Goal: Information Seeking & Learning: Learn about a topic

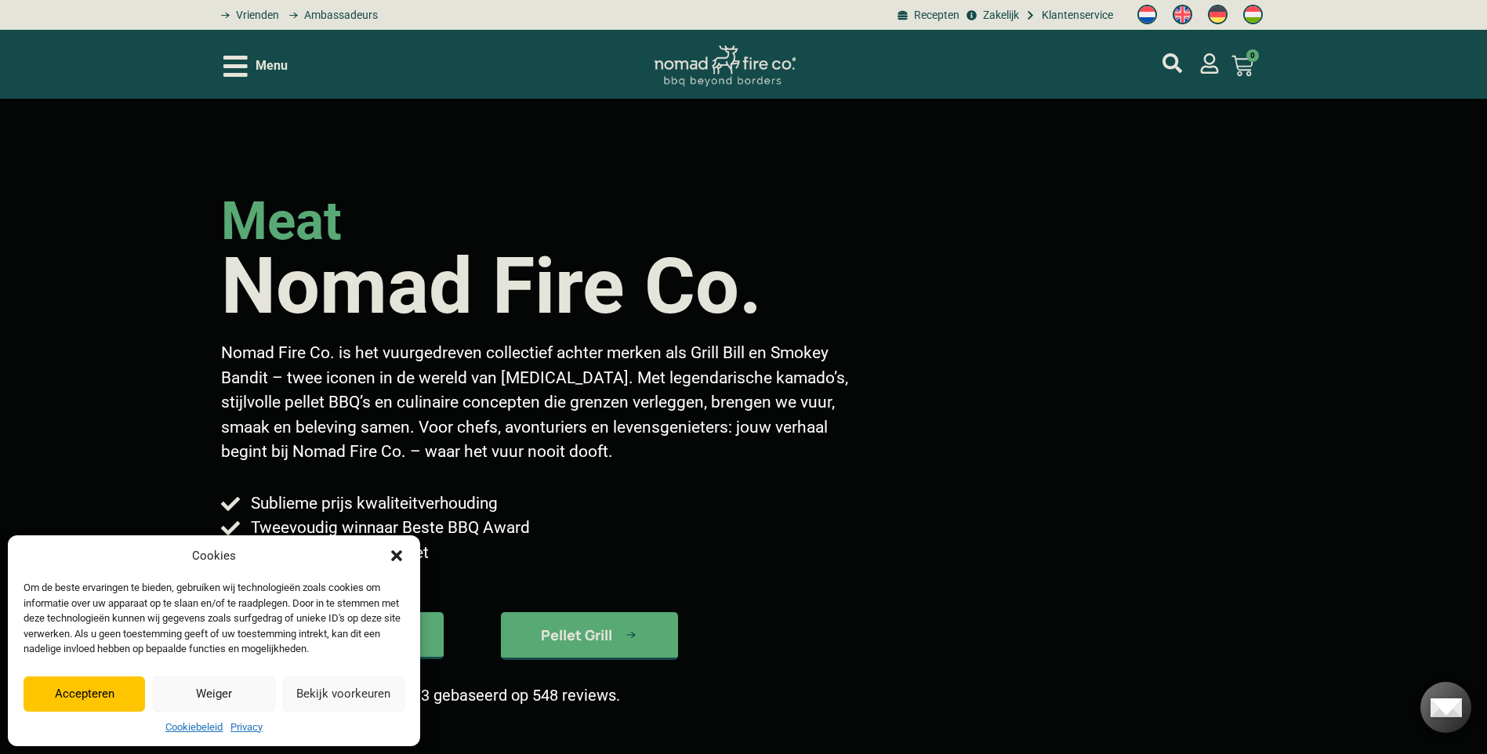
click at [230, 67] on icon "Open/Close Menu" at bounding box center [235, 66] width 24 height 21
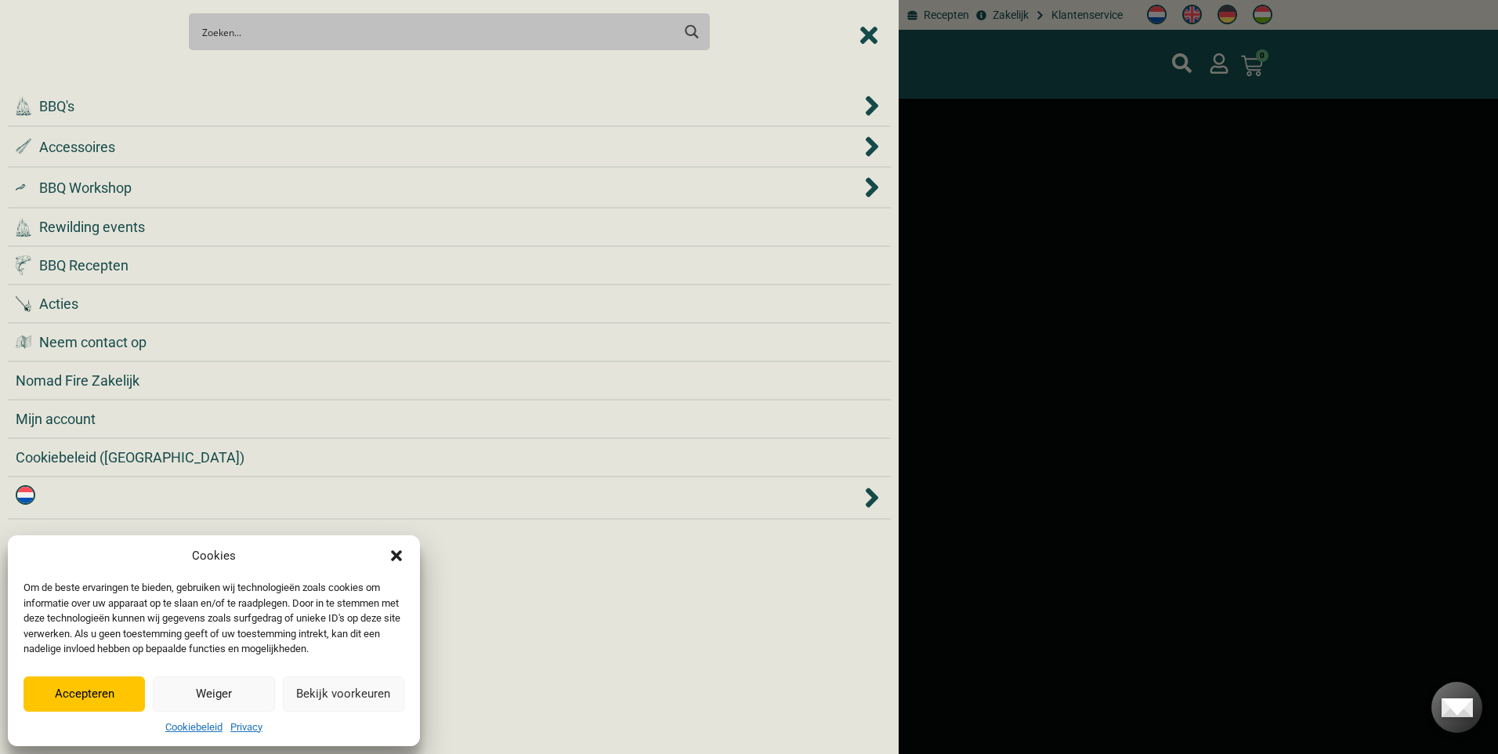
click at [100, 694] on button "Accepteren" at bounding box center [84, 693] width 121 height 35
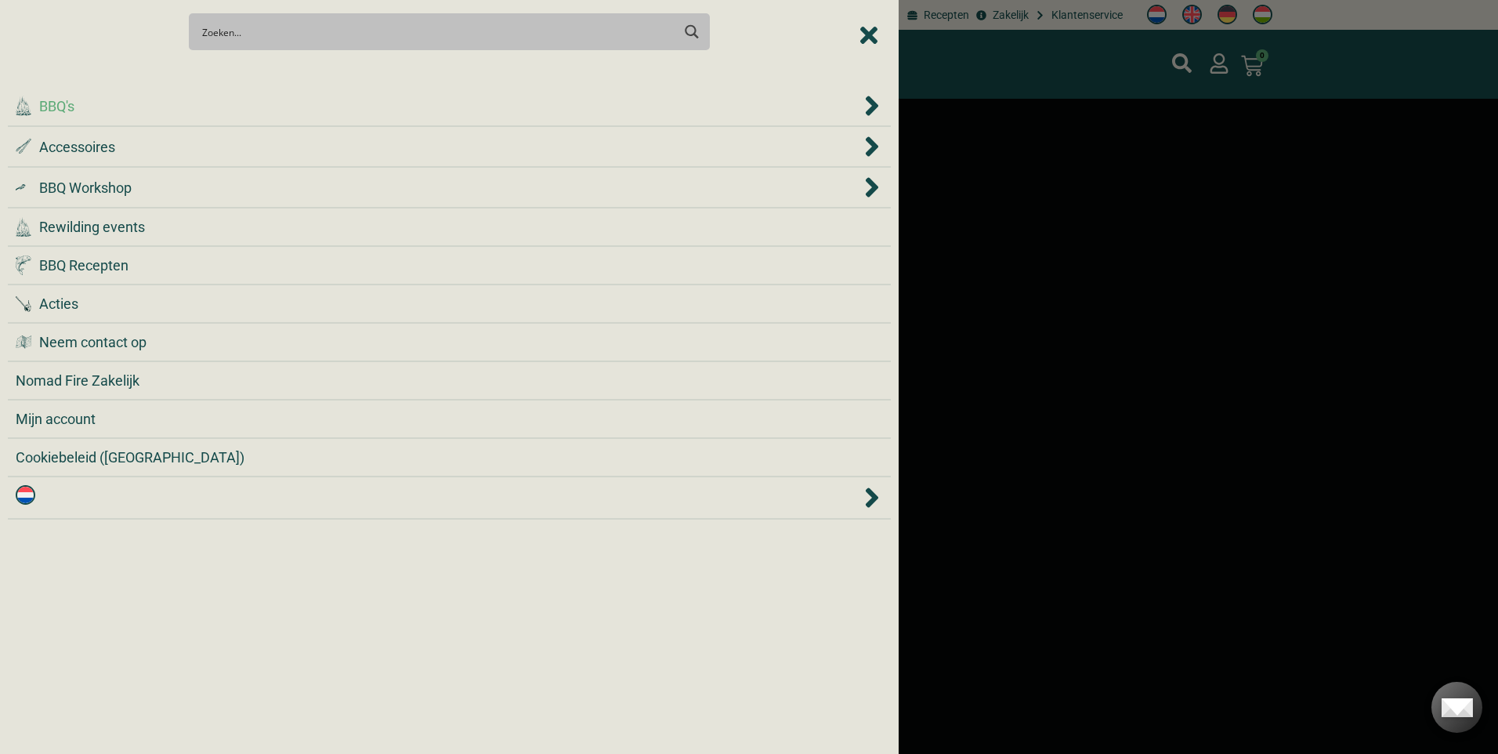
click at [171, 115] on div ".cls-1 { fill: #042e2c; } BBQ's" at bounding box center [438, 106] width 845 height 21
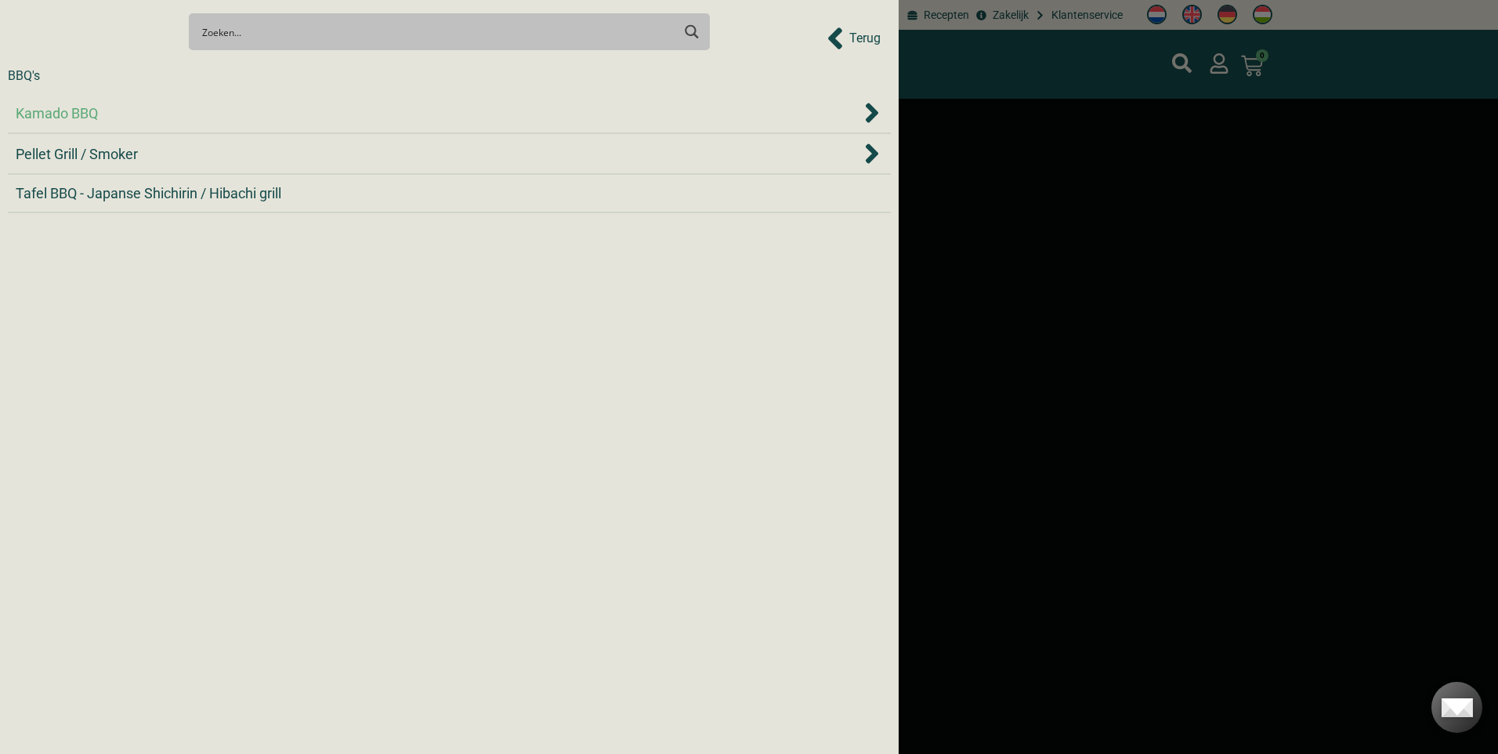
click at [67, 107] on span "Kamado BBQ" at bounding box center [57, 113] width 82 height 21
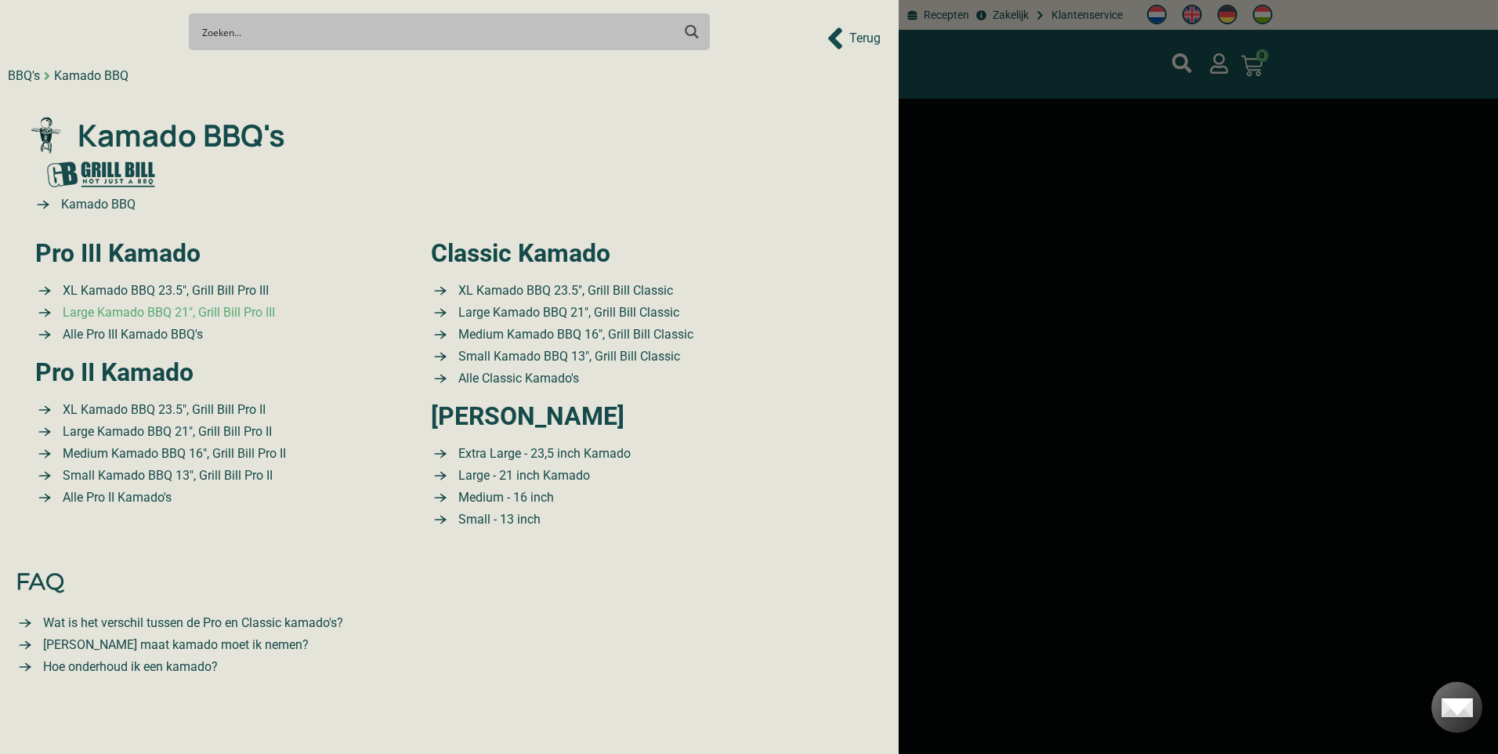
click at [129, 313] on span "Large Kamado BBQ 21″, Grill Bill Pro III" at bounding box center [167, 312] width 216 height 19
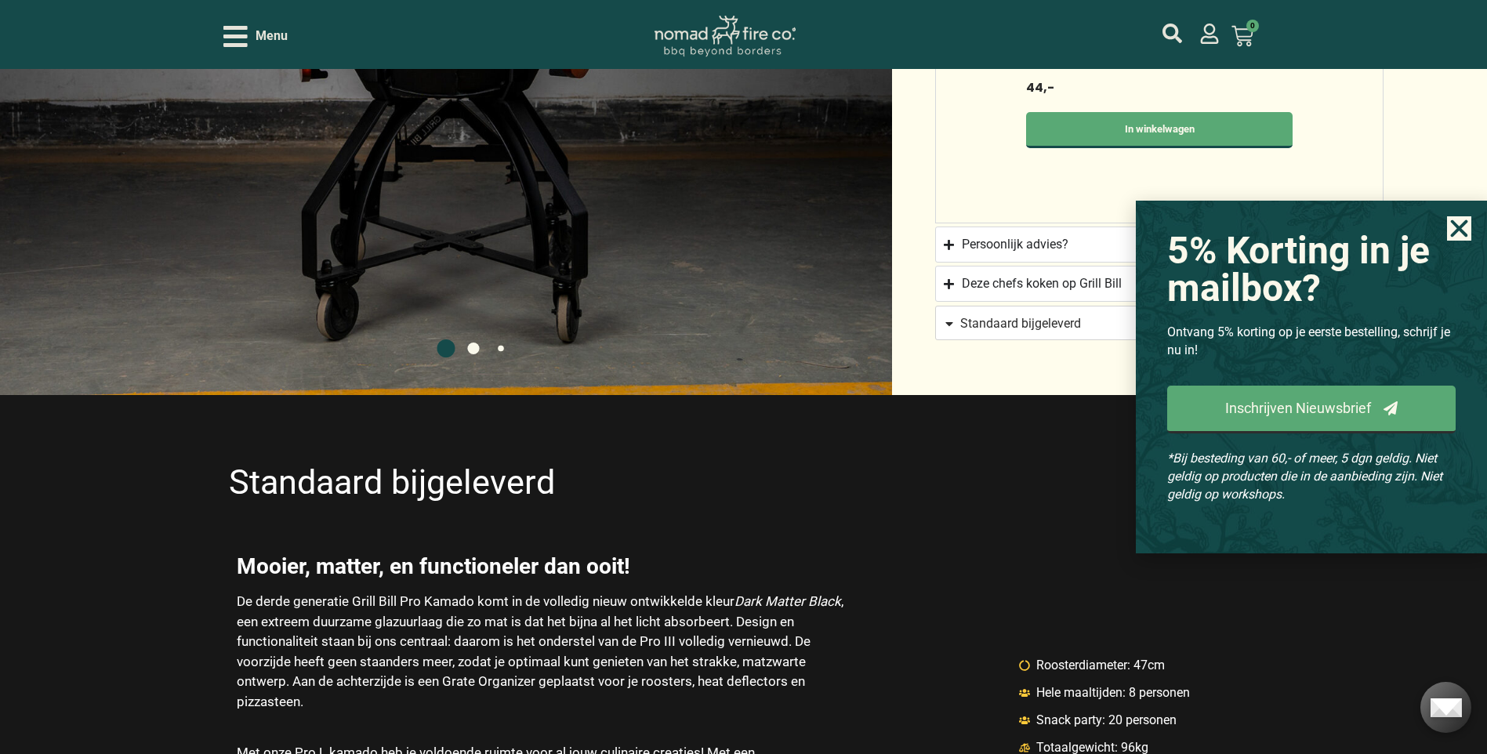
scroll to position [1411, 0]
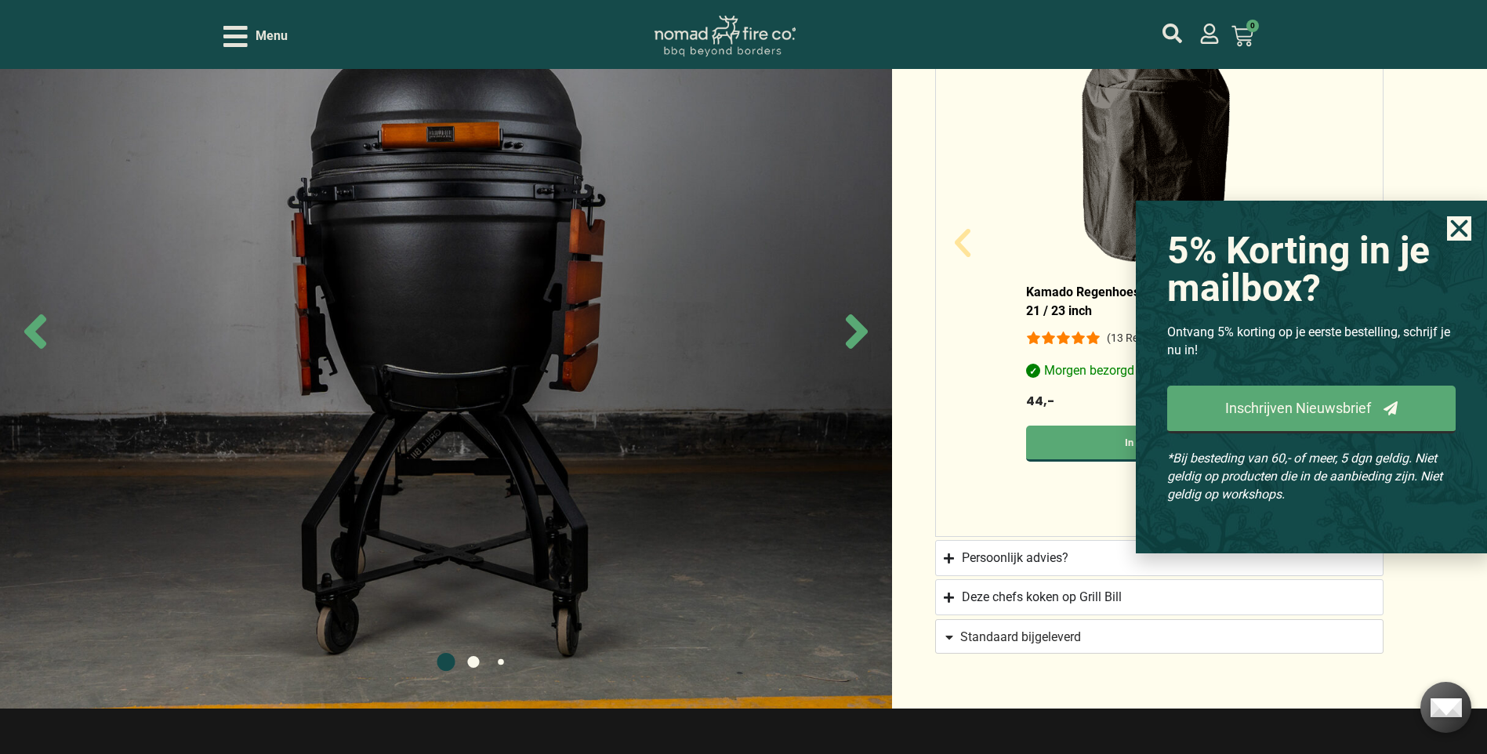
click at [1454, 227] on icon "Close" at bounding box center [1459, 228] width 24 height 24
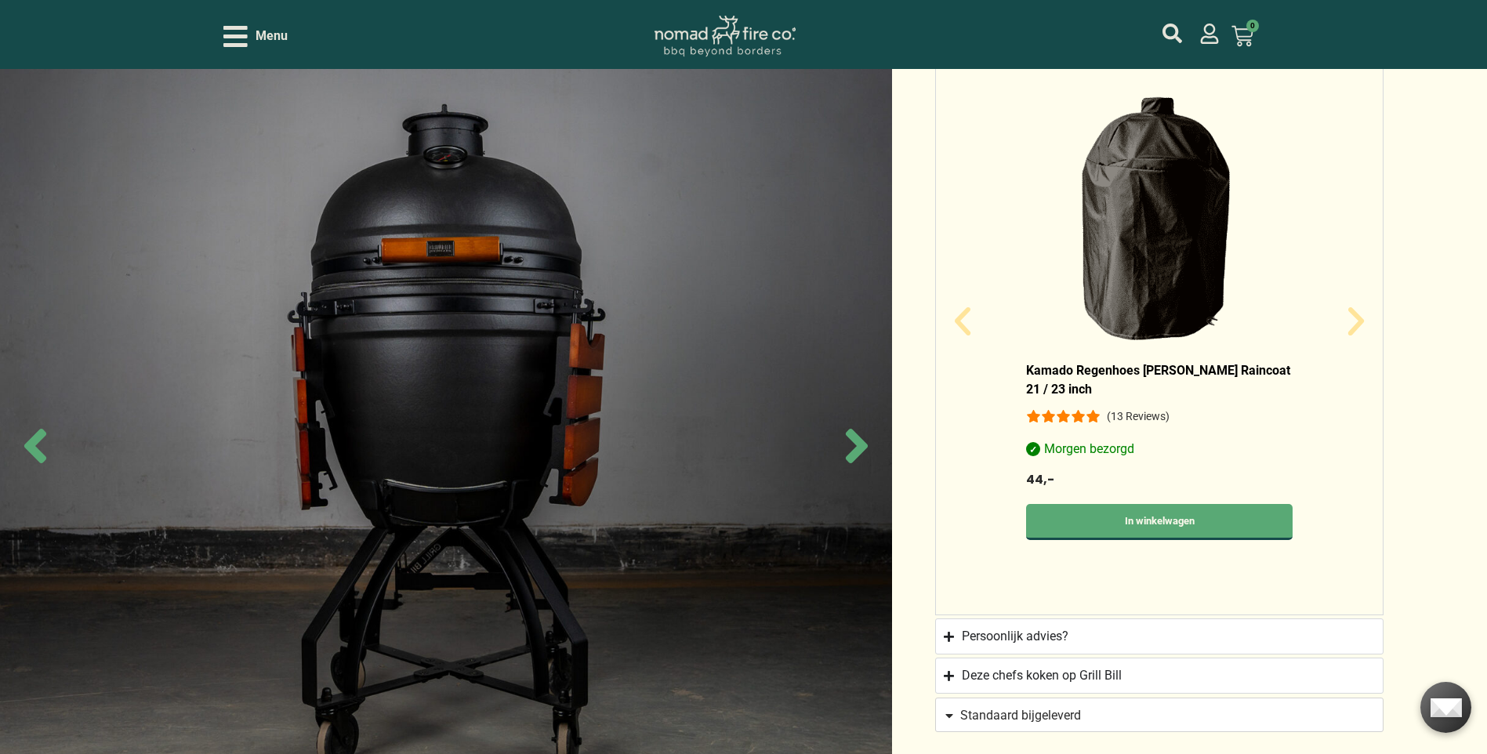
scroll to position [1176, 0]
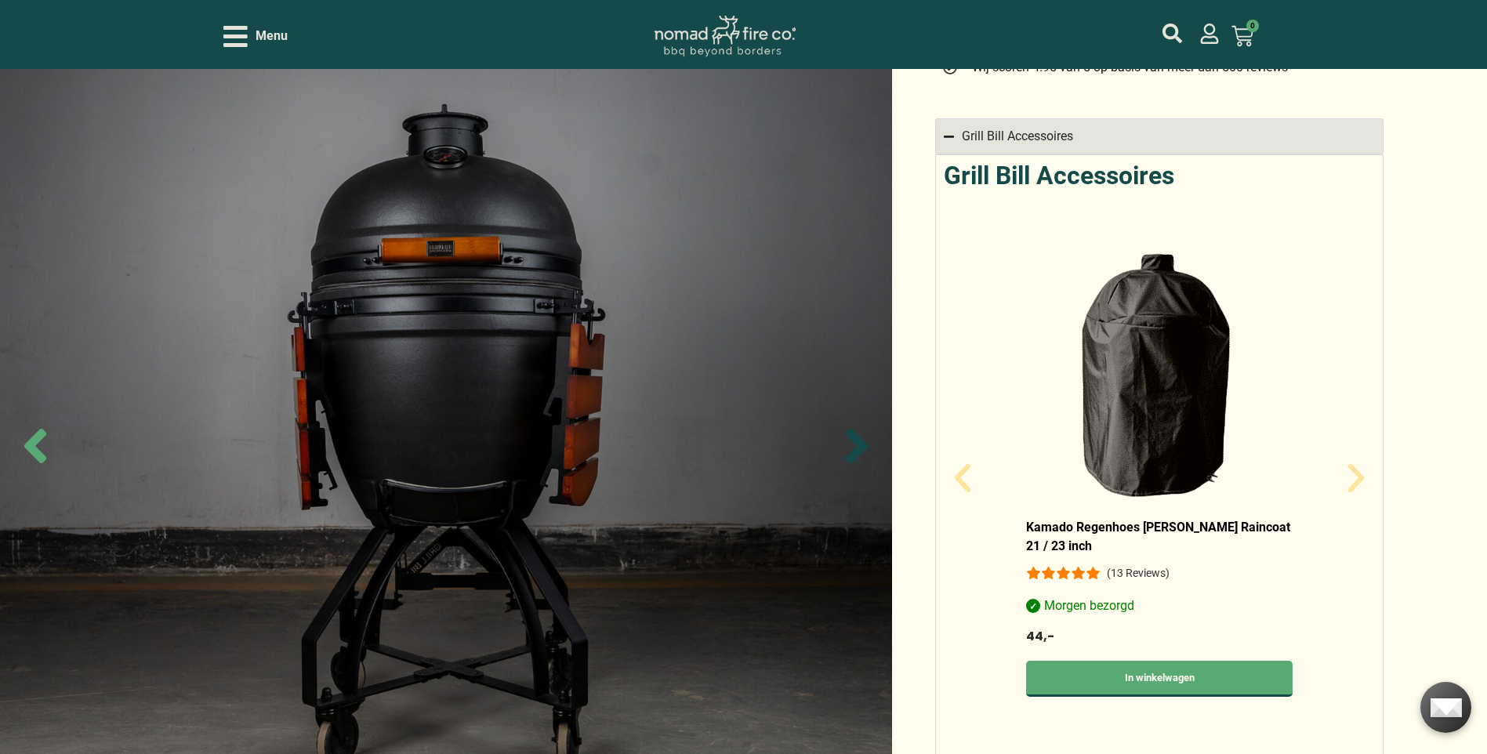
click at [857, 446] on icon "Next slide" at bounding box center [857, 446] width 22 height 34
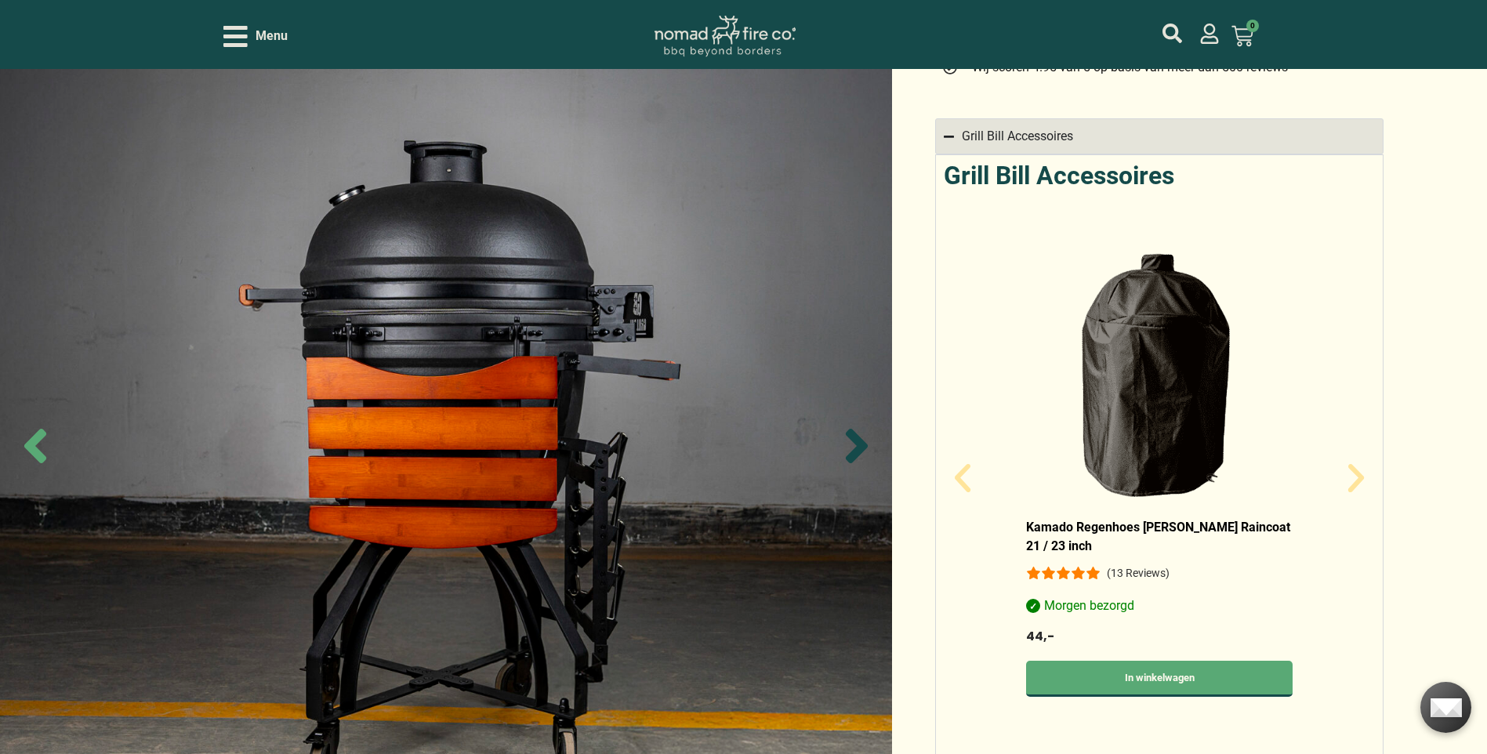
click at [857, 446] on icon "Next slide" at bounding box center [857, 446] width 22 height 34
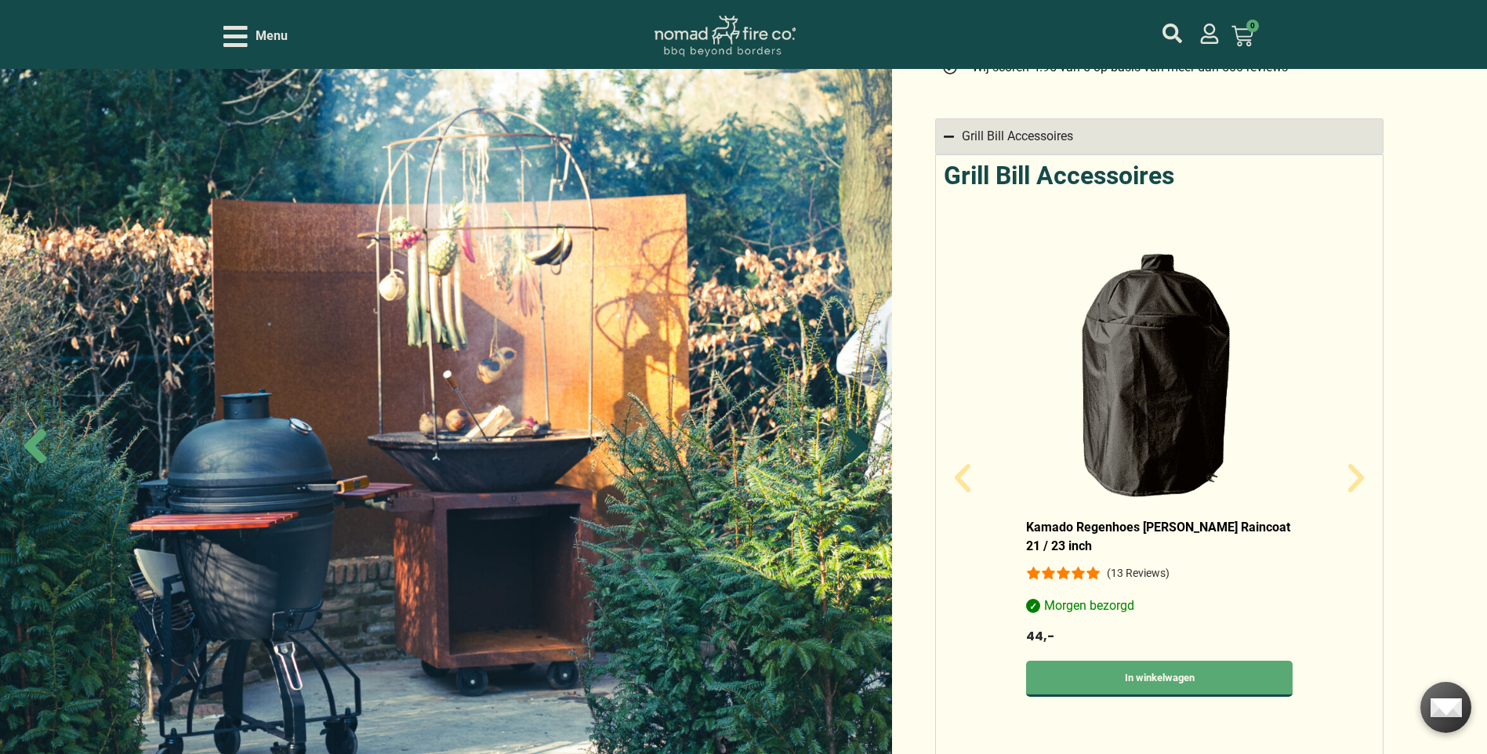
click at [857, 446] on icon "Next slide" at bounding box center [857, 446] width 22 height 34
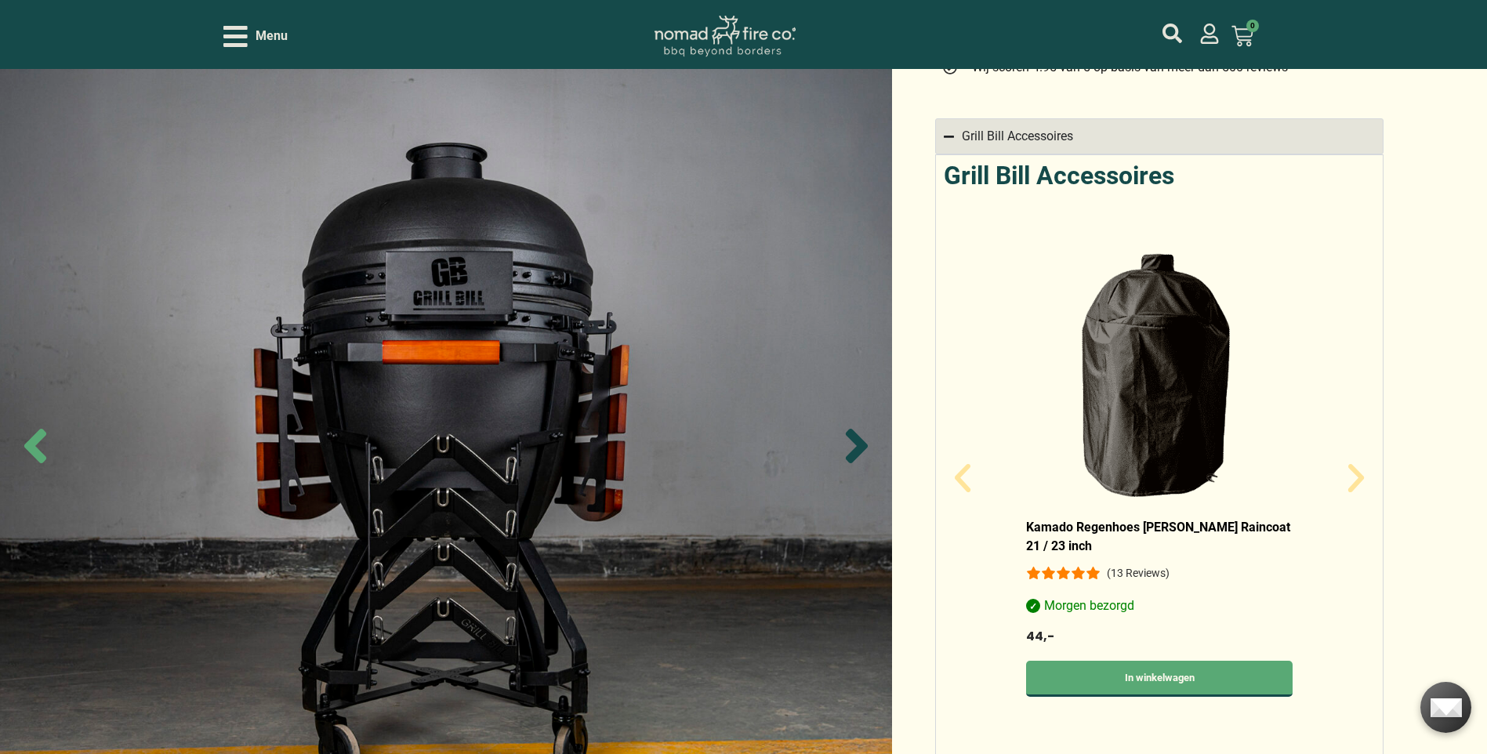
click at [857, 446] on icon "Next slide" at bounding box center [857, 446] width 22 height 34
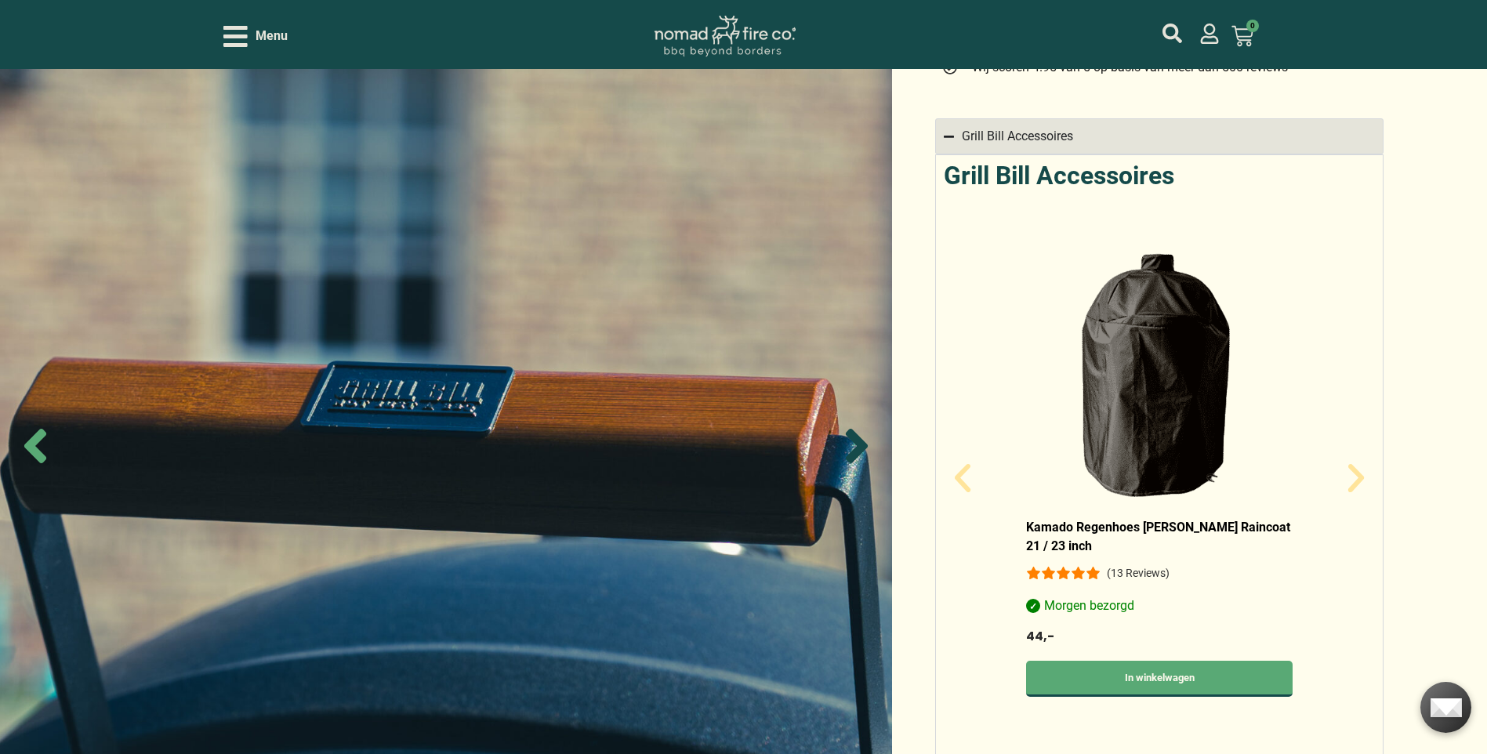
click at [857, 446] on icon "Next slide" at bounding box center [857, 446] width 22 height 34
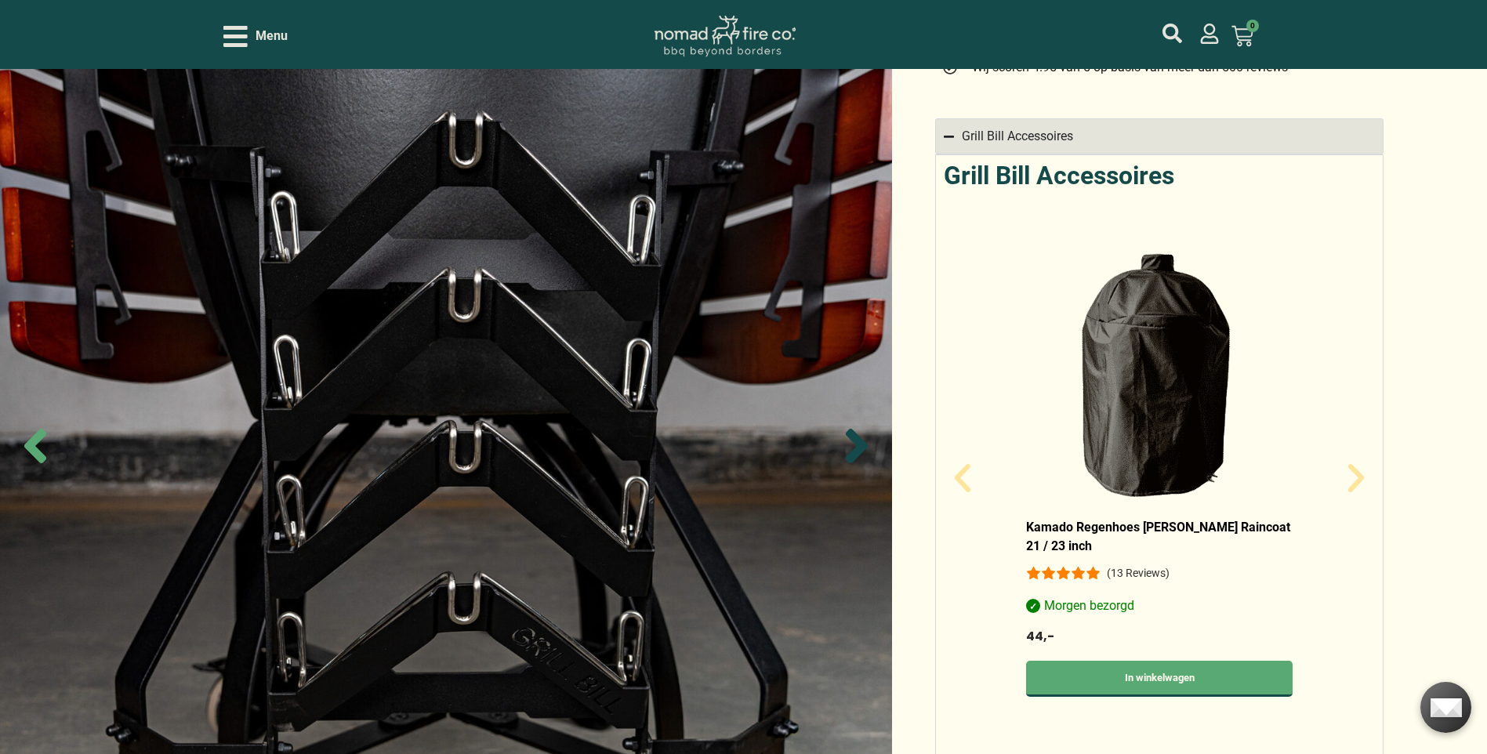
click at [857, 446] on icon "Next slide" at bounding box center [857, 446] width 22 height 34
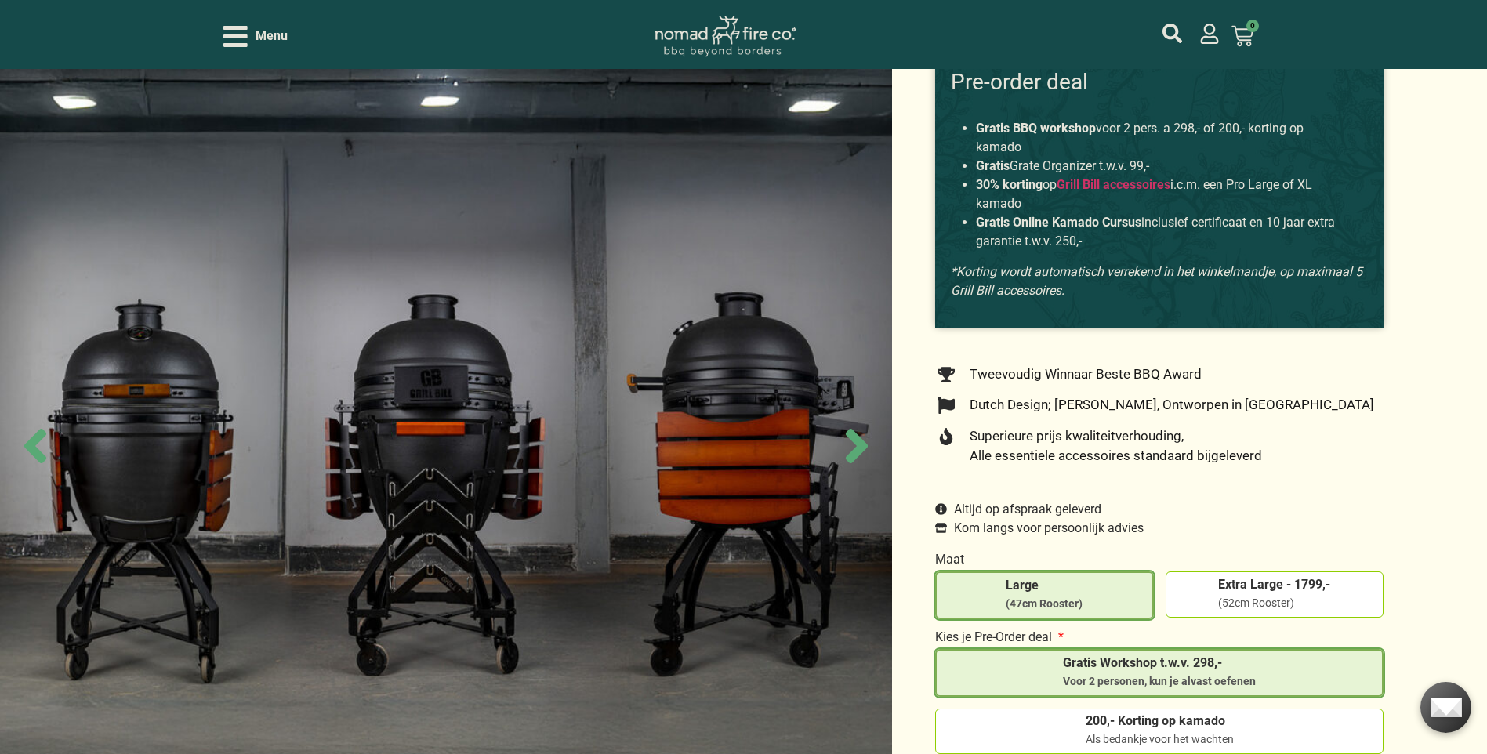
scroll to position [0, 0]
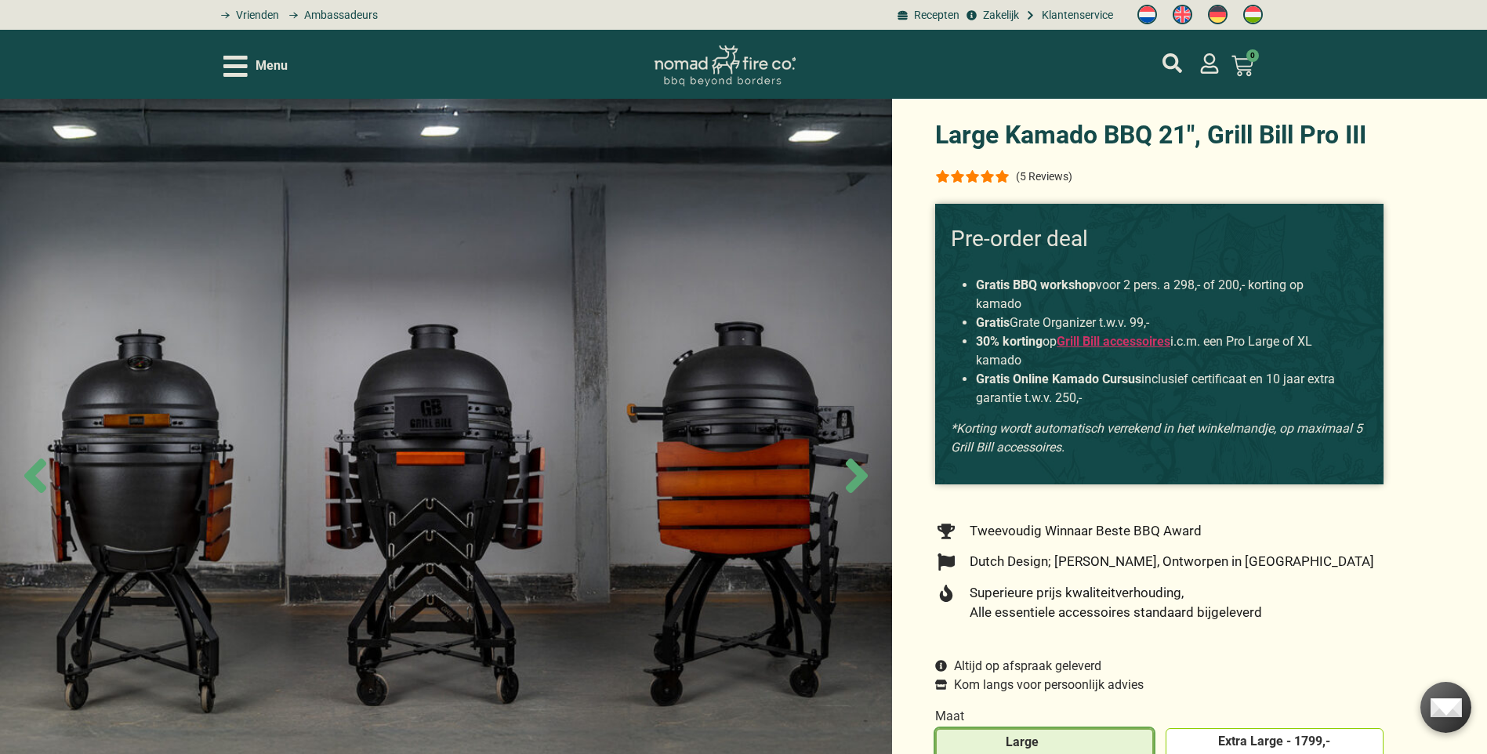
click at [236, 67] on icon "Open/Close Menu" at bounding box center [235, 66] width 24 height 21
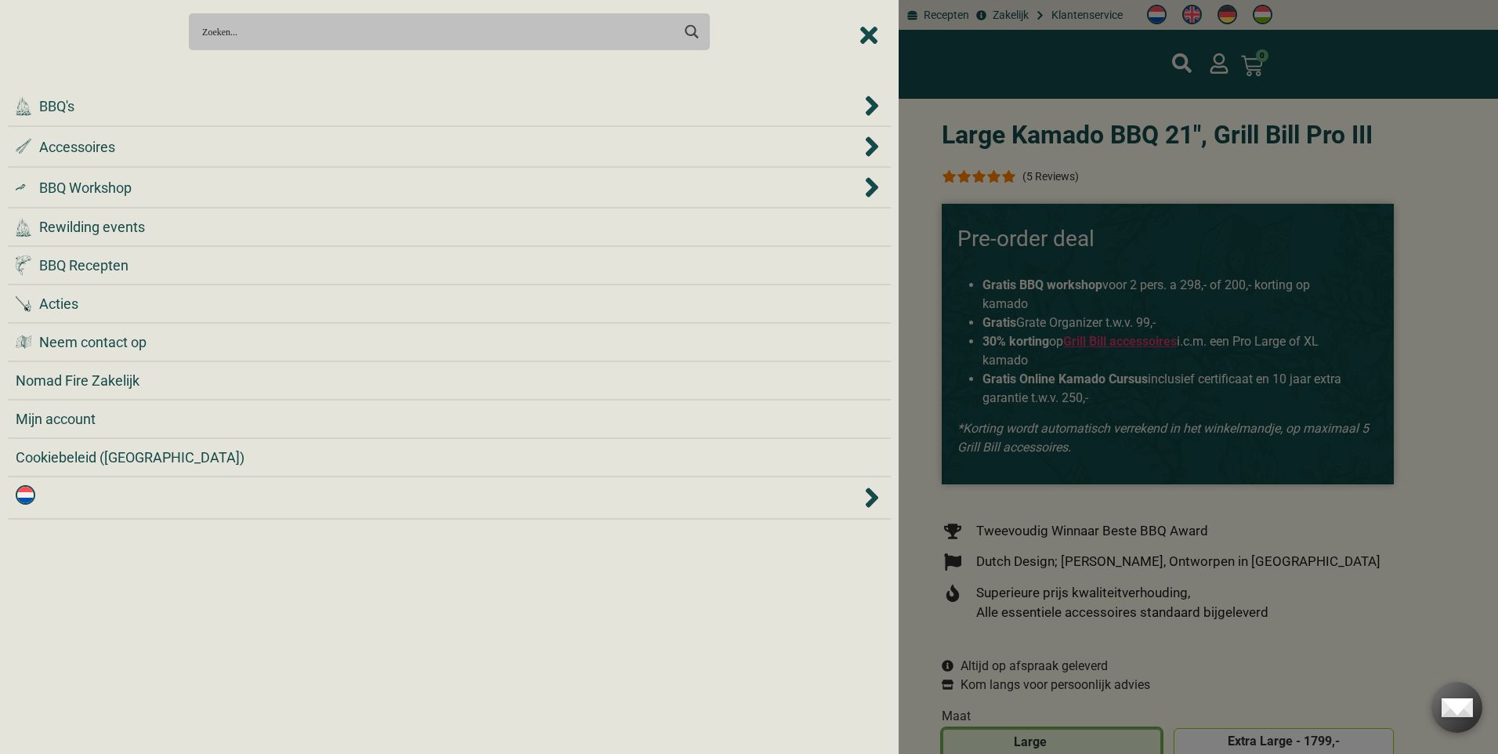
click at [869, 35] on div "Search Meer resultaten... Filter op categorie Accessoires BBQ Boeken BBQ Gietij…" at bounding box center [449, 31] width 883 height 55
click at [1371, 535] on div at bounding box center [749, 377] width 1498 height 754
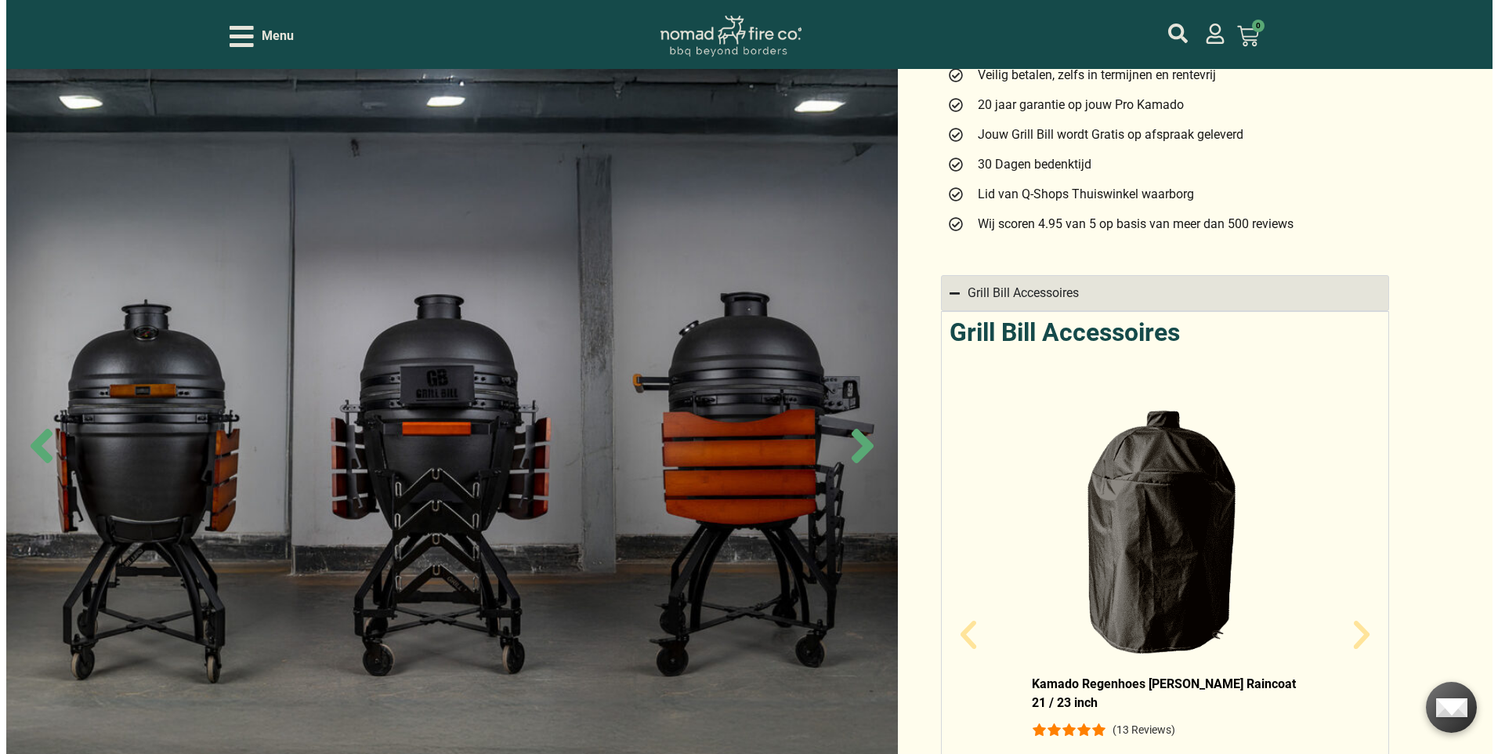
scroll to position [549, 0]
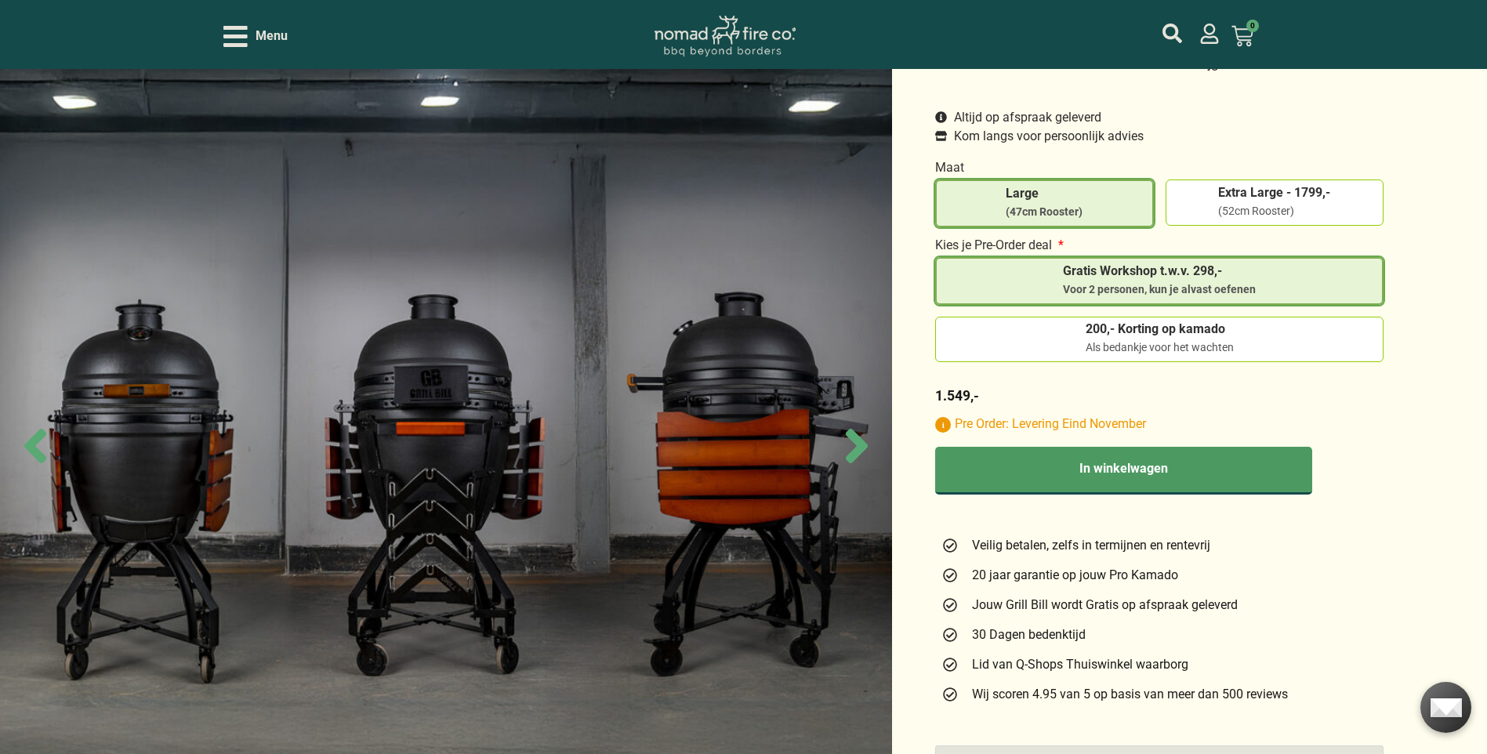
click at [228, 42] on icon "Open/Close Menu" at bounding box center [235, 36] width 24 height 27
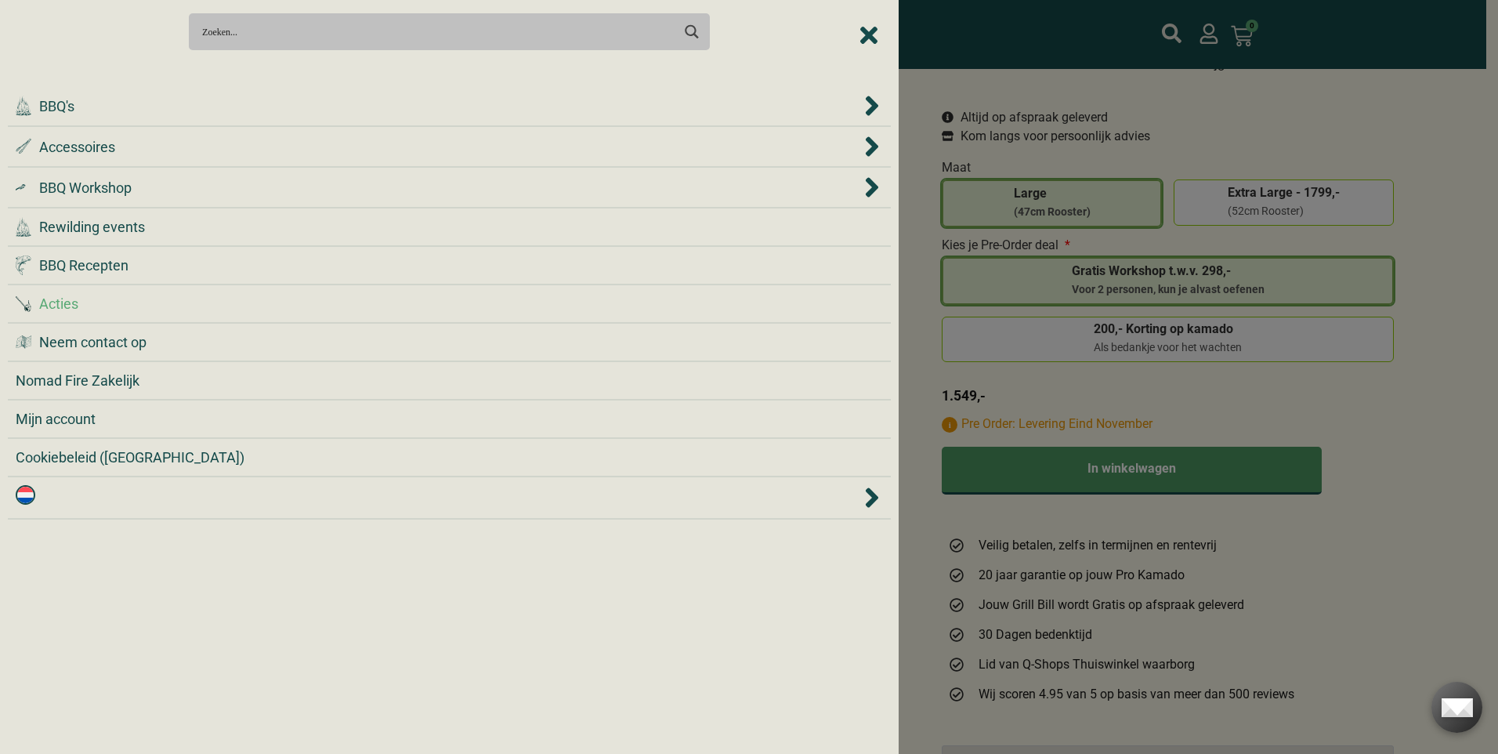
click at [67, 305] on span "Acties" at bounding box center [58, 303] width 39 height 21
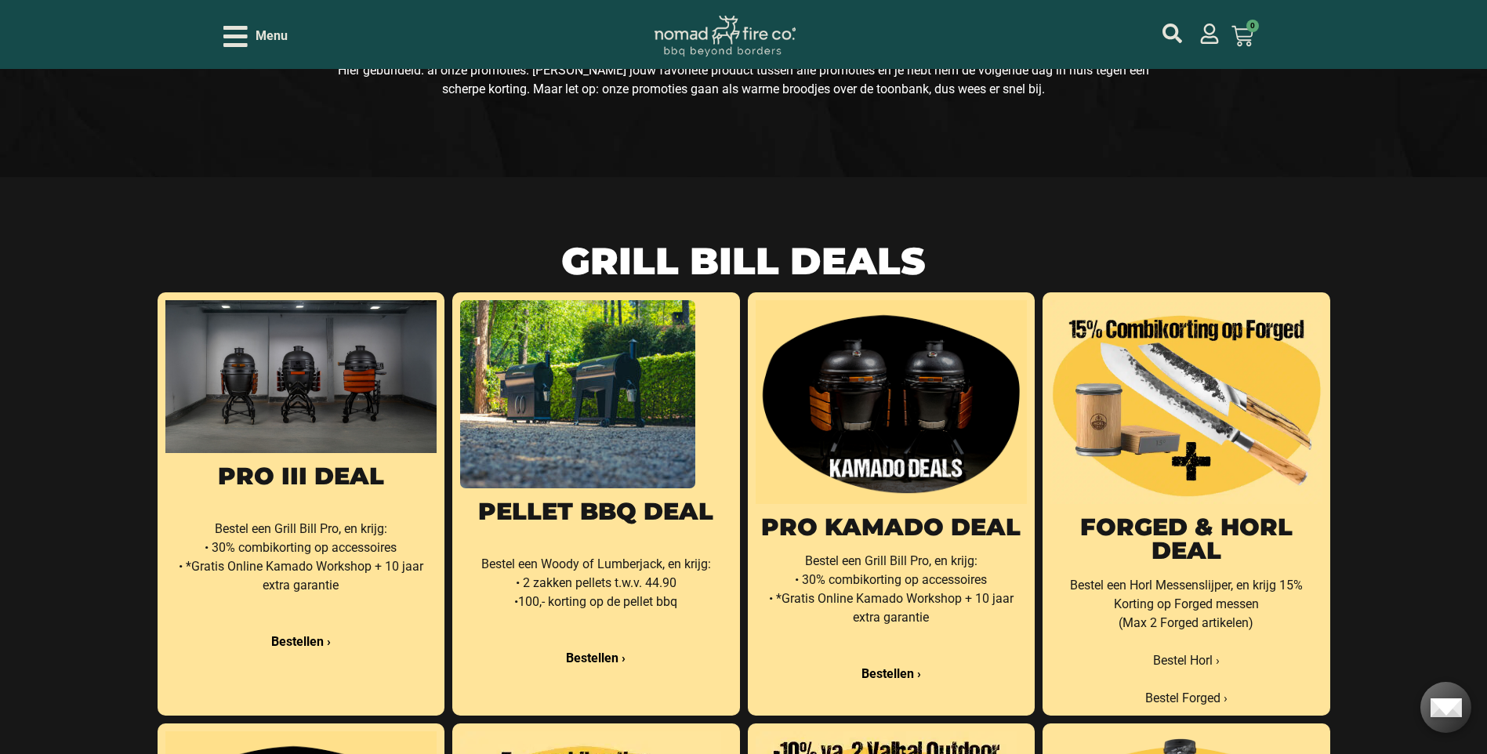
scroll to position [235, 0]
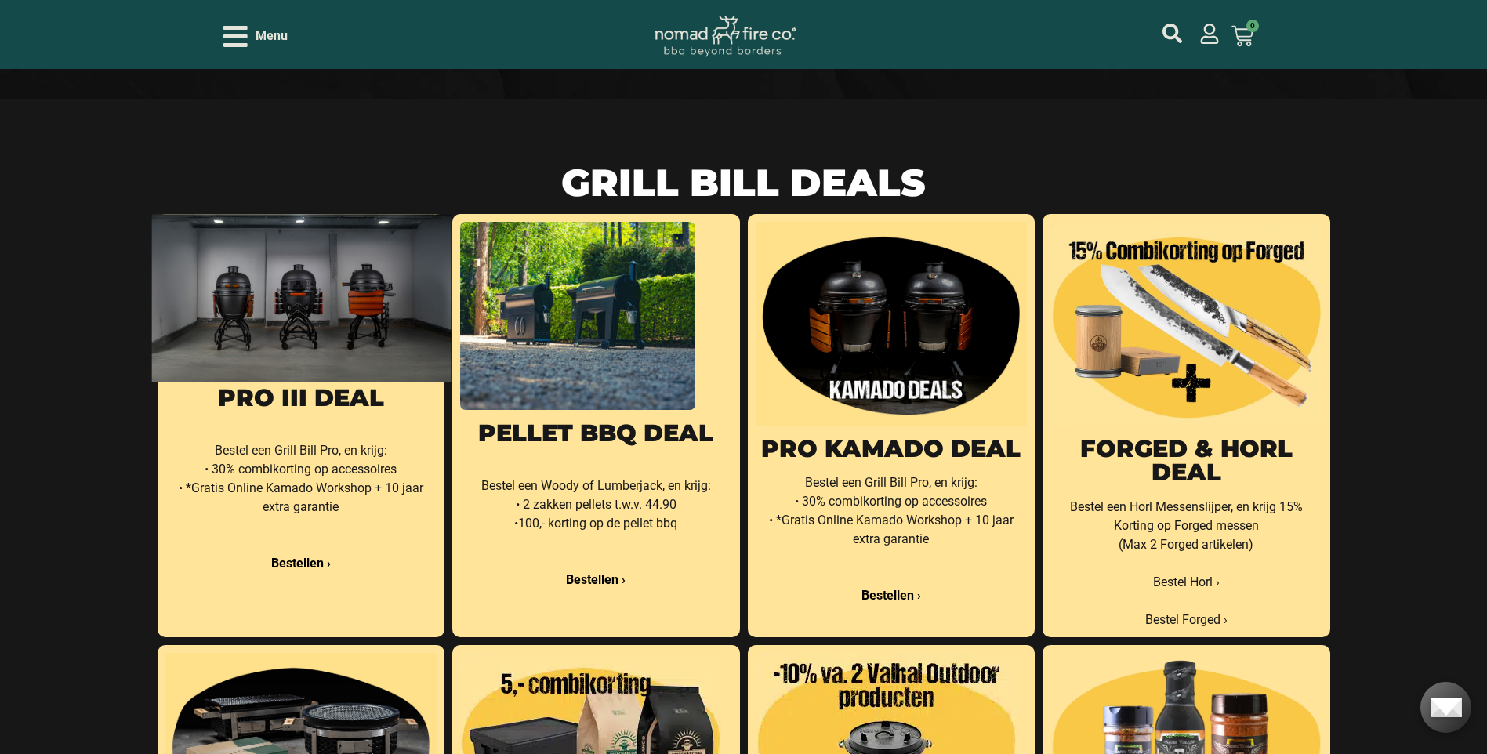
click at [264, 335] on img at bounding box center [300, 298] width 299 height 168
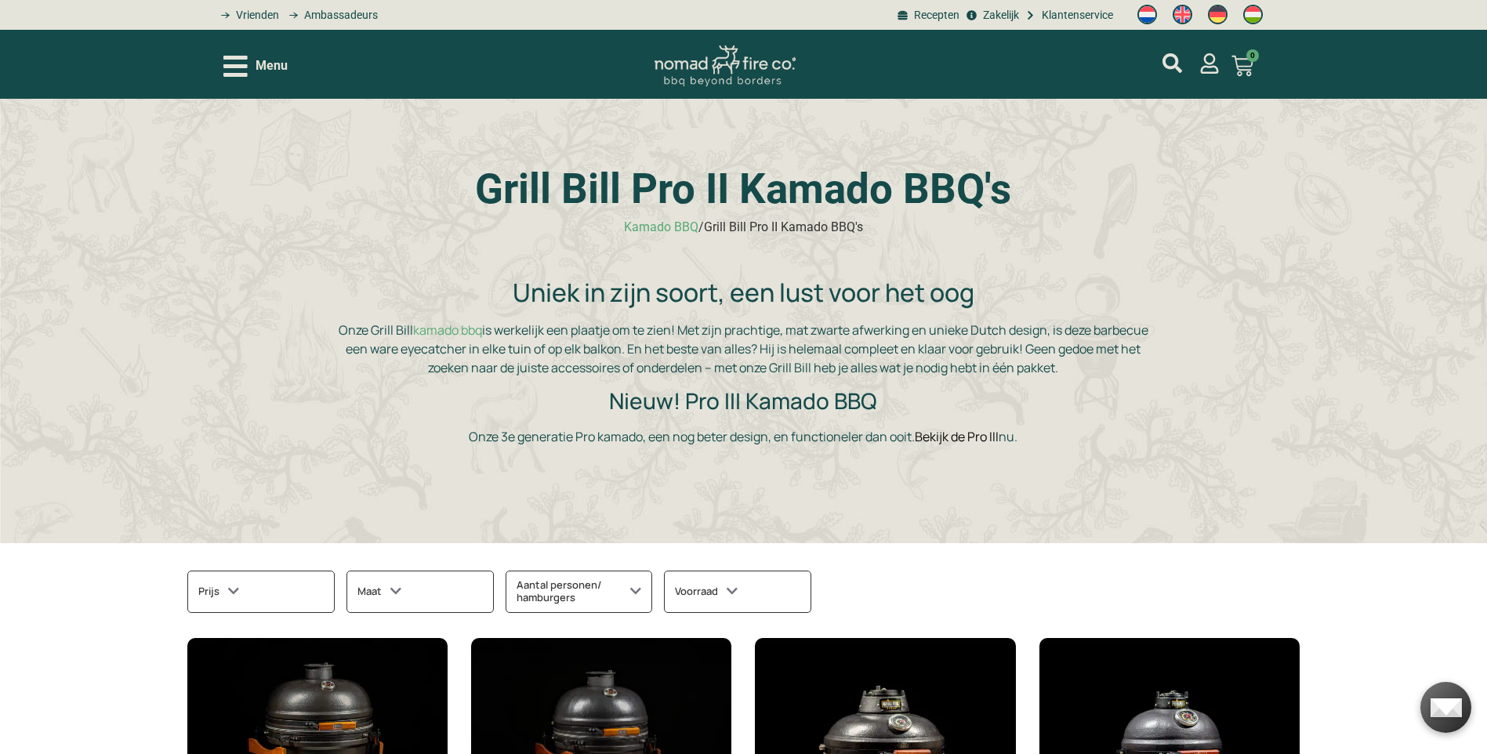
click at [966, 434] on link "Bekijk de Pro III" at bounding box center [957, 436] width 84 height 17
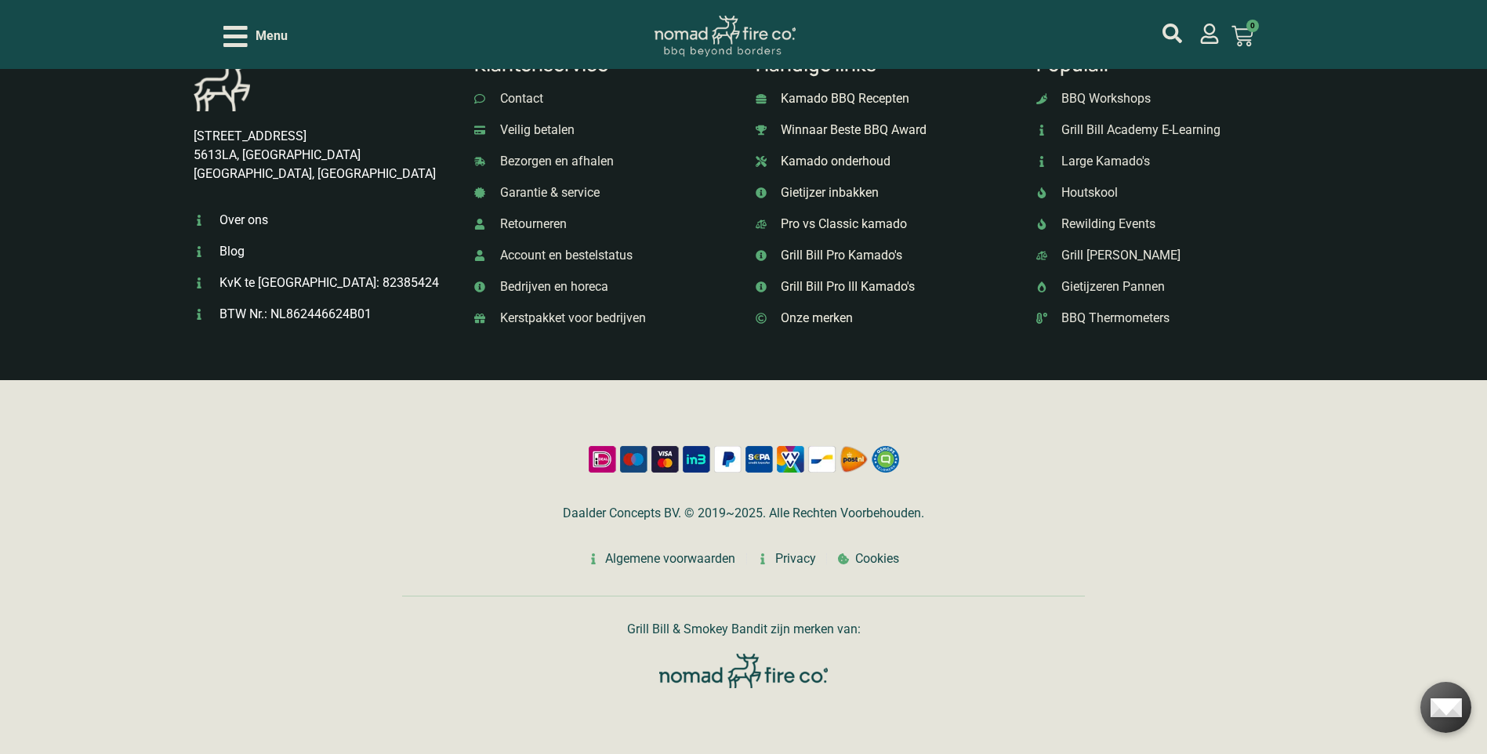
scroll to position [7132, 0]
click at [1097, 202] on span "Houtskool" at bounding box center [1087, 192] width 60 height 19
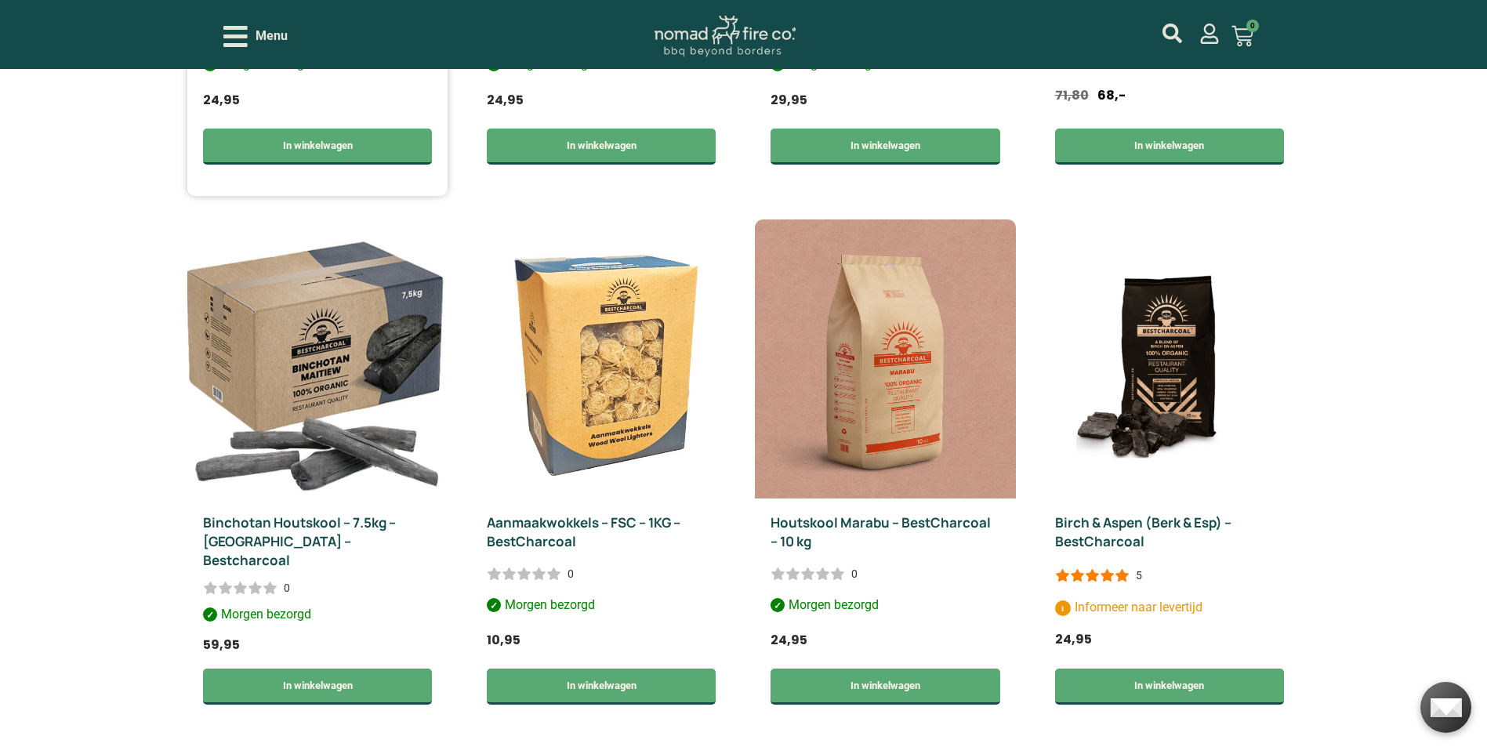
scroll to position [549, 0]
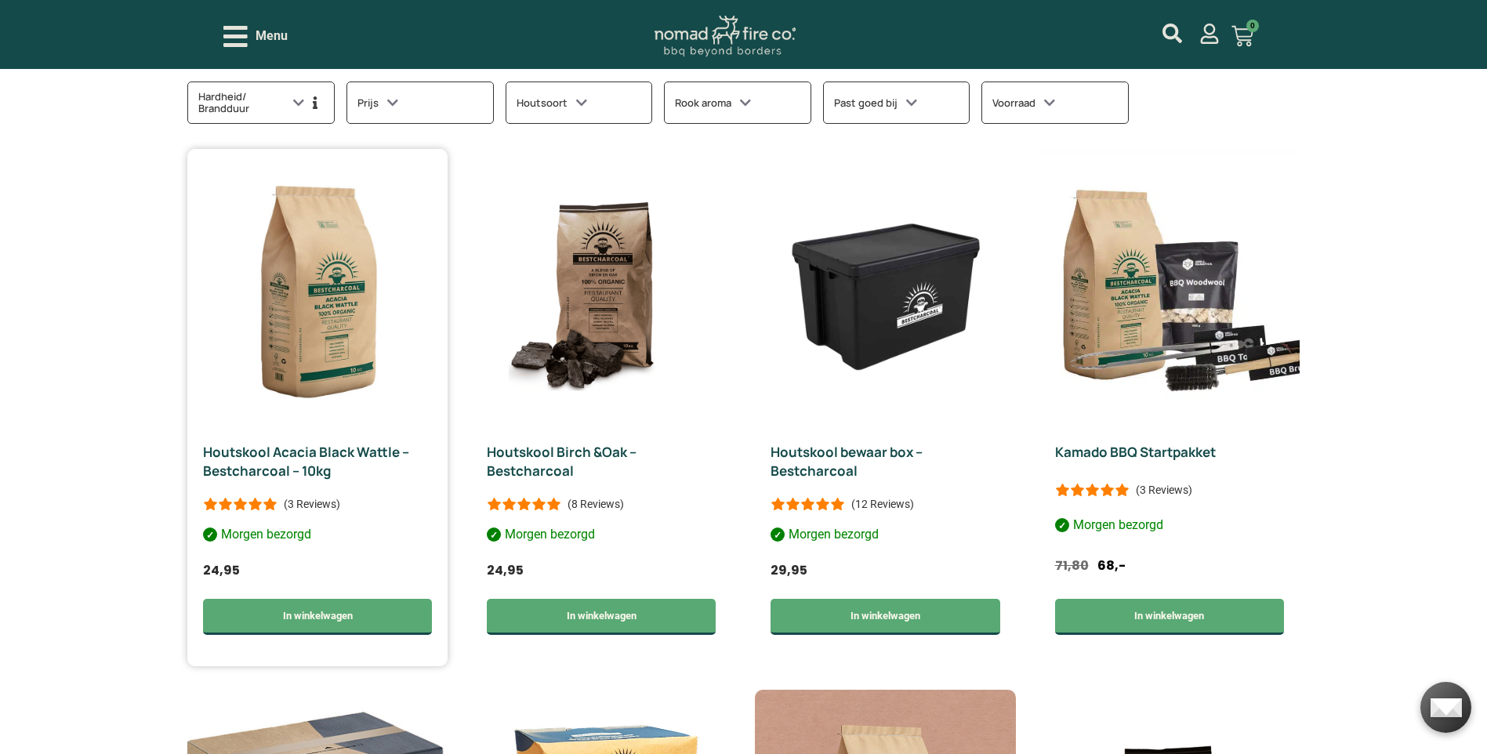
click at [321, 348] on img at bounding box center [317, 288] width 260 height 279
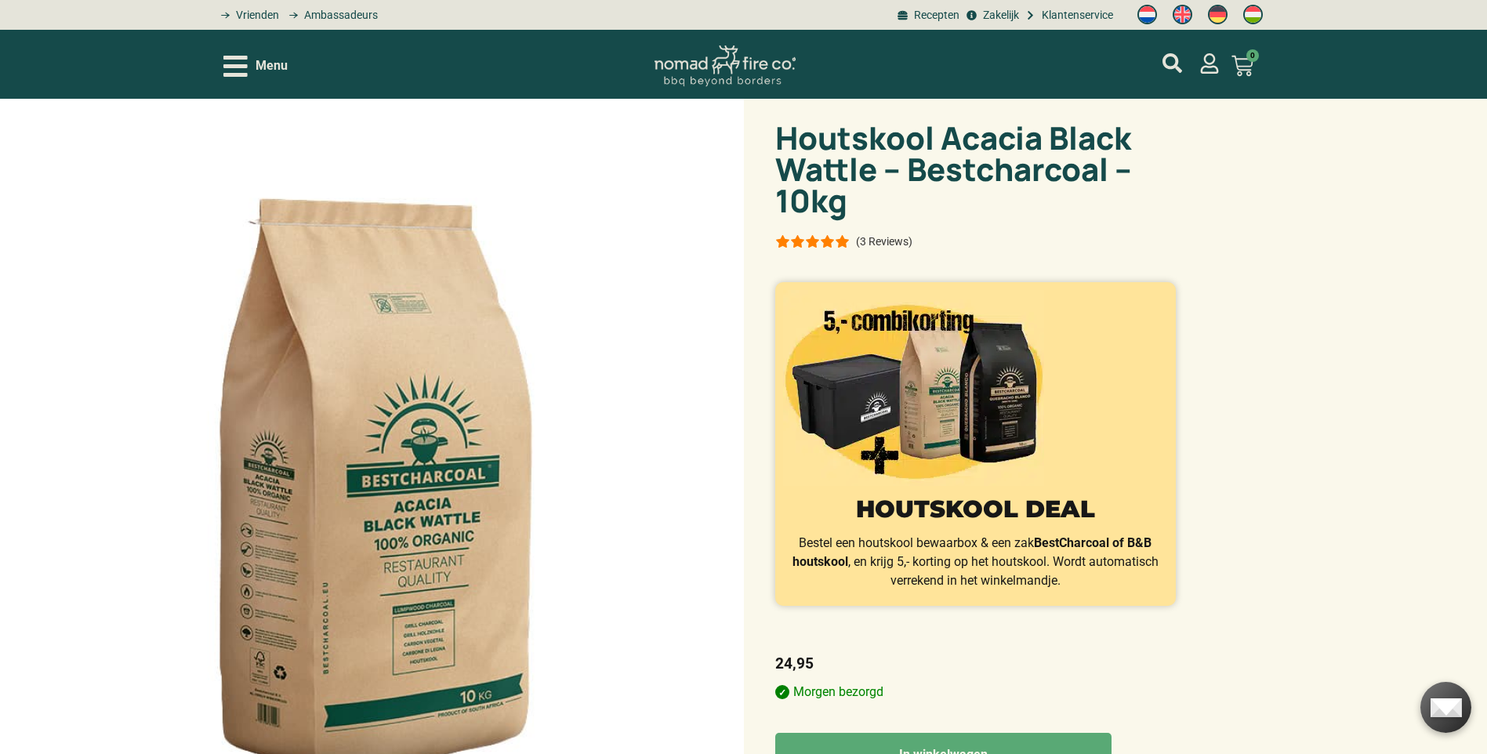
click at [238, 60] on icon "Open/Close Menu" at bounding box center [235, 66] width 24 height 27
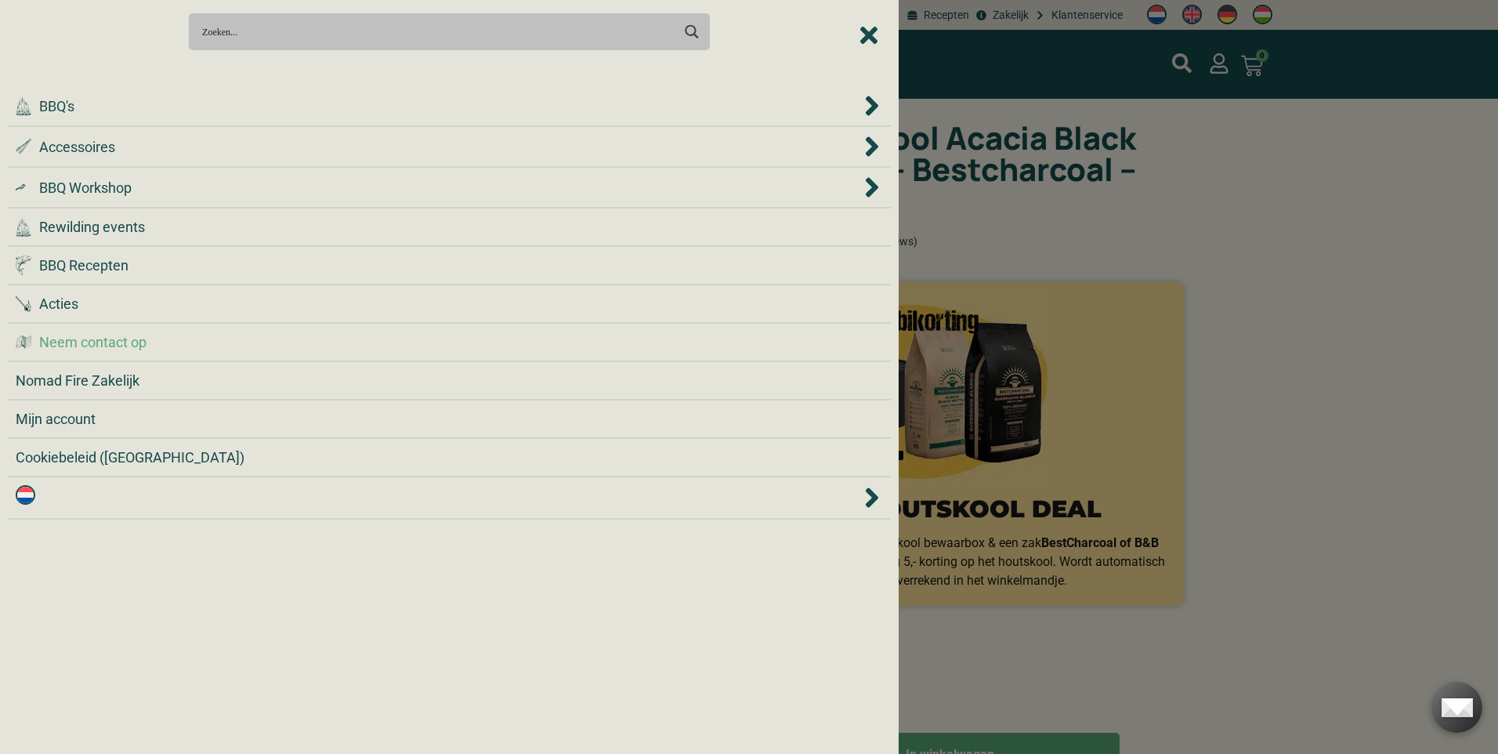
click at [129, 344] on span "Neem contact op" at bounding box center [92, 342] width 107 height 21
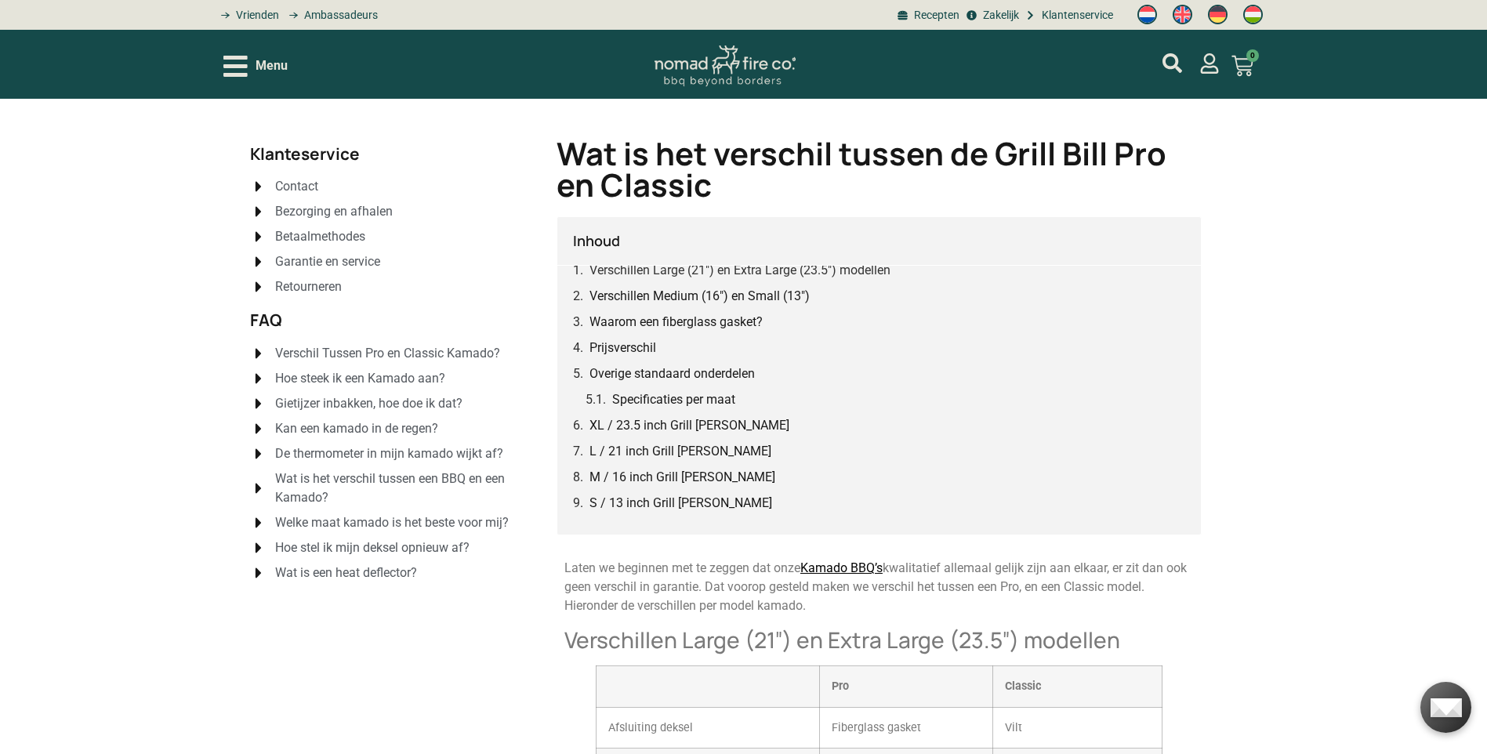
click at [319, 210] on span "Bezorging en afhalen" at bounding box center [331, 211] width 121 height 19
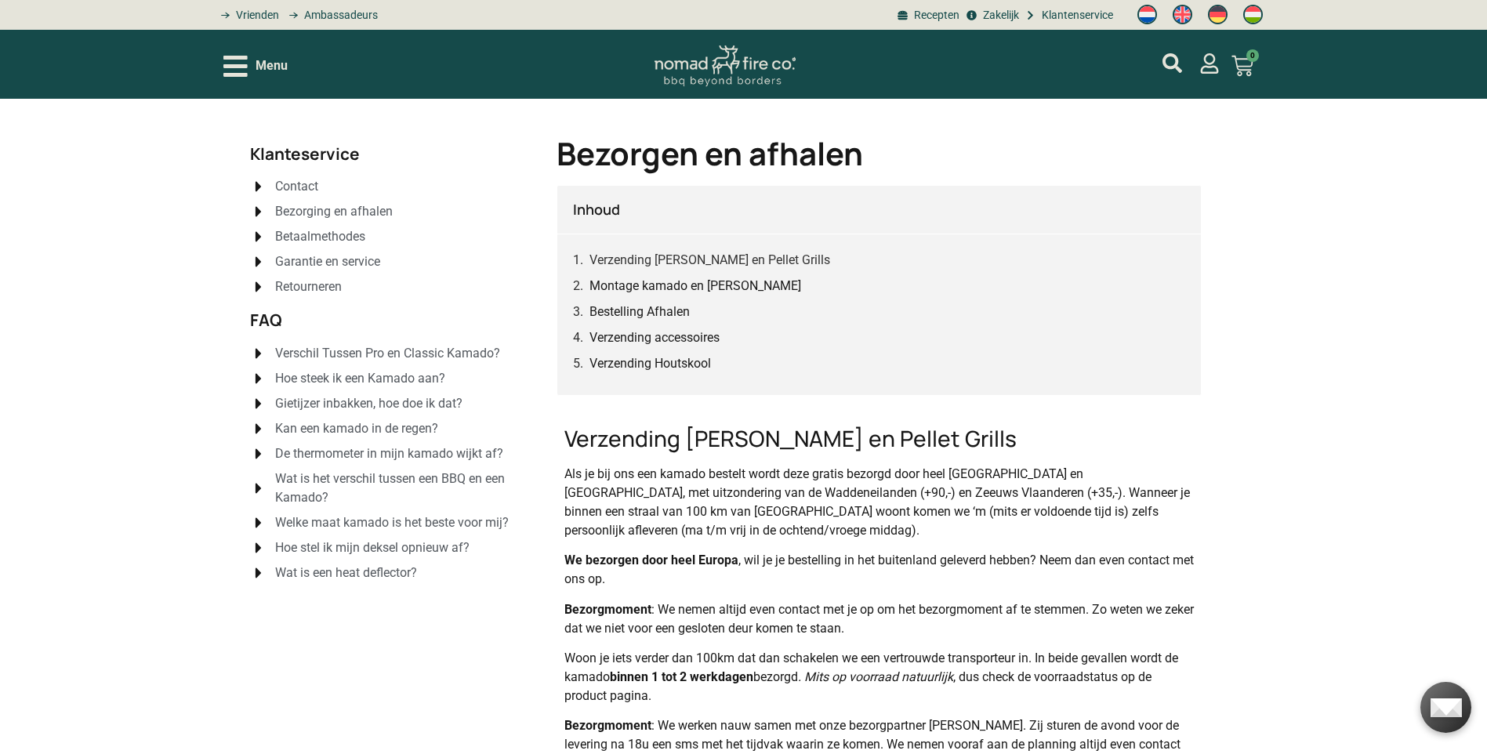
click at [299, 281] on span "Retourneren" at bounding box center [306, 286] width 71 height 19
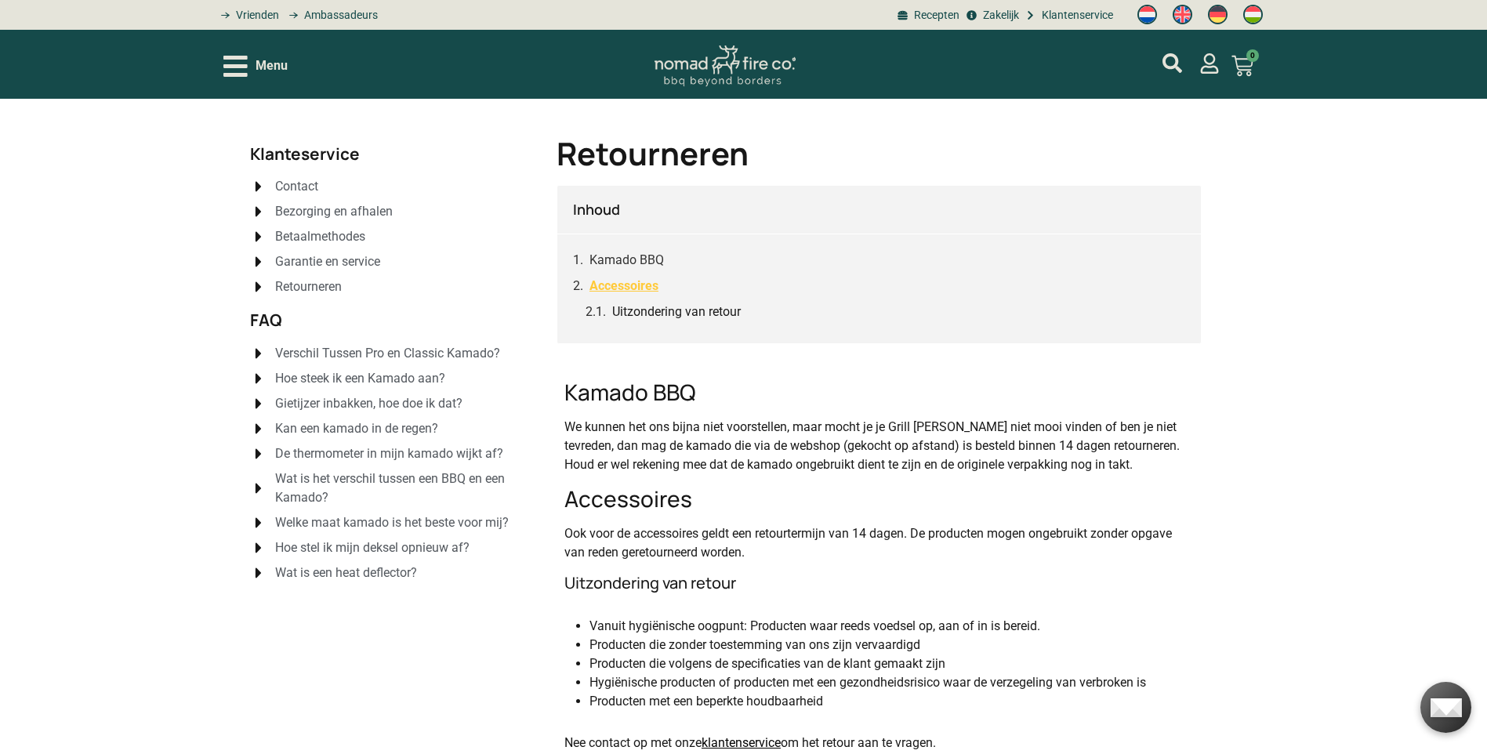
click at [618, 283] on link "Accessoires" at bounding box center [623, 286] width 69 height 20
click at [295, 190] on span "Contact" at bounding box center [294, 186] width 47 height 19
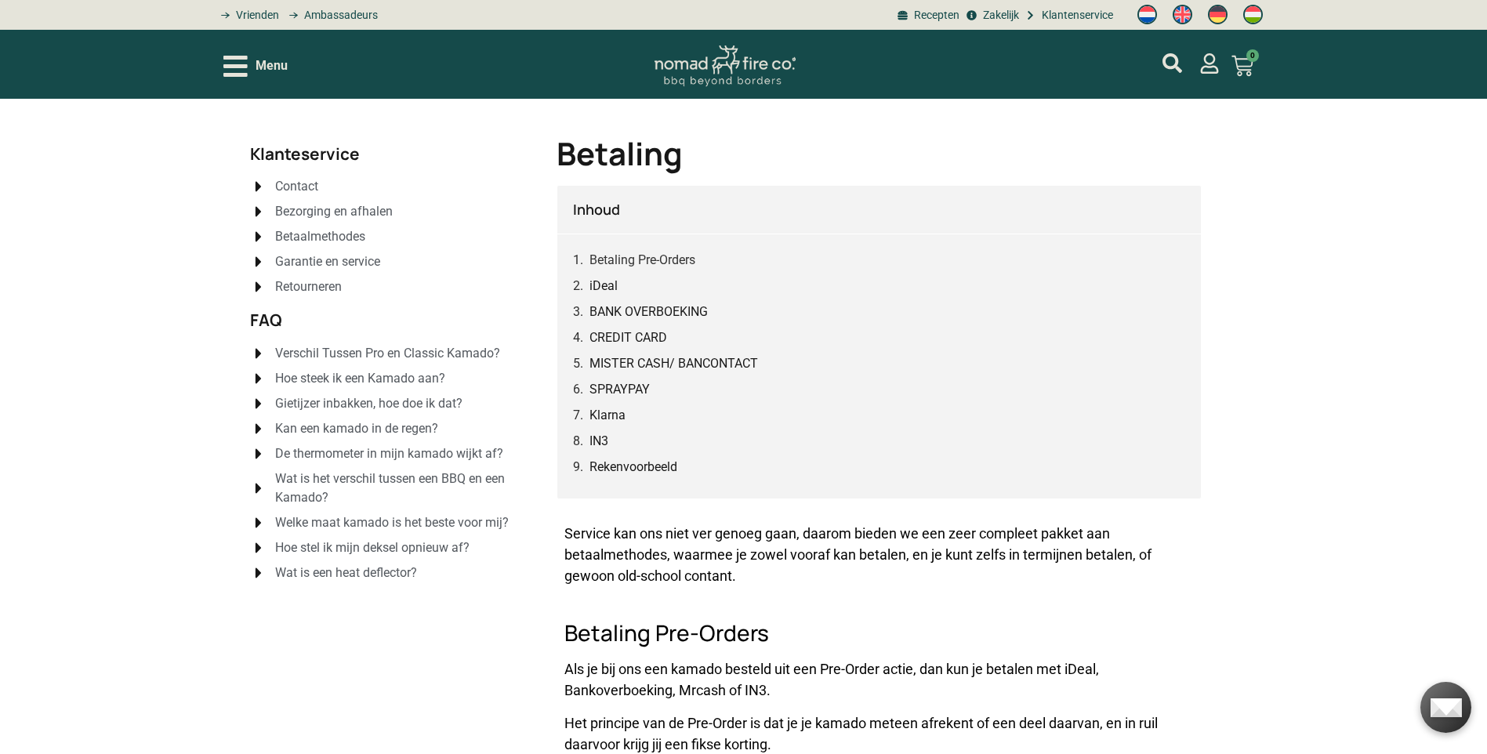
click at [352, 377] on span "Hoe steek ik een Kamado aan?" at bounding box center [358, 378] width 174 height 19
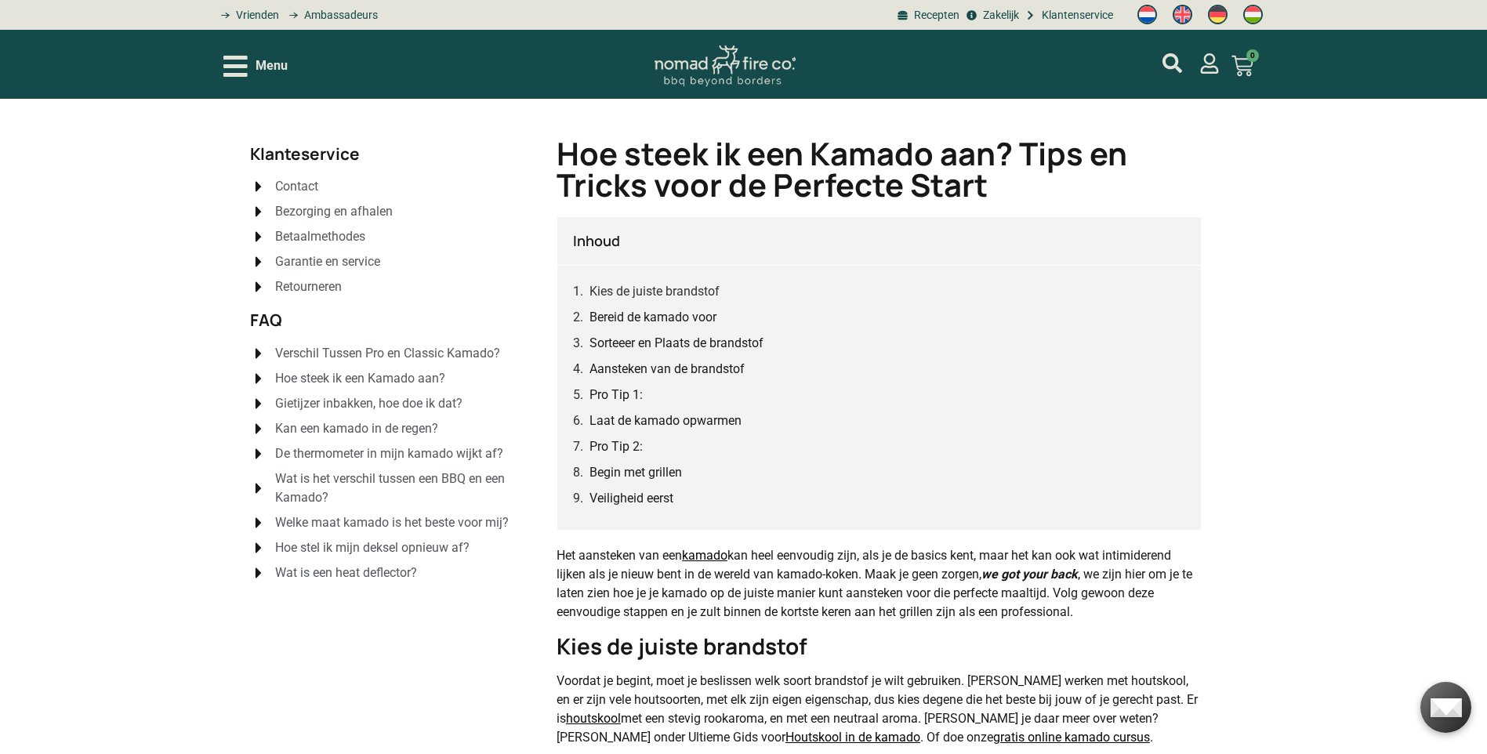
click at [240, 67] on icon "Open/Close Menu" at bounding box center [235, 66] width 24 height 21
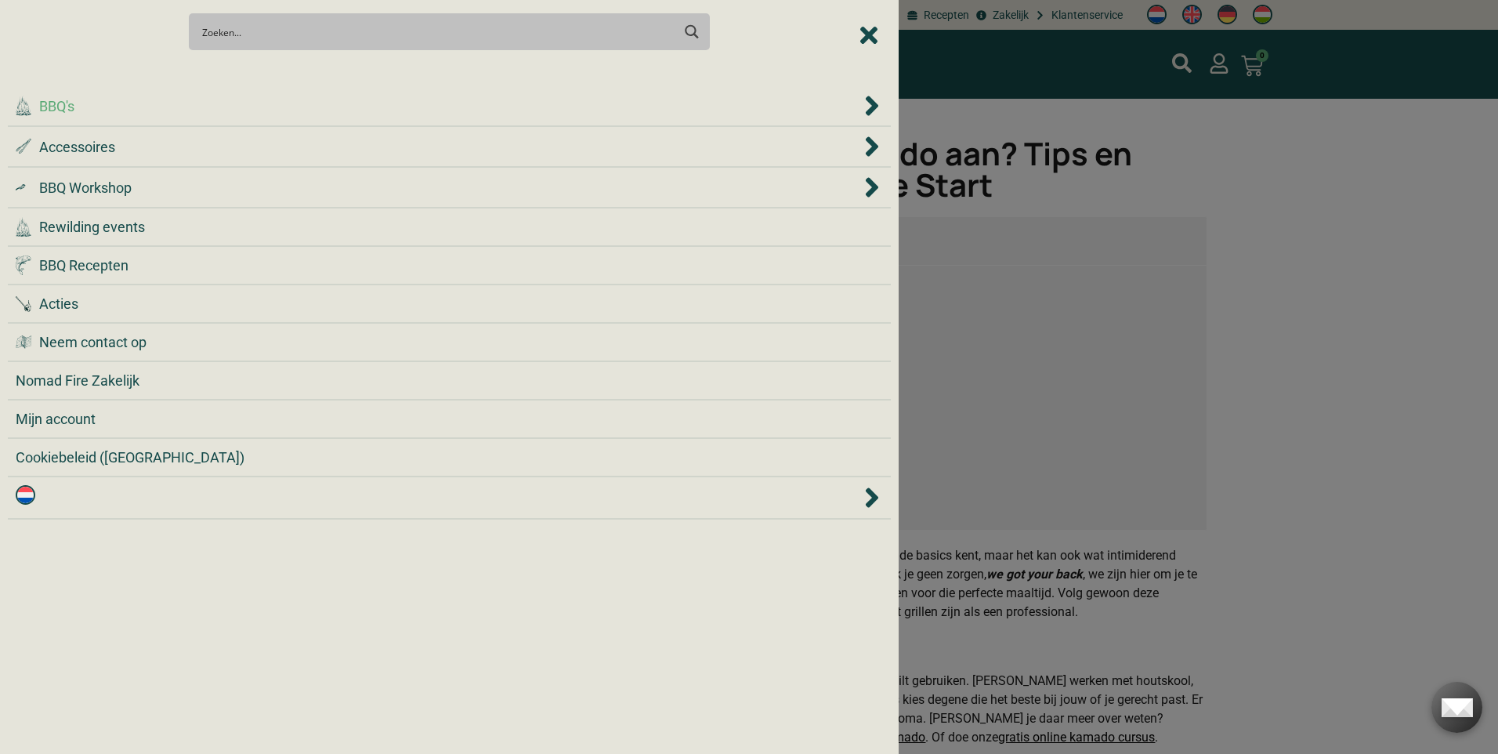
click at [248, 116] on div ".cls-1 { fill: #042e2c; } BBQ's" at bounding box center [438, 106] width 845 height 21
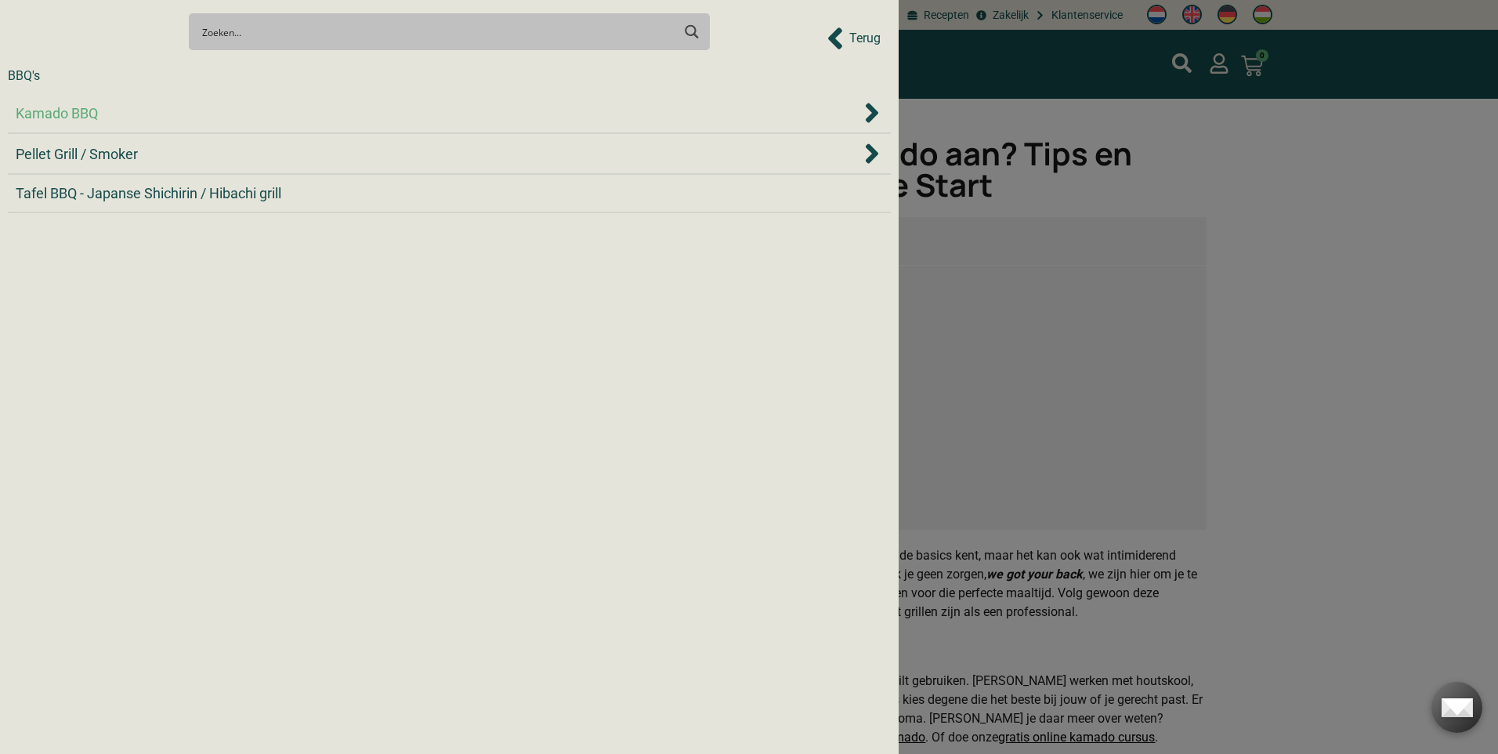
click at [217, 114] on div "Kamado BBQ" at bounding box center [438, 113] width 845 height 21
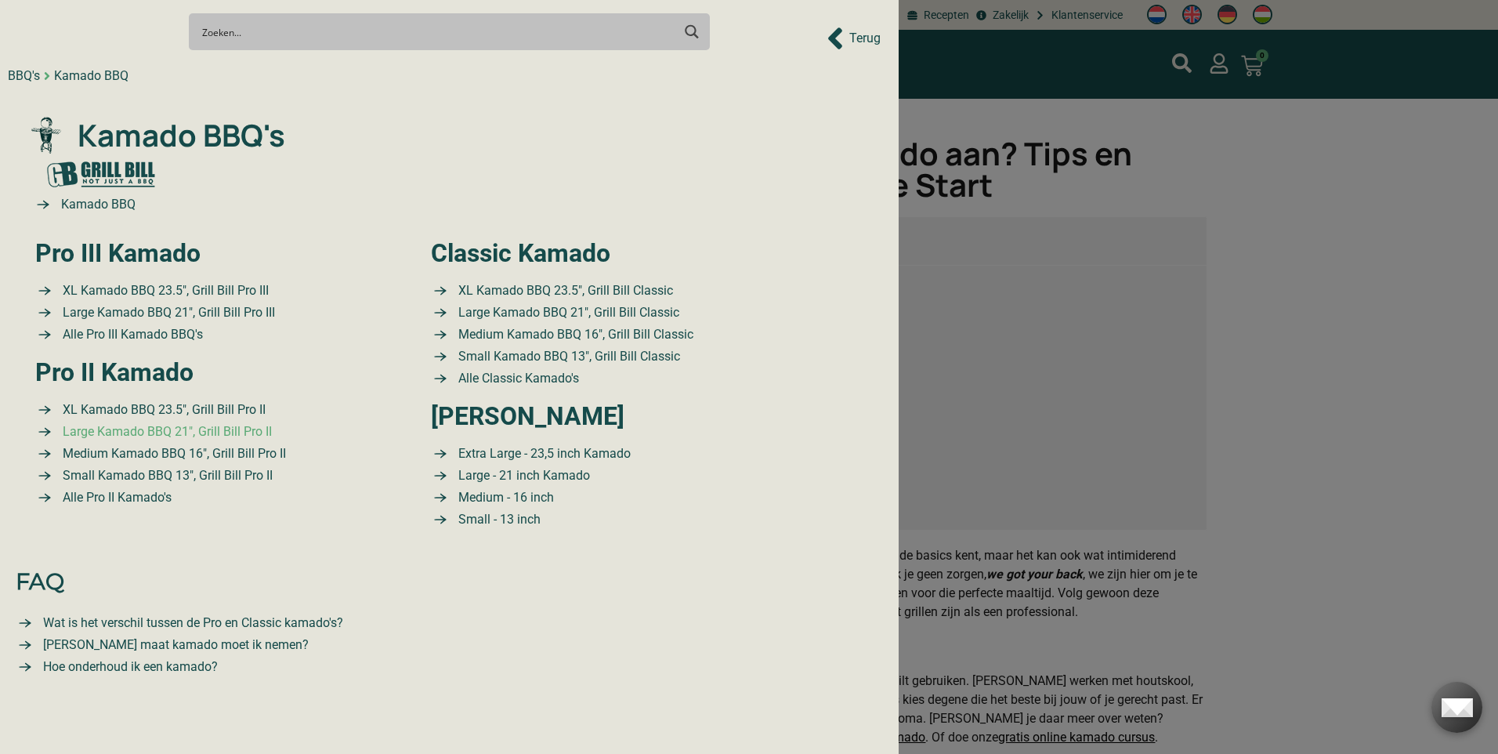
click at [130, 430] on span "Large Kamado BBQ 21″, Grill Bill Pro II" at bounding box center [165, 431] width 213 height 19
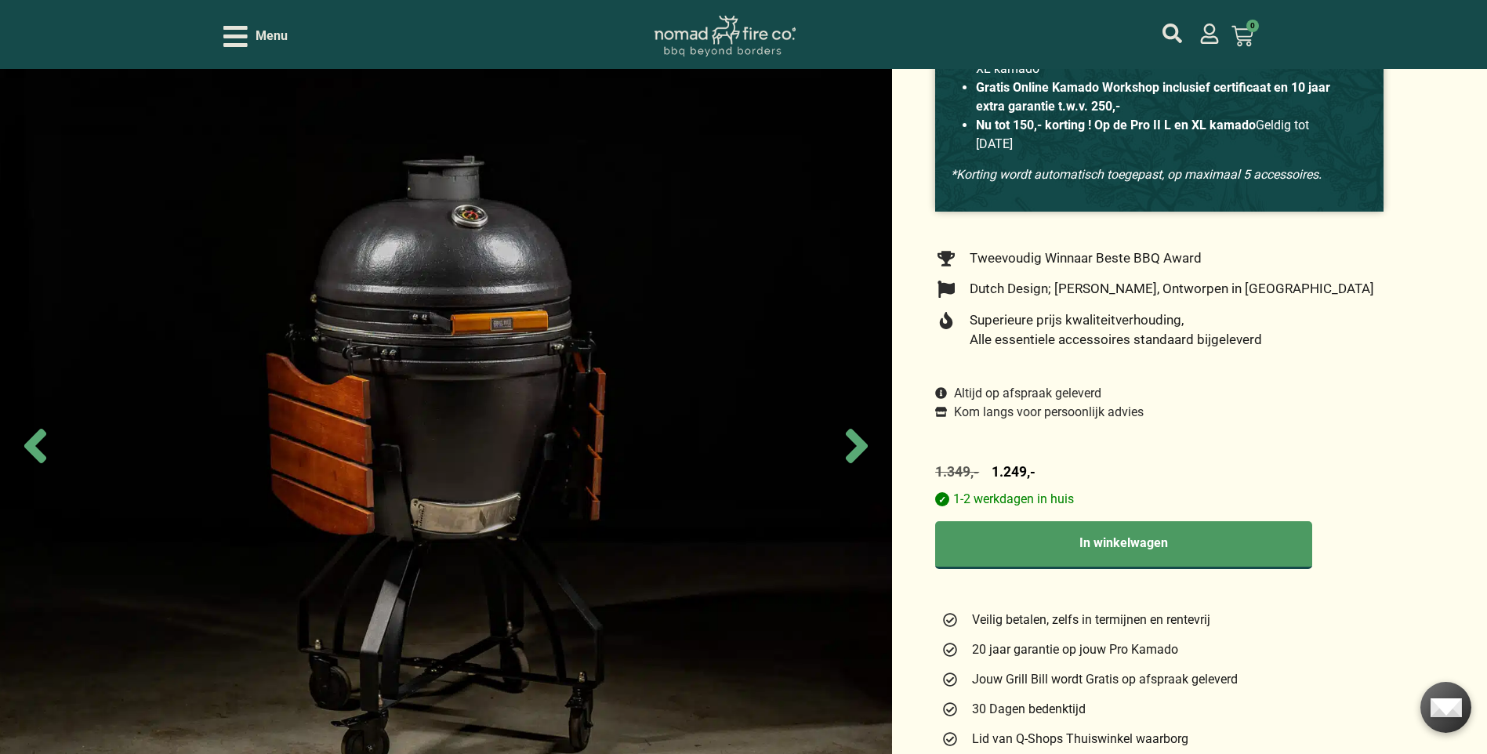
scroll to position [313, 0]
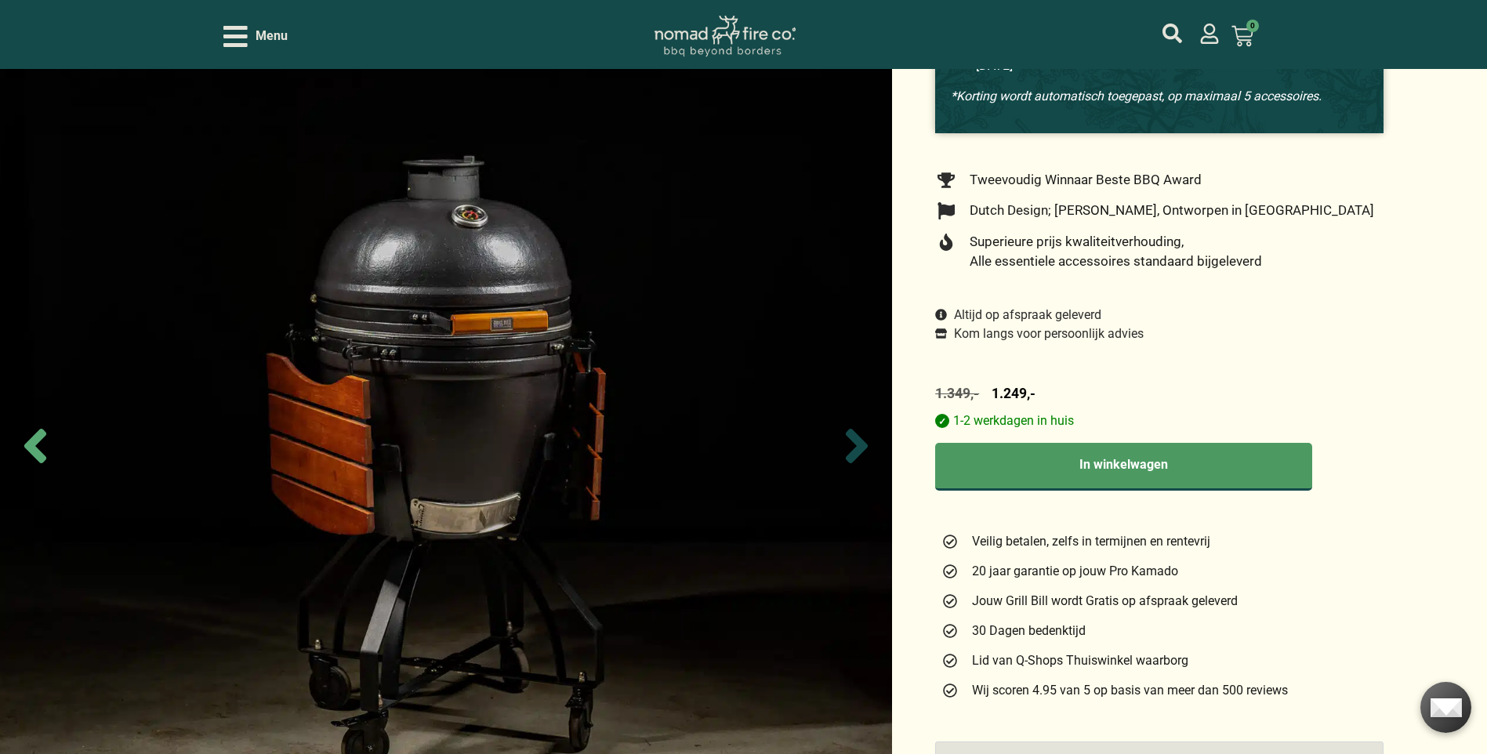
click at [861, 444] on icon "Next slide" at bounding box center [857, 446] width 22 height 34
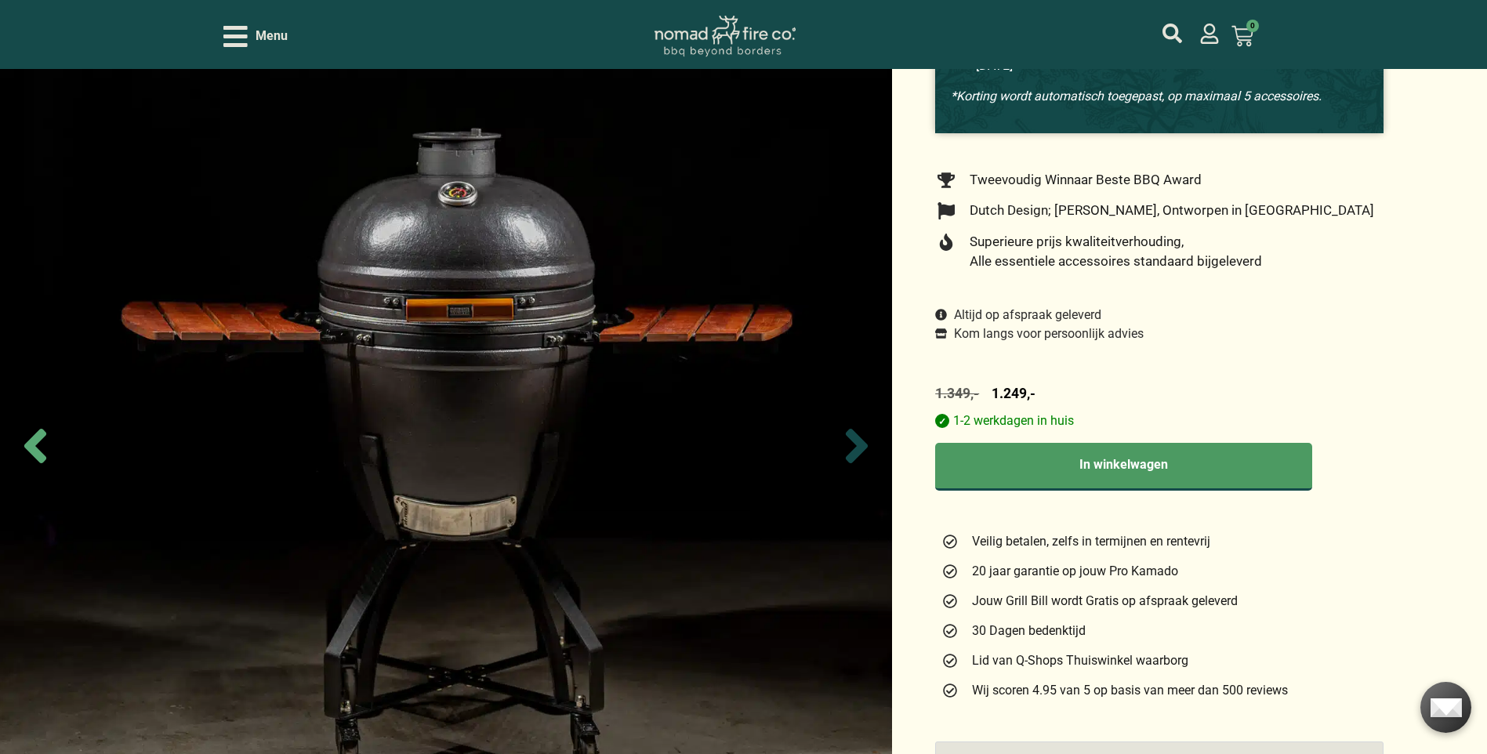
click at [859, 444] on icon "Next slide" at bounding box center [857, 446] width 22 height 34
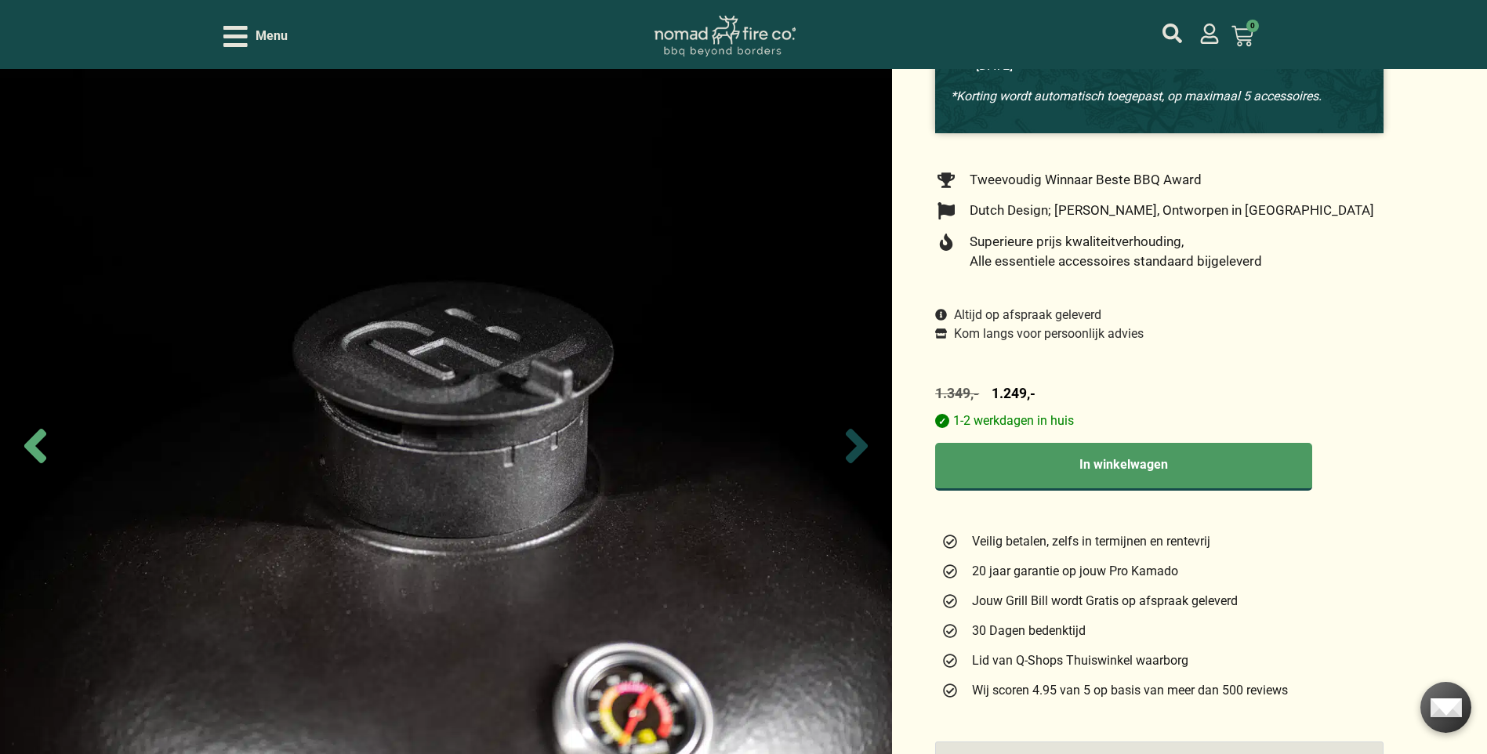
click at [859, 444] on icon "Next slide" at bounding box center [857, 446] width 22 height 34
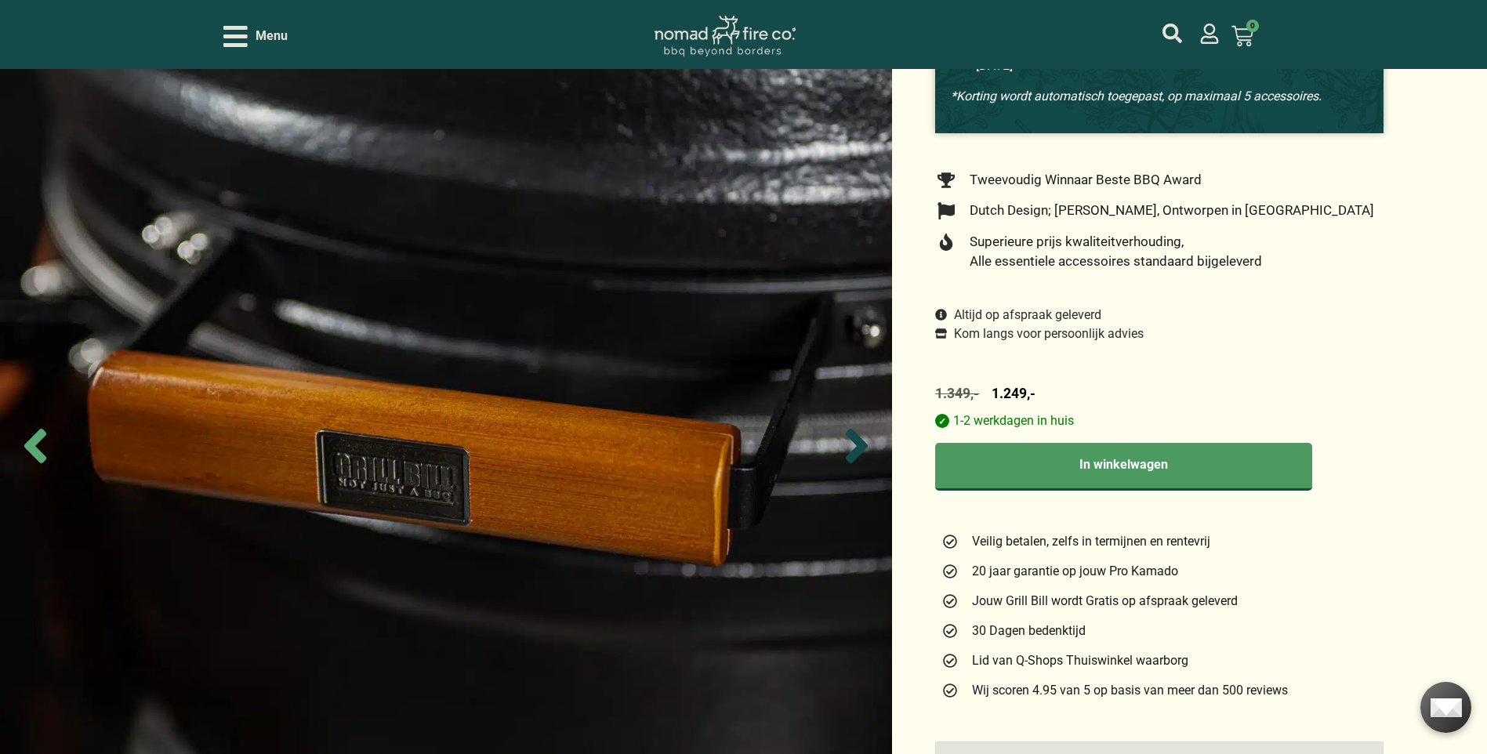
click at [859, 444] on icon "Next slide" at bounding box center [857, 446] width 22 height 34
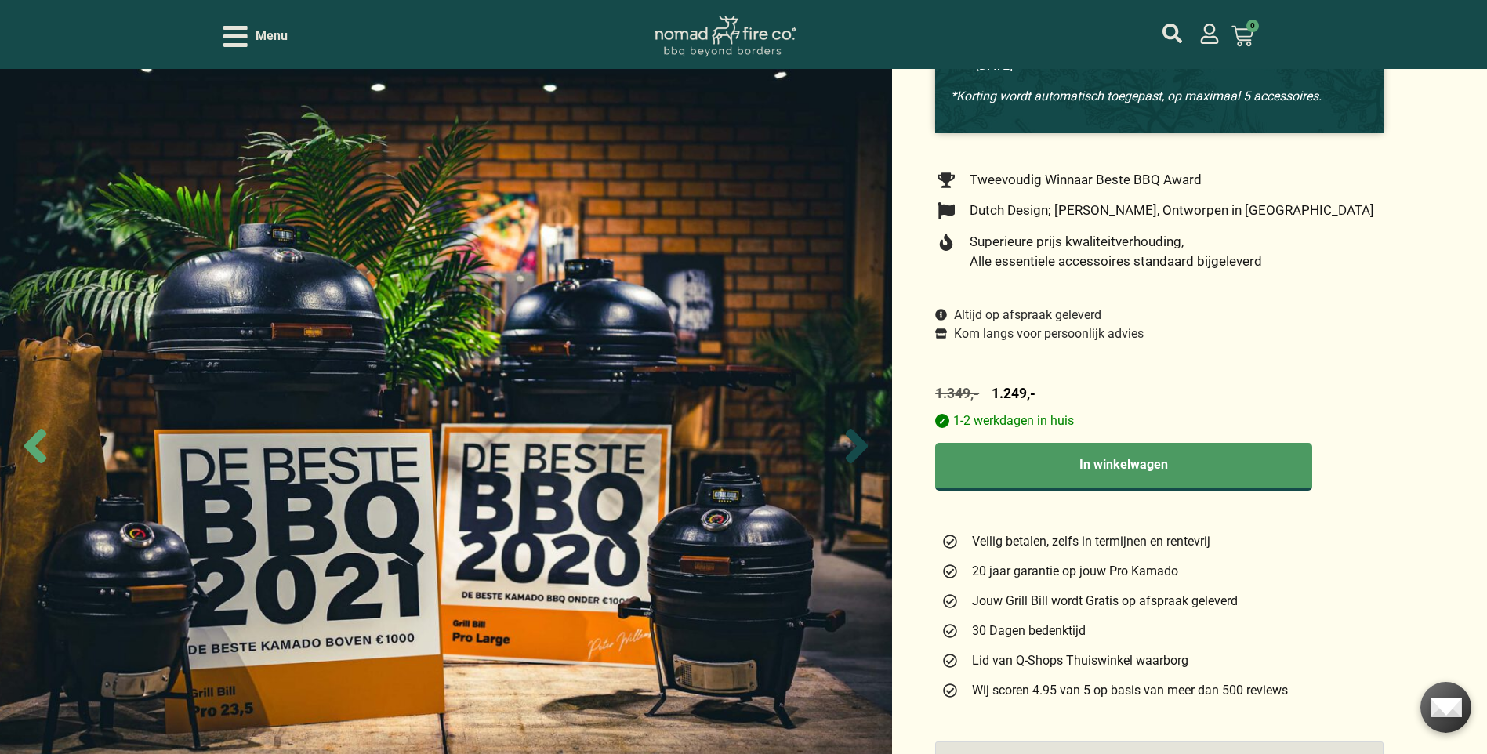
click at [859, 444] on icon "Next slide" at bounding box center [857, 446] width 22 height 34
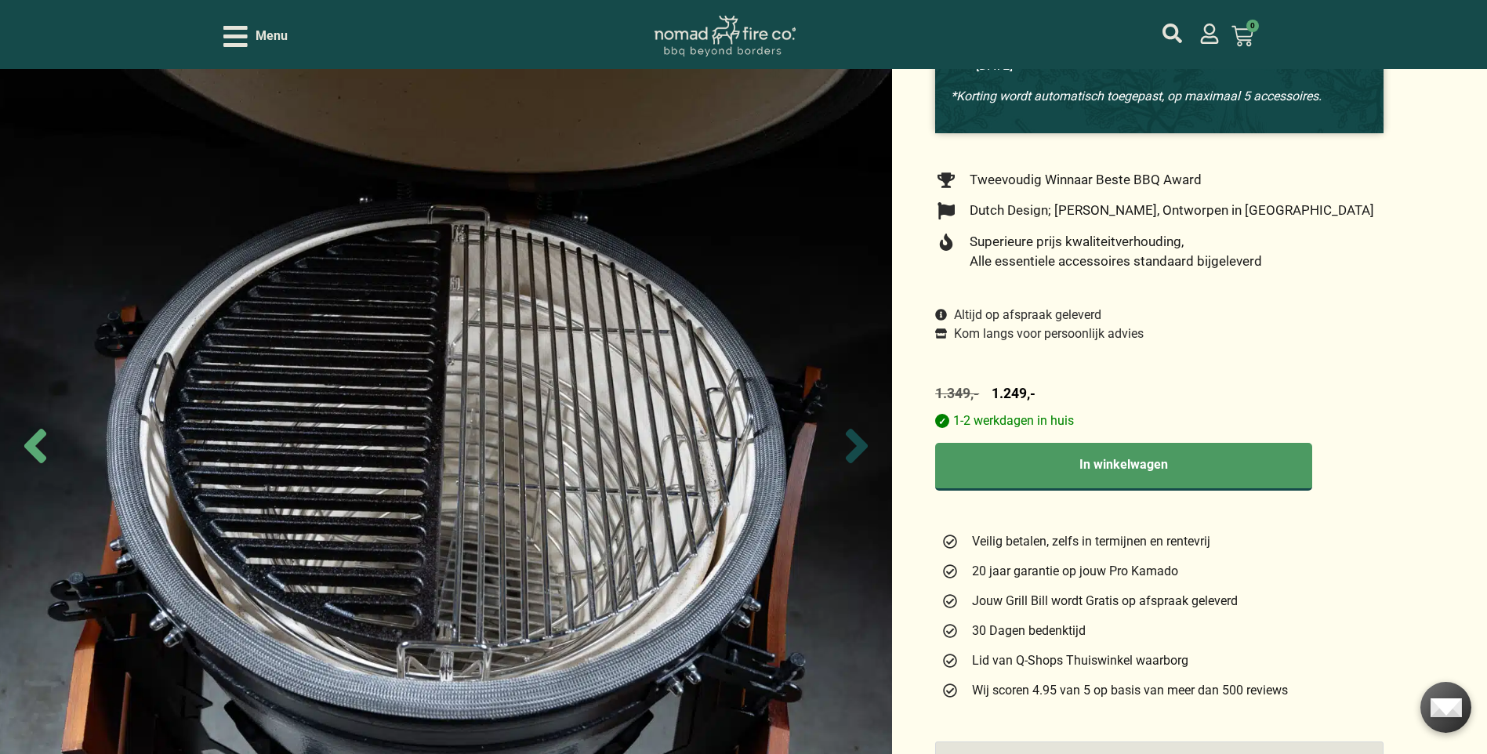
click at [859, 445] on icon "Next slide" at bounding box center [857, 446] width 22 height 34
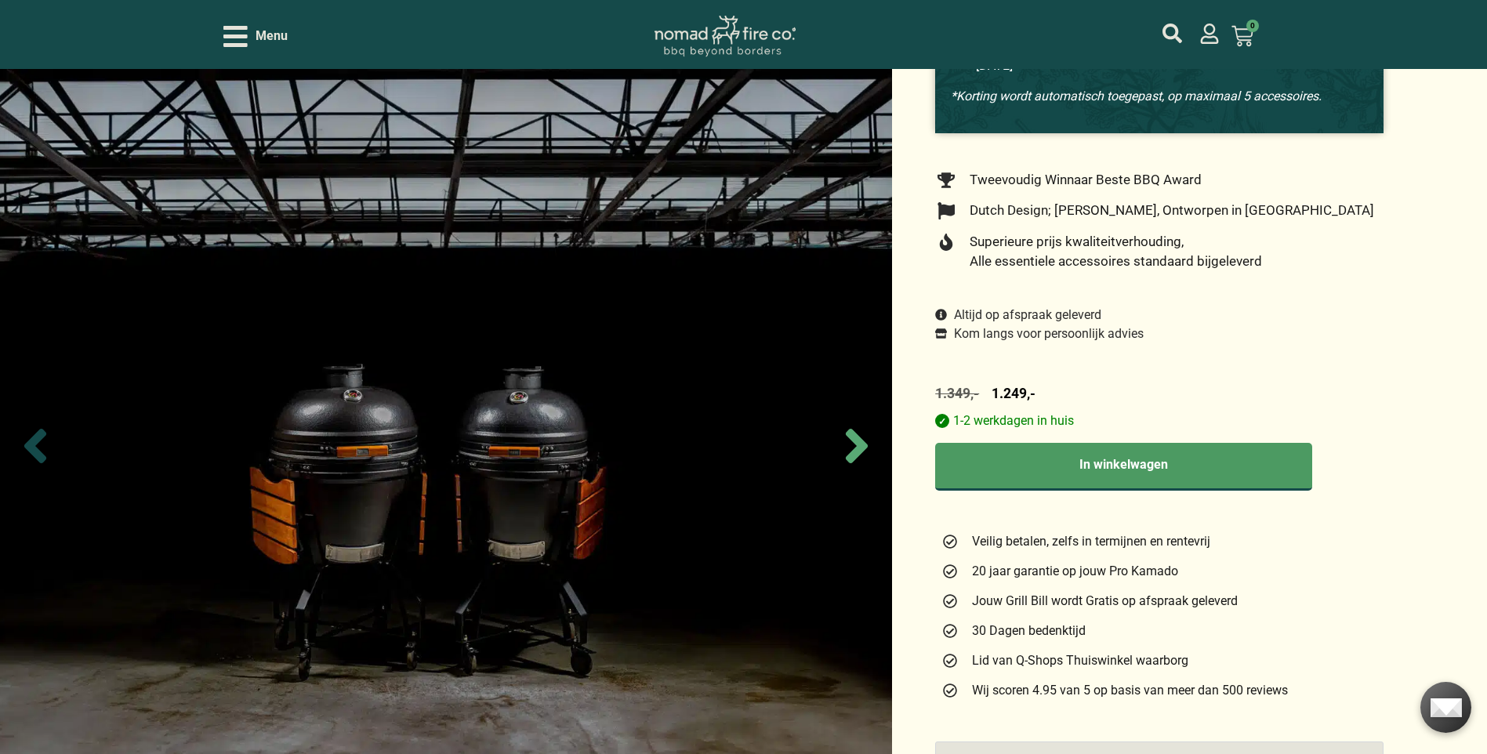
click at [34, 440] on icon "Previous slide" at bounding box center [35, 446] width 22 height 34
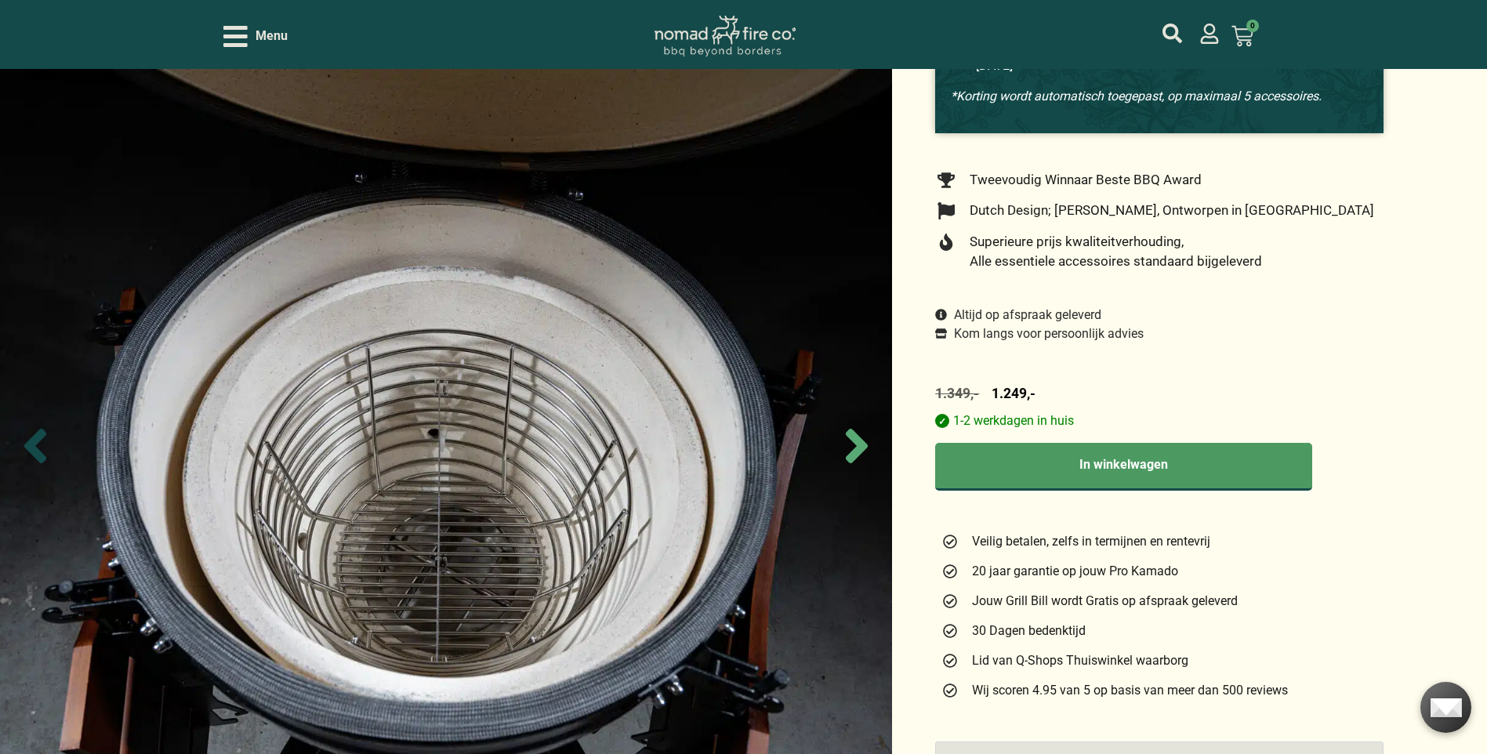
click at [39, 439] on icon "Previous slide" at bounding box center [35, 446] width 22 height 34
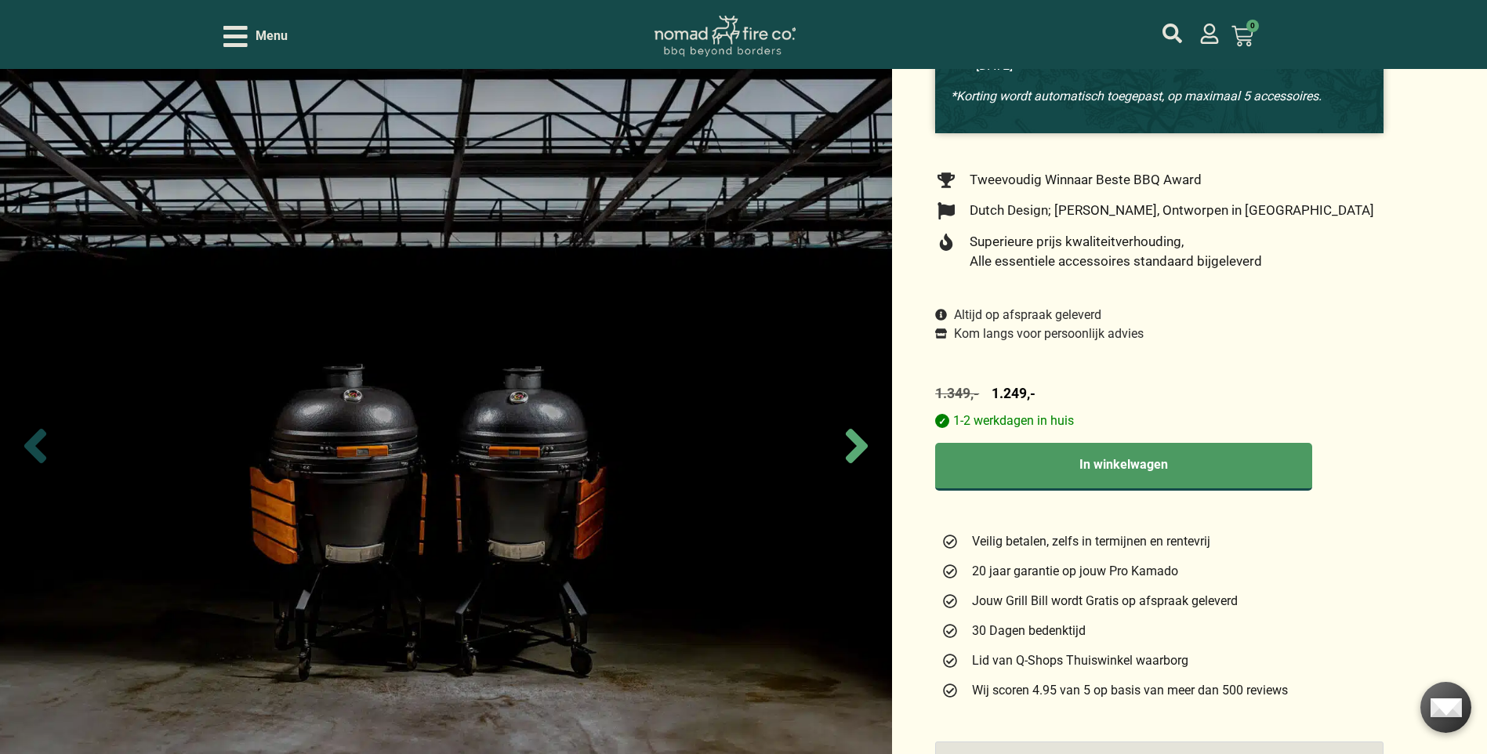
click at [39, 439] on icon "Previous slide" at bounding box center [35, 446] width 22 height 34
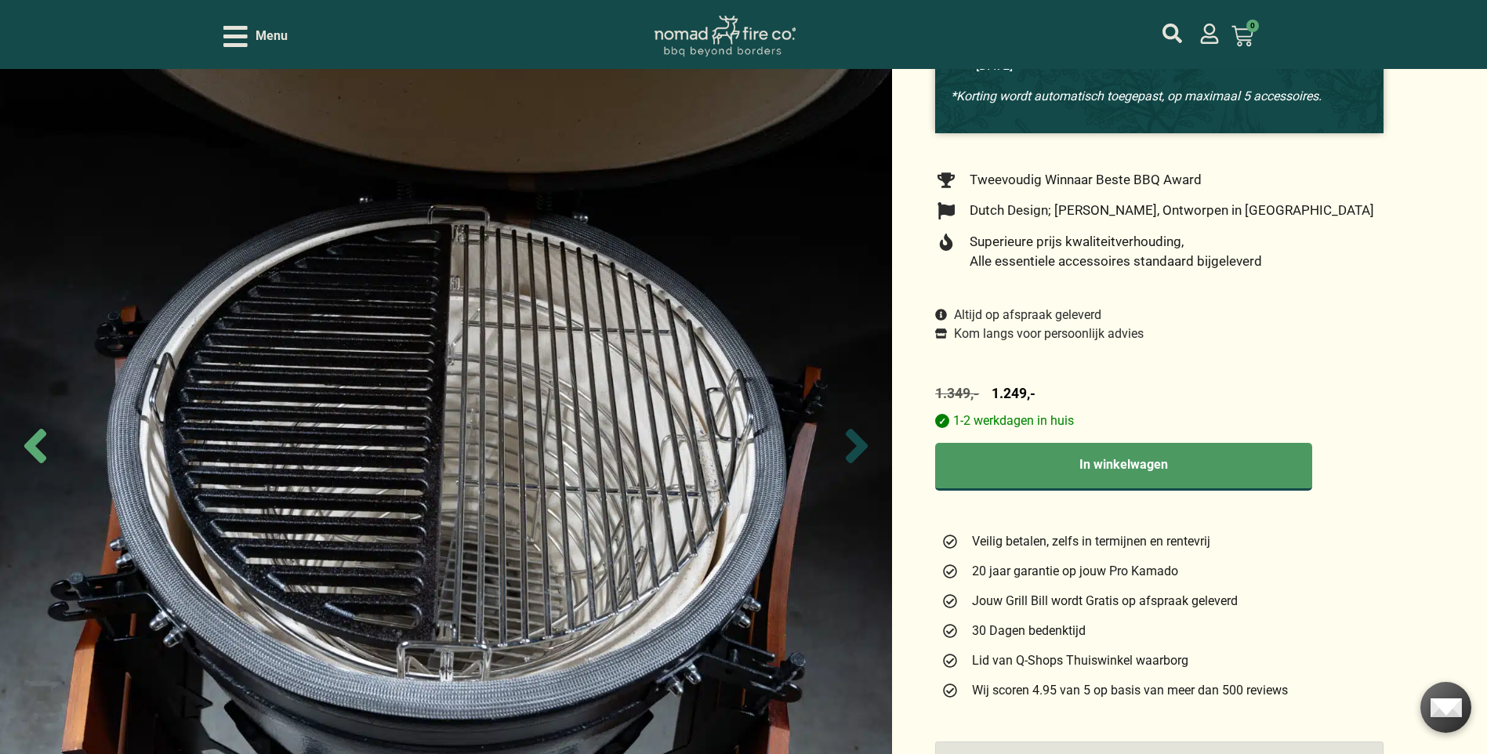
click at [857, 445] on icon "Next slide" at bounding box center [857, 446] width 22 height 34
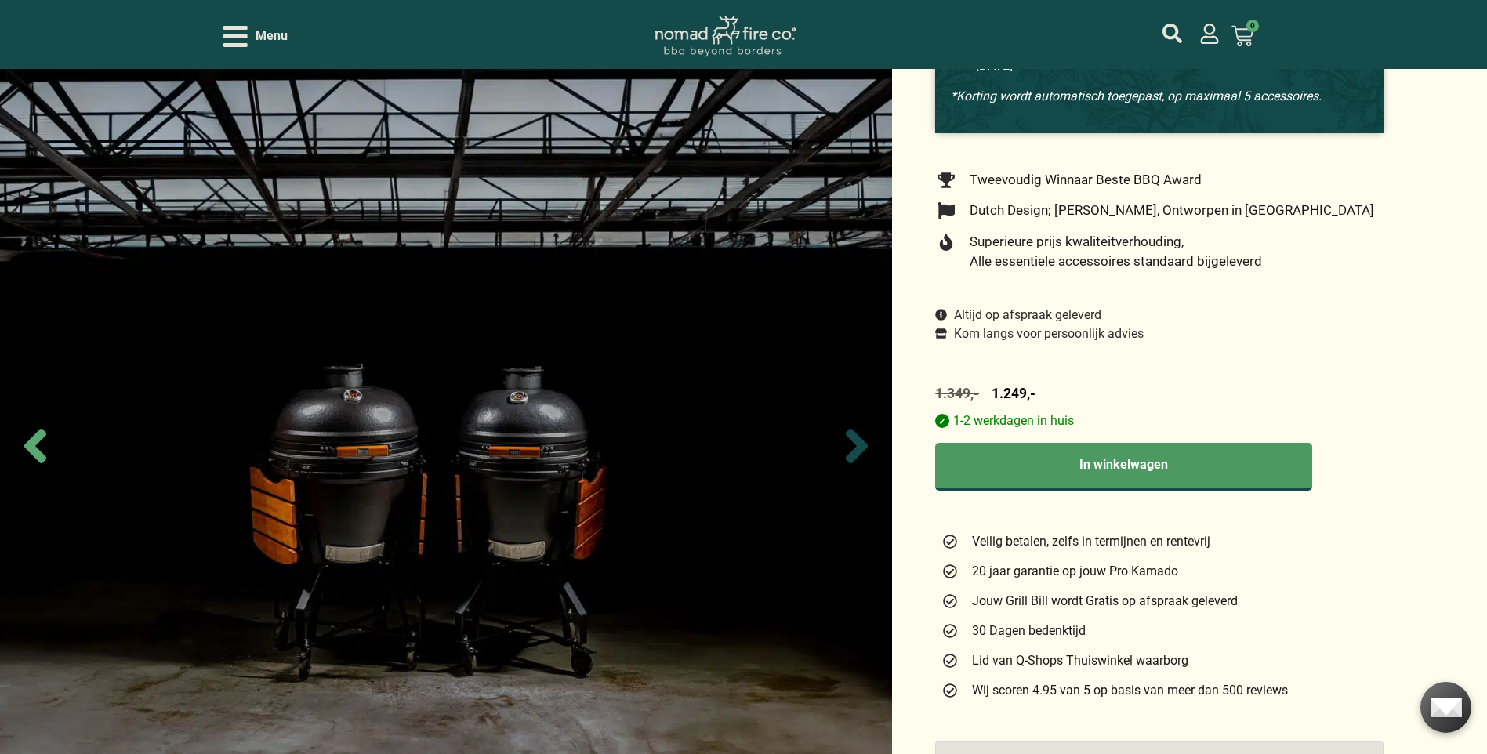
click at [857, 445] on icon "Next slide" at bounding box center [857, 446] width 22 height 34
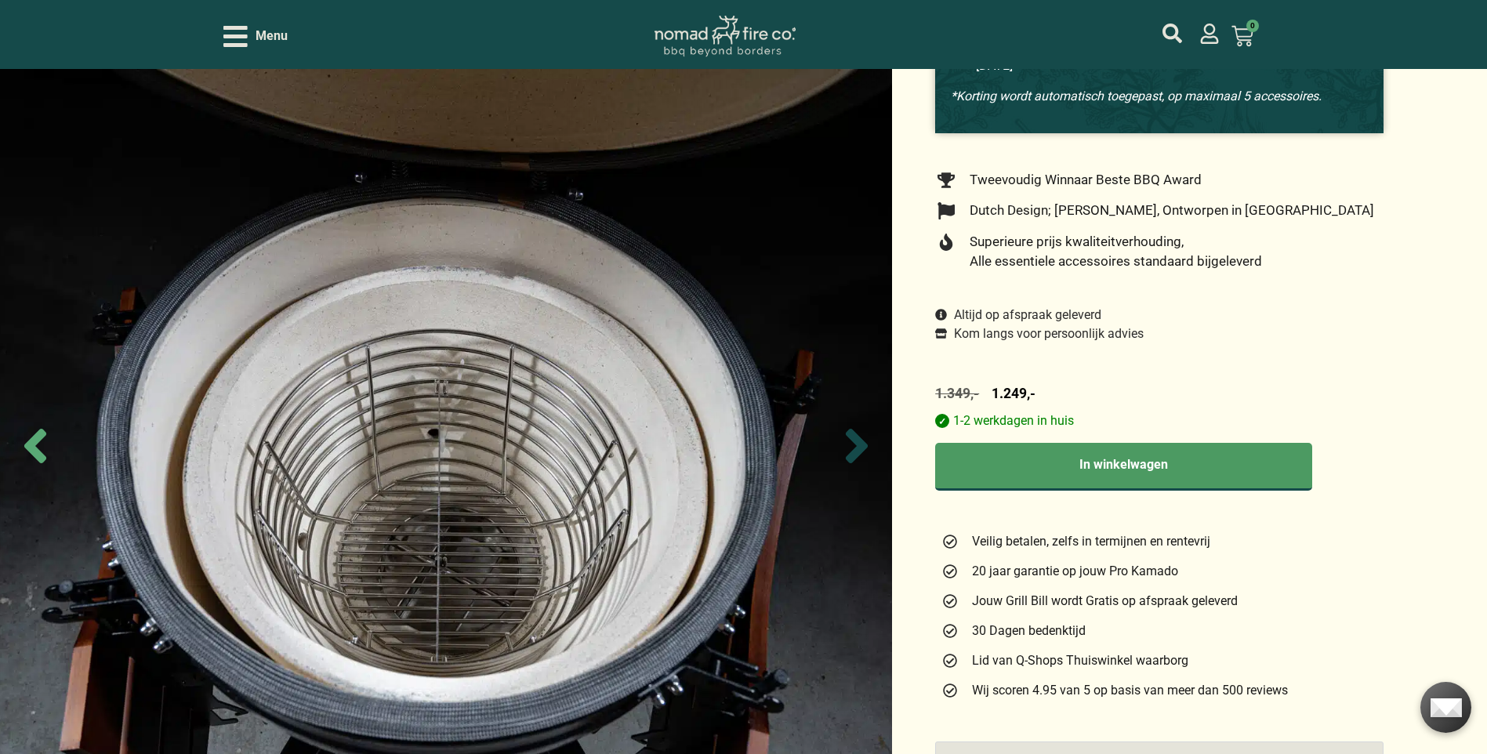
click at [857, 445] on icon "Next slide" at bounding box center [857, 446] width 22 height 34
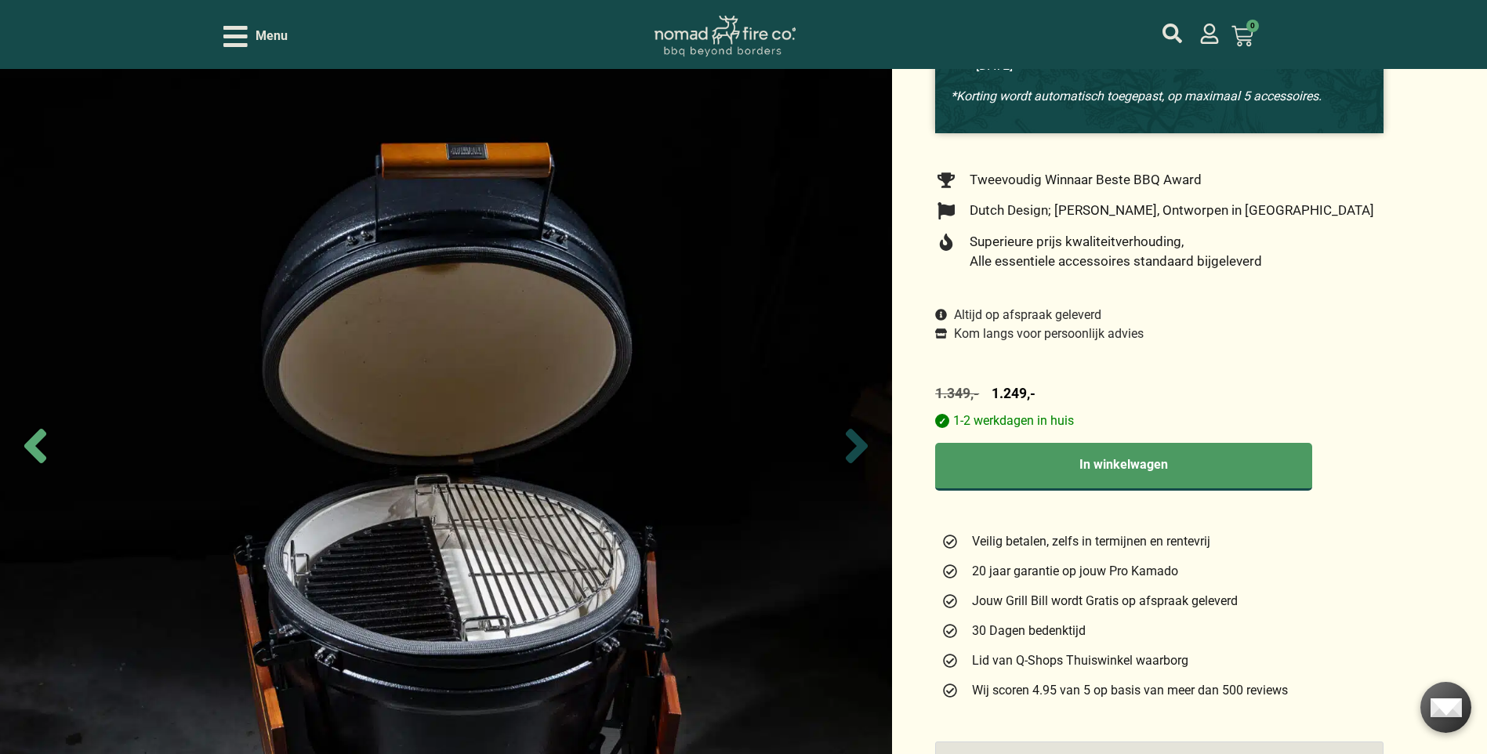
click at [857, 445] on icon "Next slide" at bounding box center [857, 446] width 22 height 34
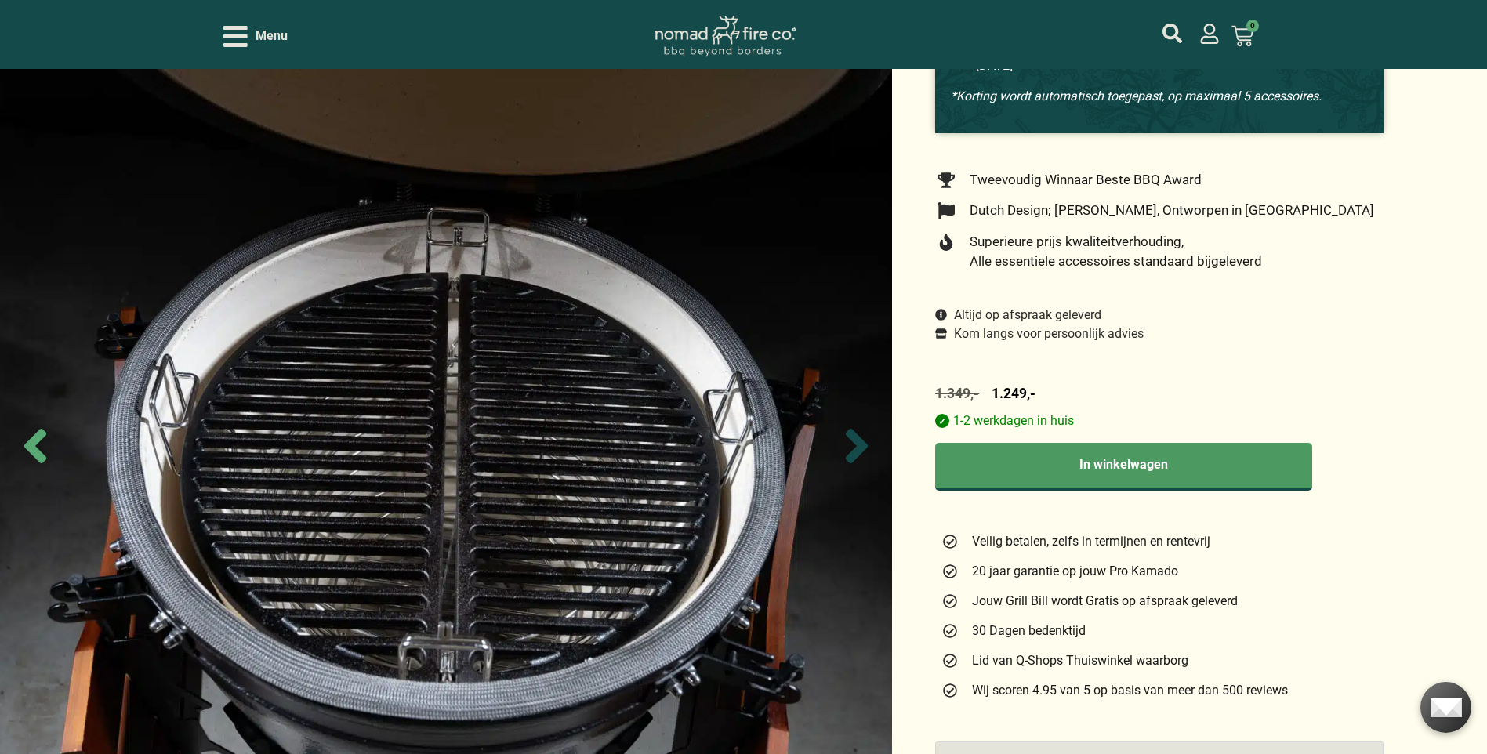
click at [857, 445] on icon "Next slide" at bounding box center [857, 446] width 22 height 34
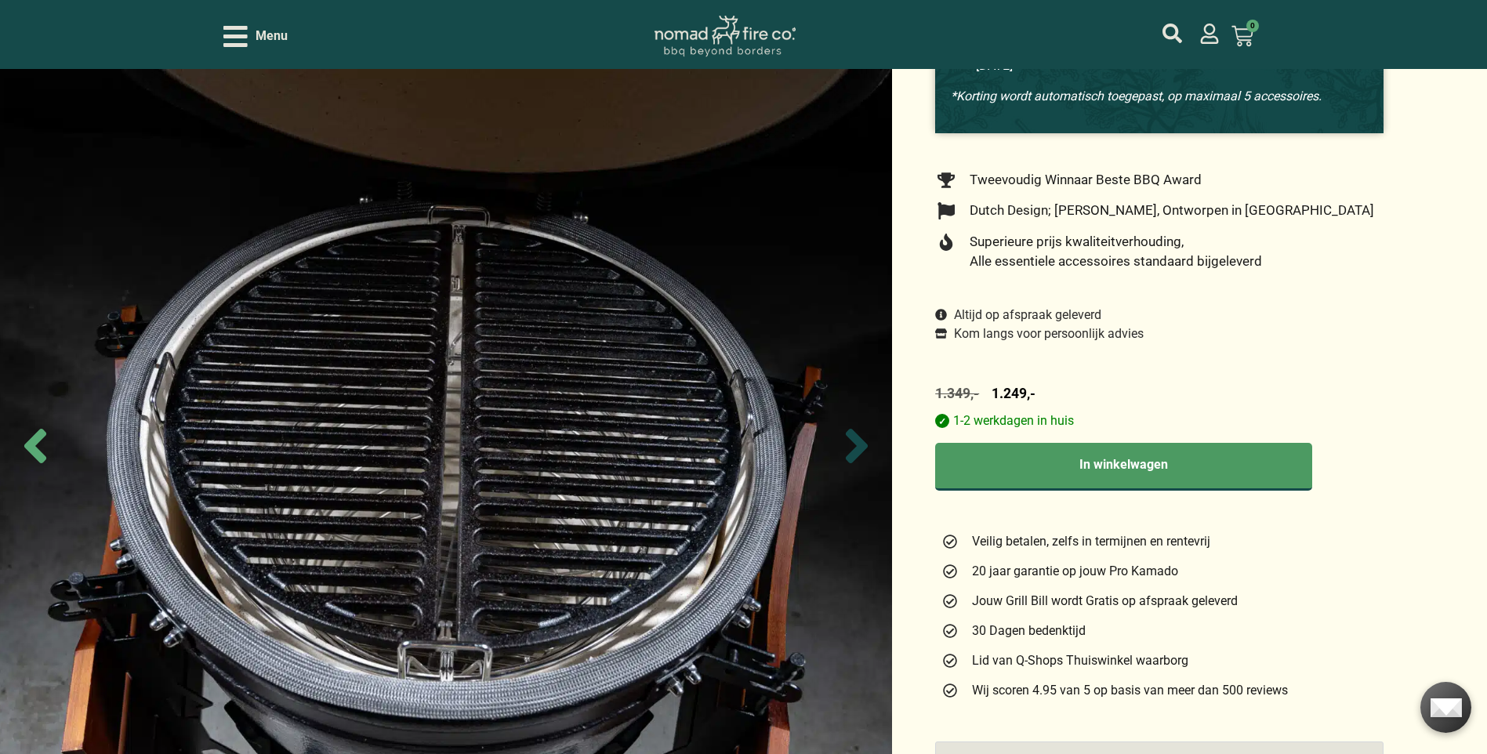
click at [857, 445] on icon "Next slide" at bounding box center [857, 446] width 22 height 34
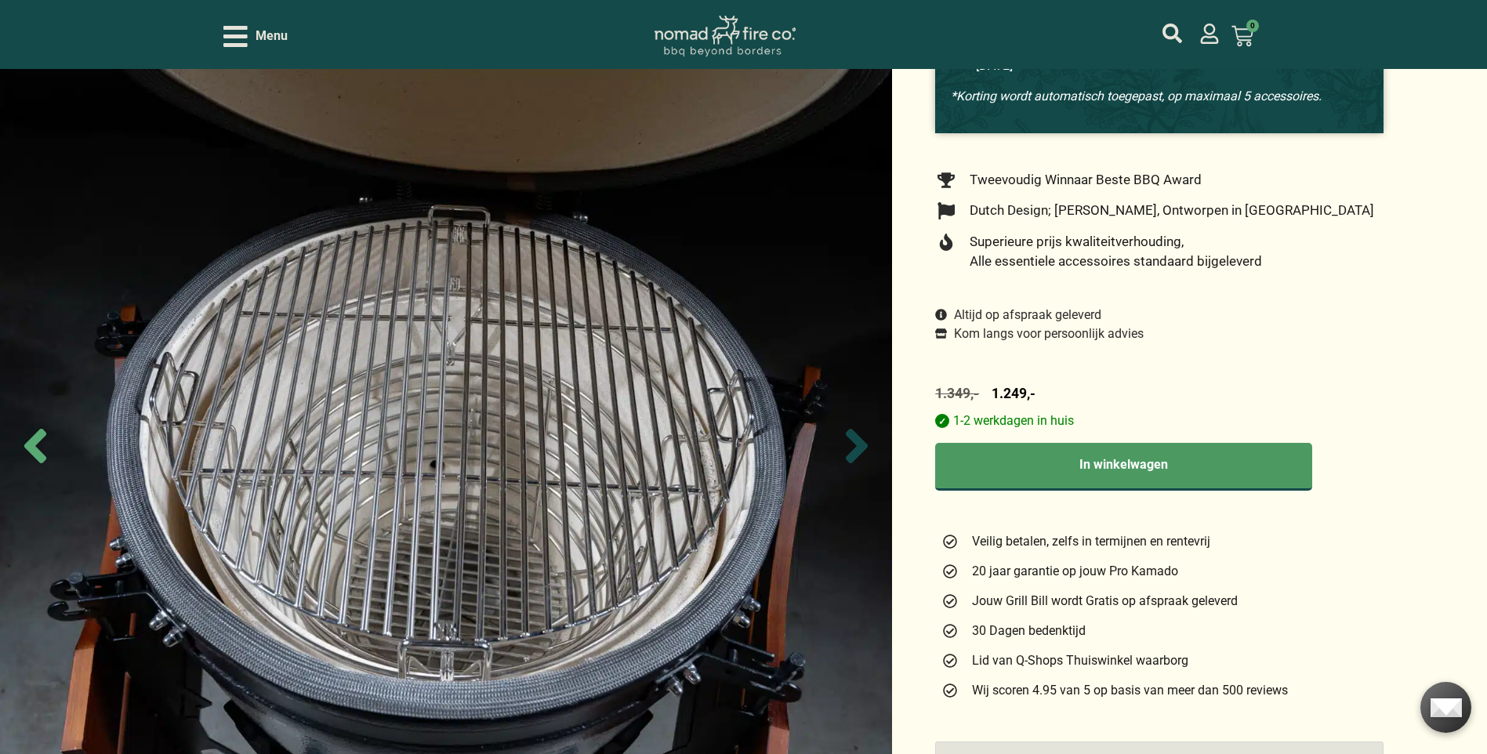
click at [857, 445] on icon "Next slide" at bounding box center [857, 446] width 22 height 34
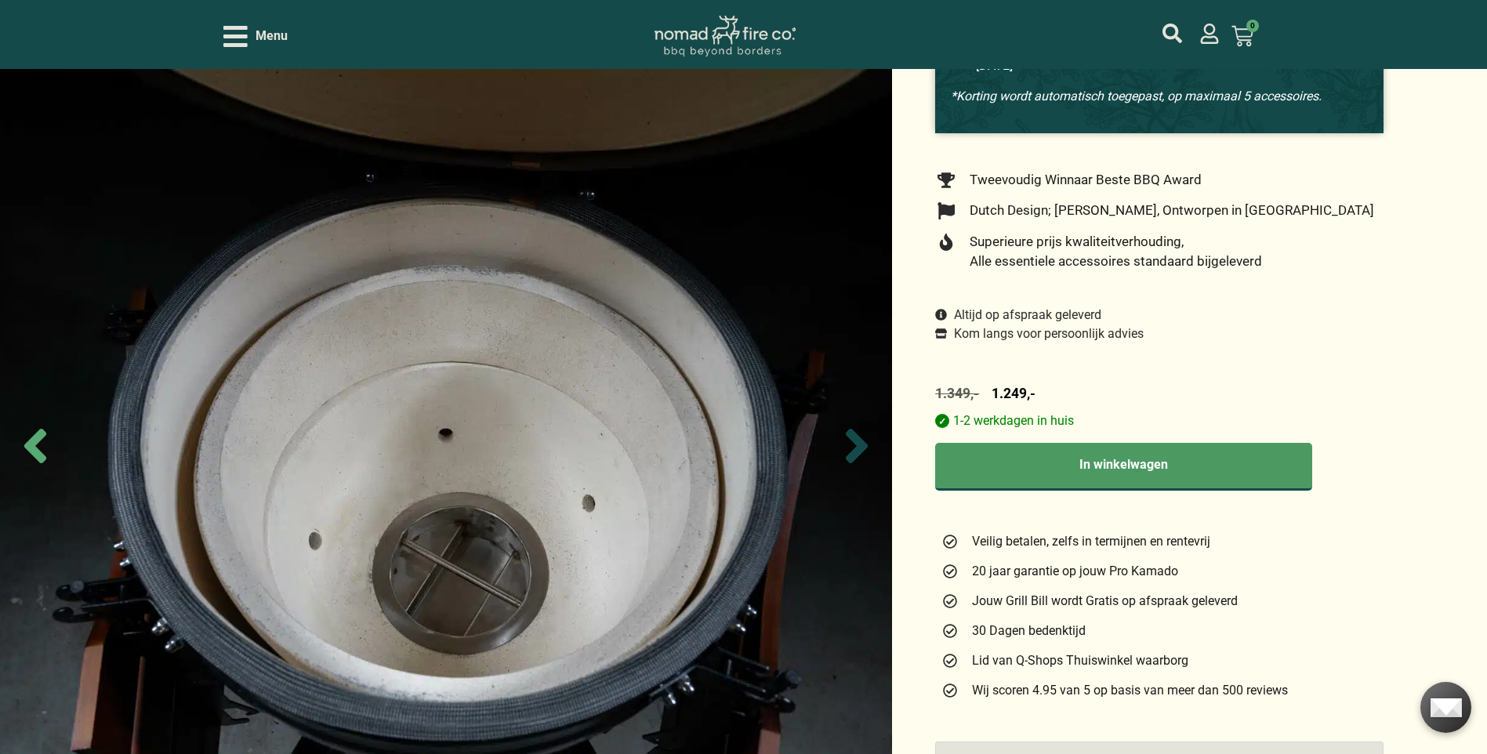
click at [857, 445] on icon "Next slide" at bounding box center [857, 446] width 22 height 34
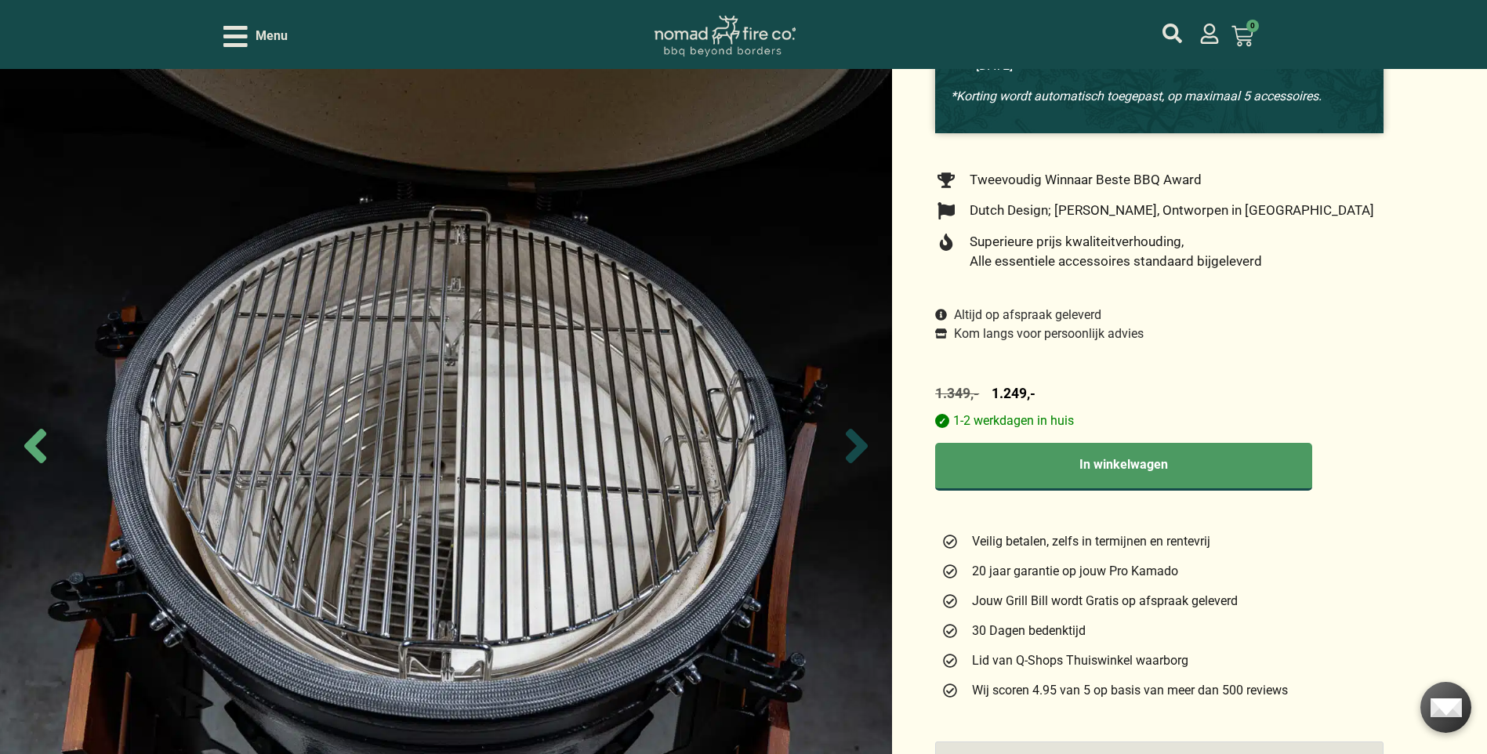
click at [857, 445] on icon "Next slide" at bounding box center [857, 446] width 22 height 34
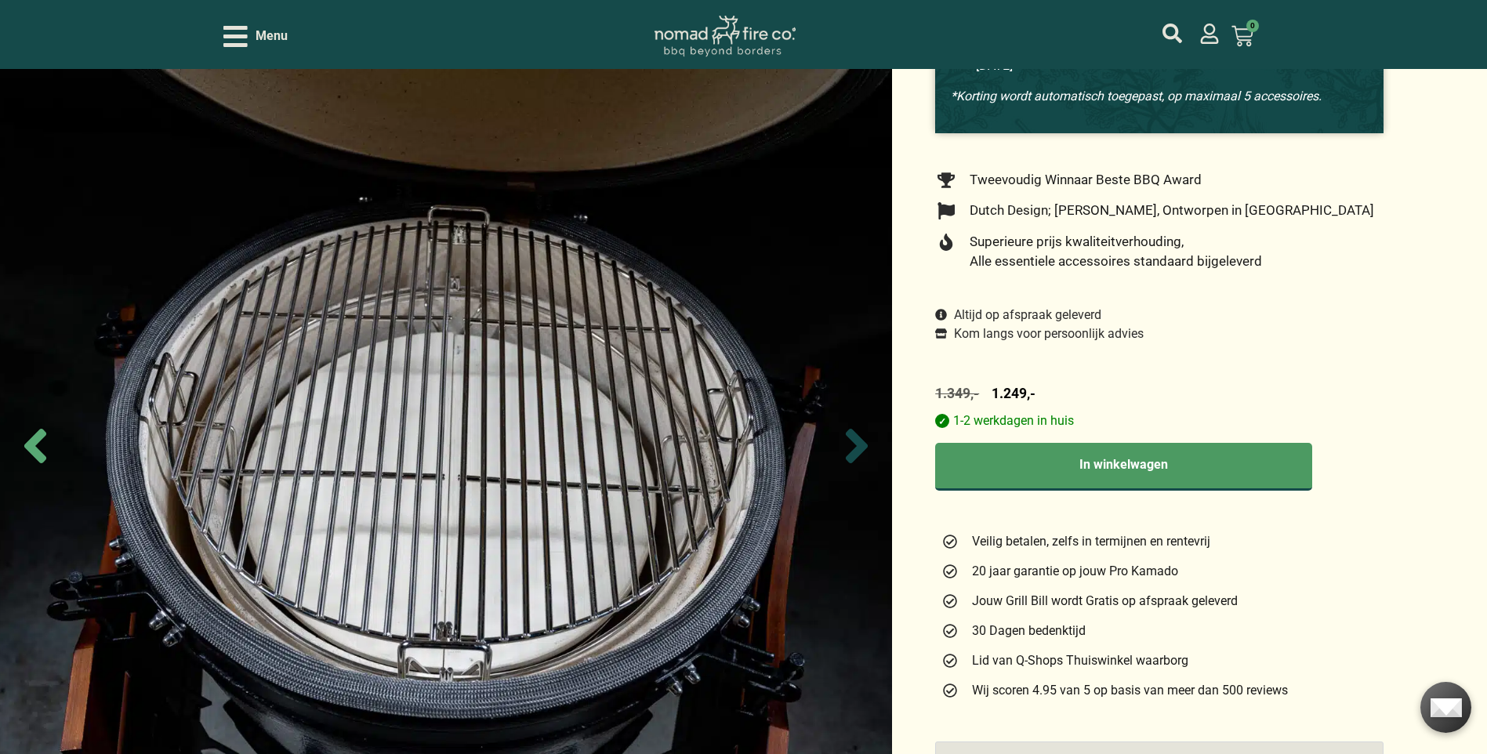
click at [857, 445] on icon "Next slide" at bounding box center [857, 446] width 22 height 34
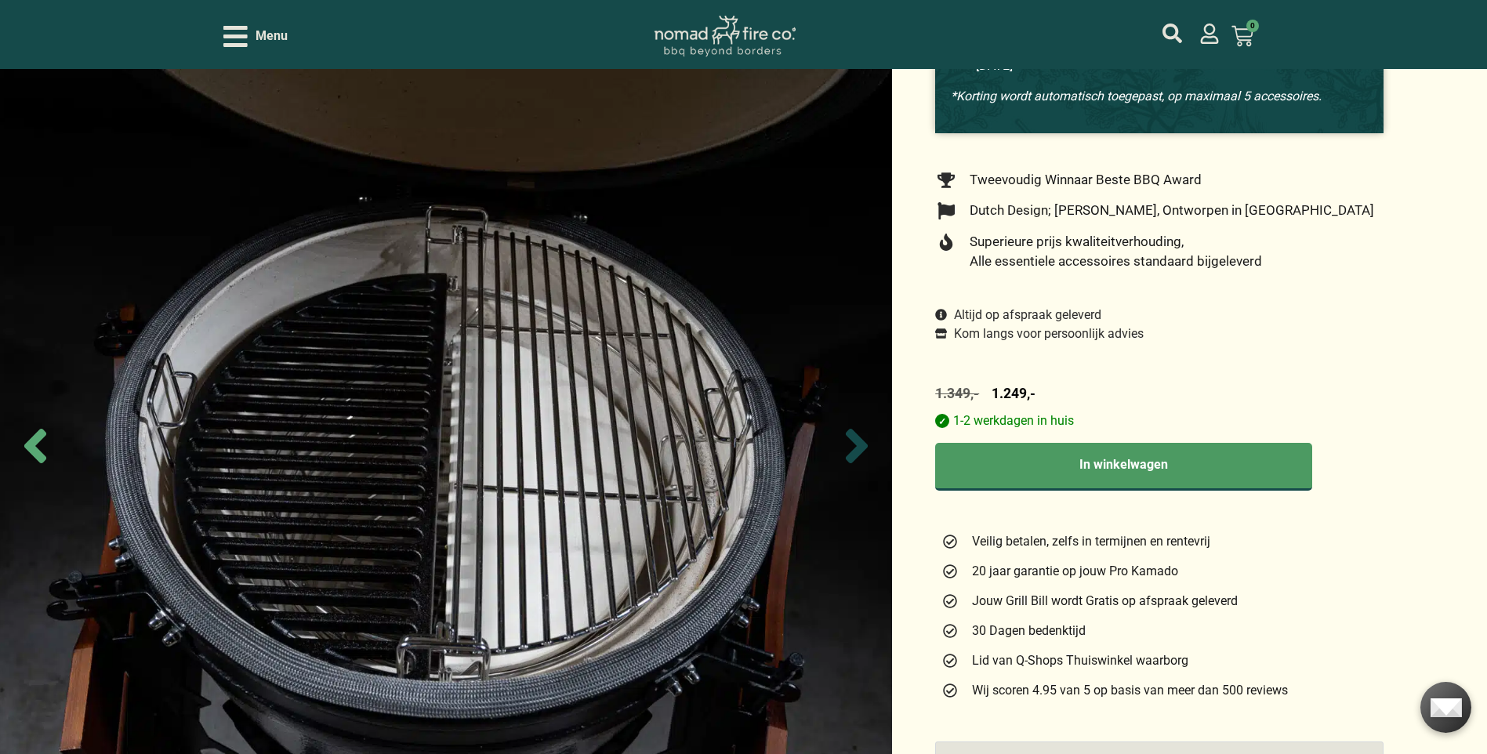
click at [857, 445] on icon "Next slide" at bounding box center [857, 446] width 22 height 34
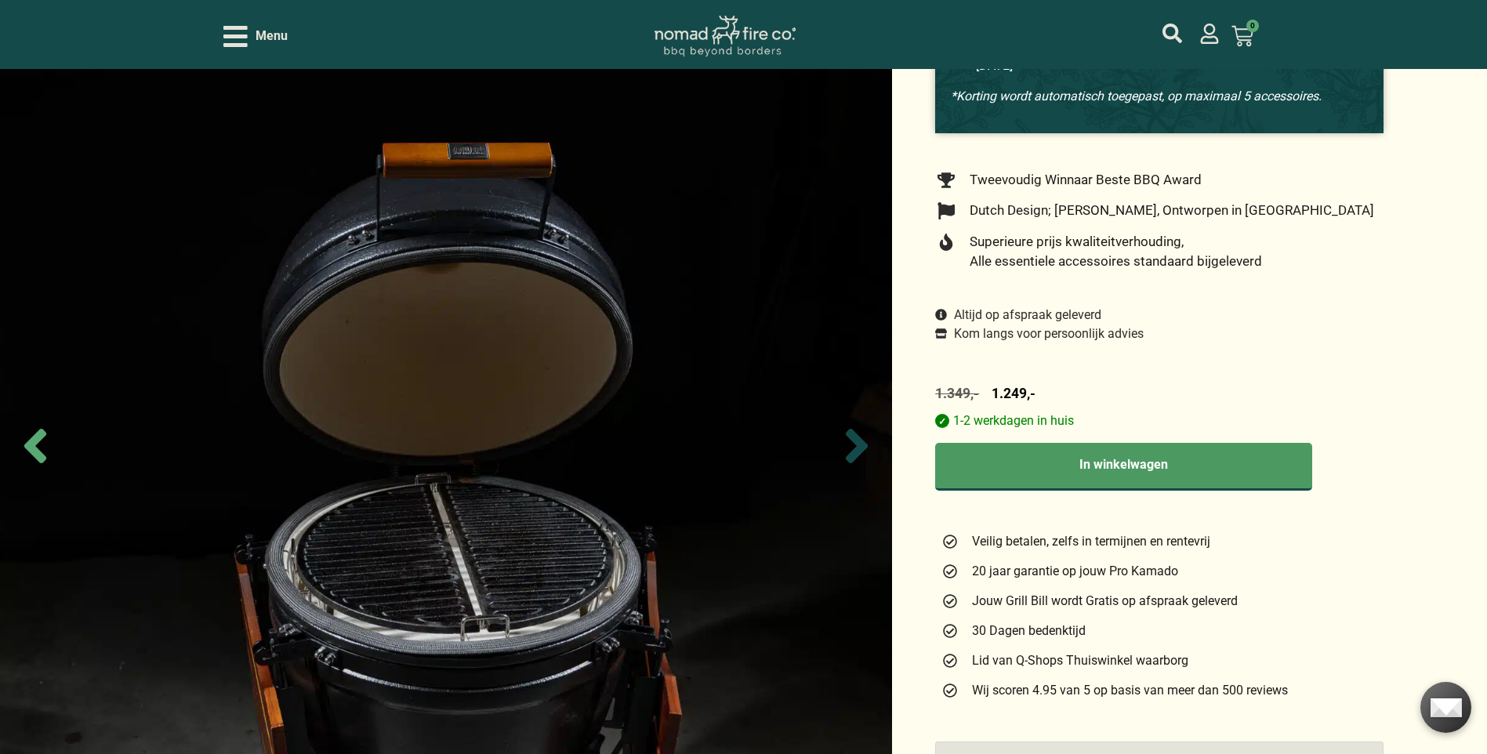
click at [857, 445] on icon "Next slide" at bounding box center [857, 446] width 22 height 34
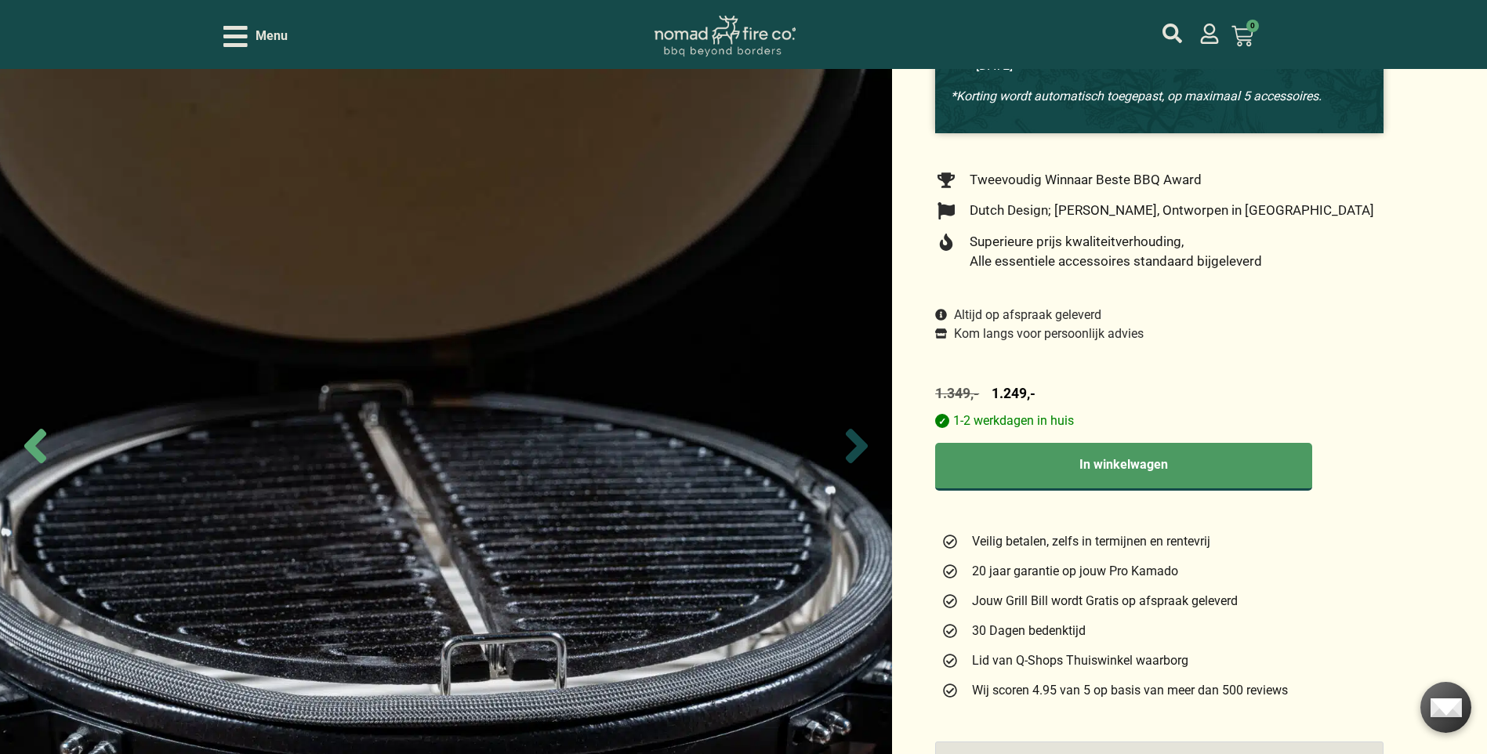
click at [857, 445] on icon "Next slide" at bounding box center [857, 446] width 22 height 34
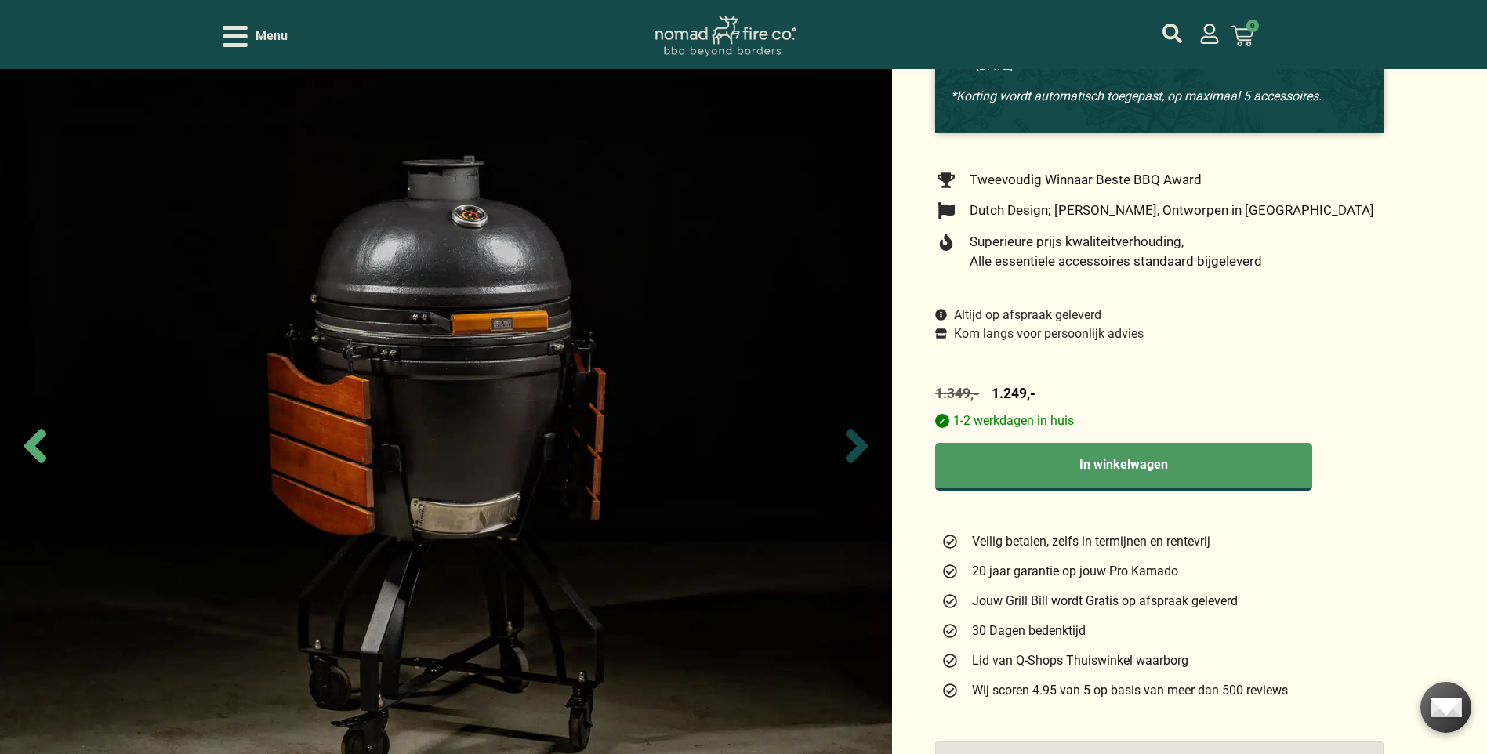
click at [857, 445] on icon "Next slide" at bounding box center [857, 446] width 22 height 34
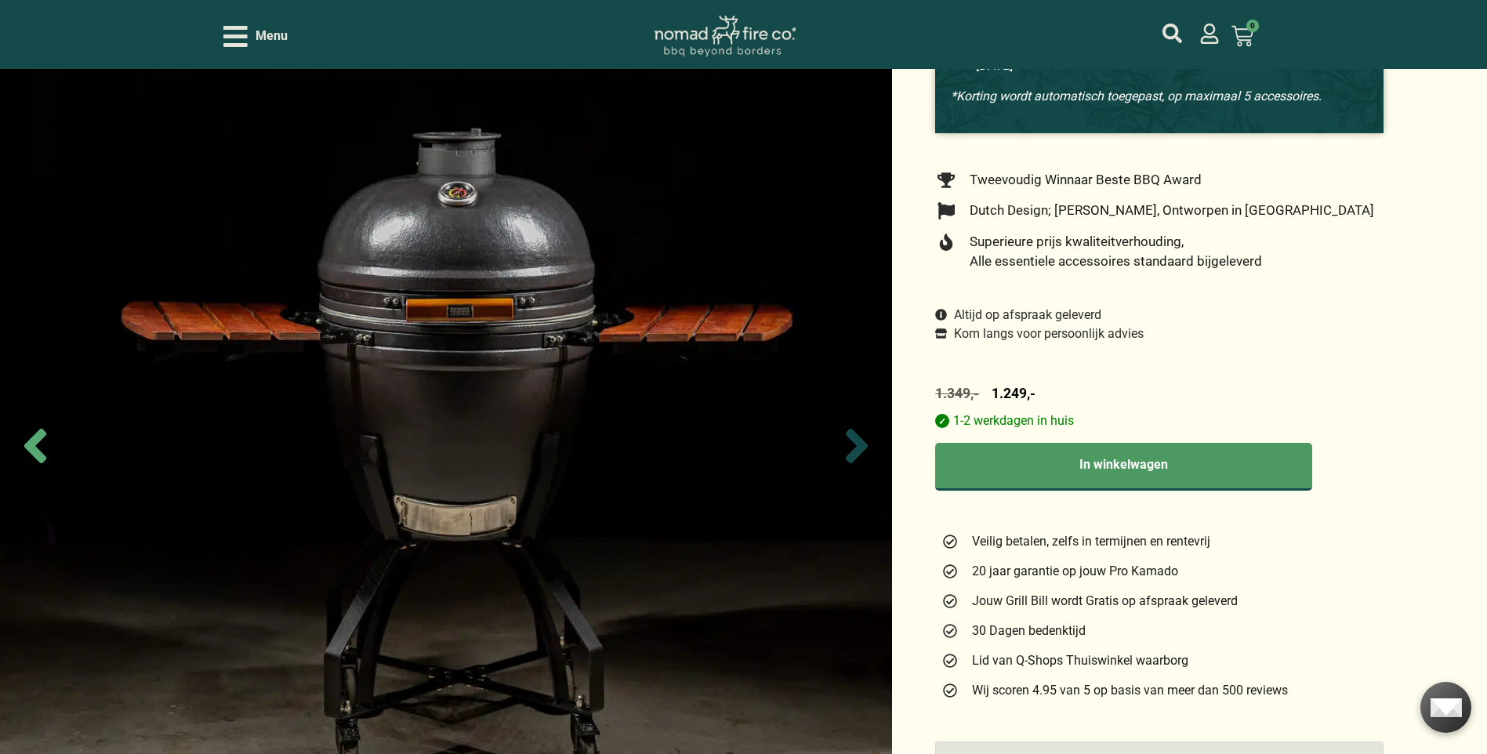
click at [857, 445] on icon "Next slide" at bounding box center [857, 446] width 22 height 34
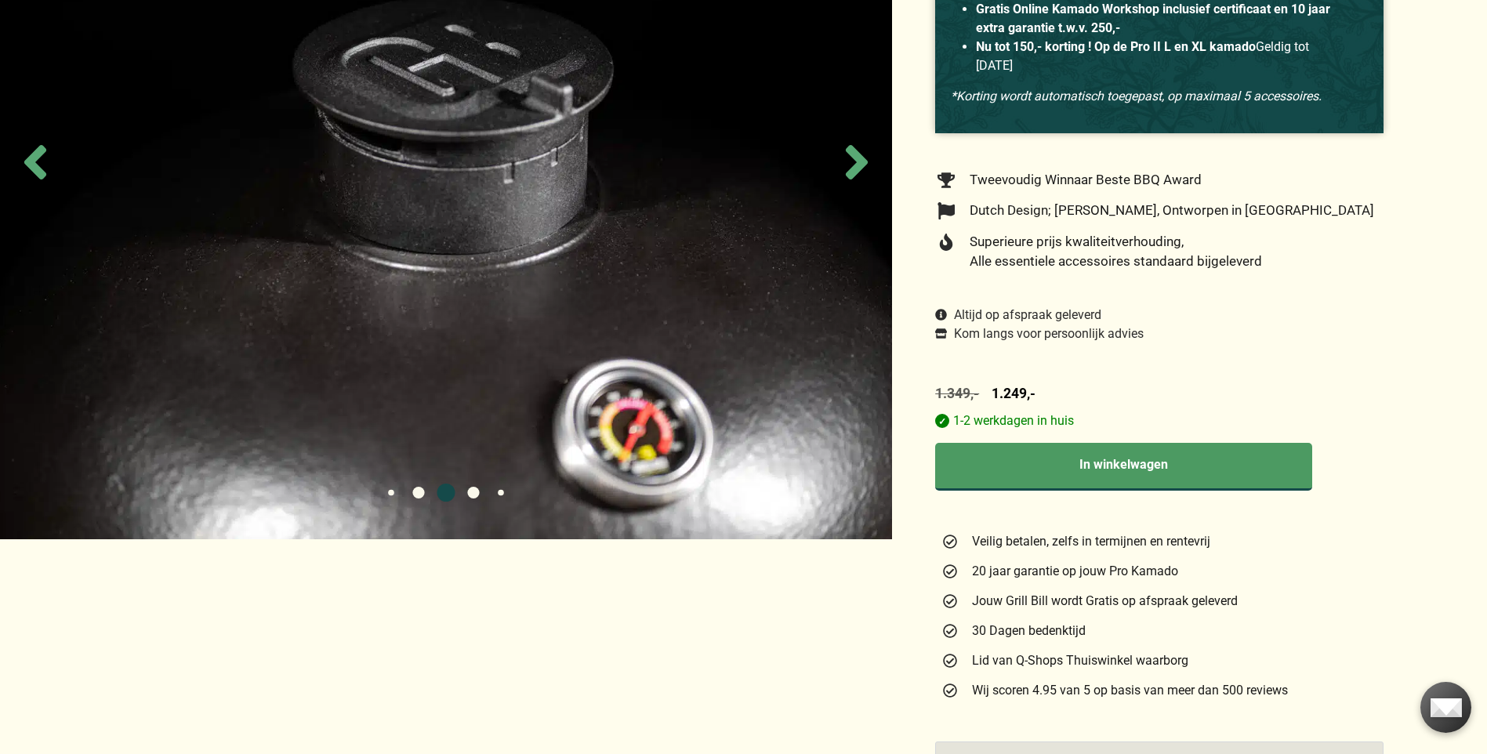
scroll to position [0, 0]
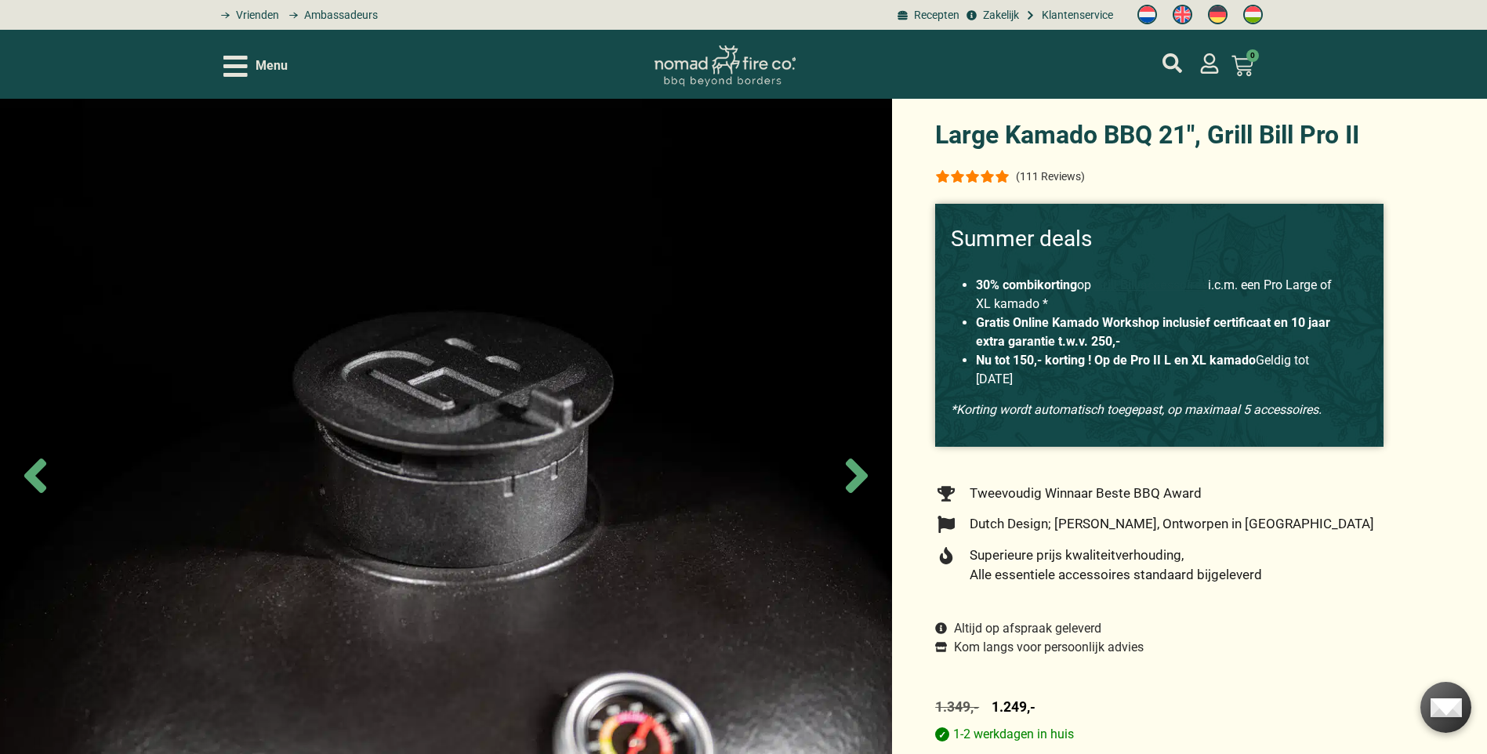
click at [1142, 284] on link "Grill Bill accessoires" at bounding box center [1151, 284] width 114 height 15
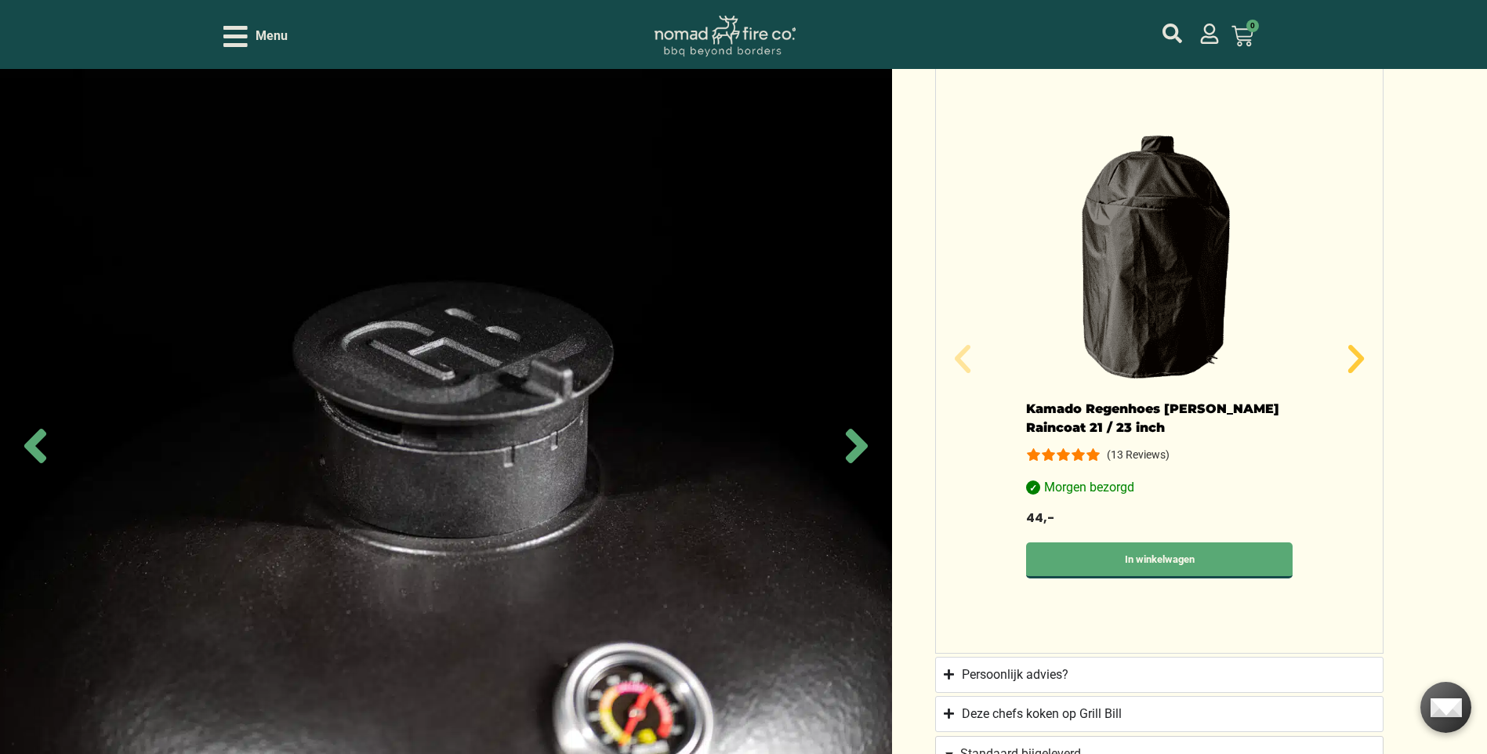
click at [1365, 351] on icon "Volgende" at bounding box center [1356, 359] width 38 height 38
click at [1357, 358] on icon "Volgende" at bounding box center [1356, 359] width 38 height 38
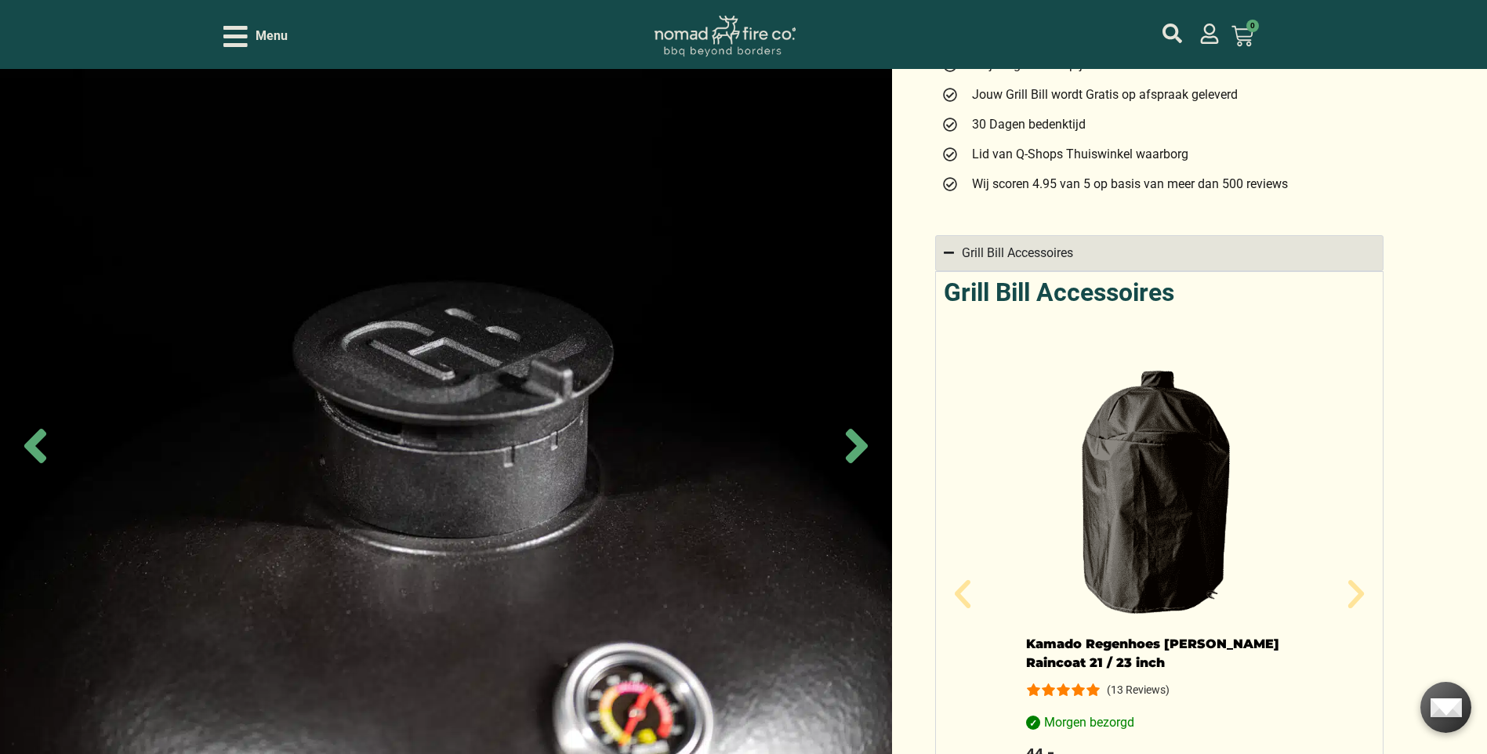
scroll to position [898, 0]
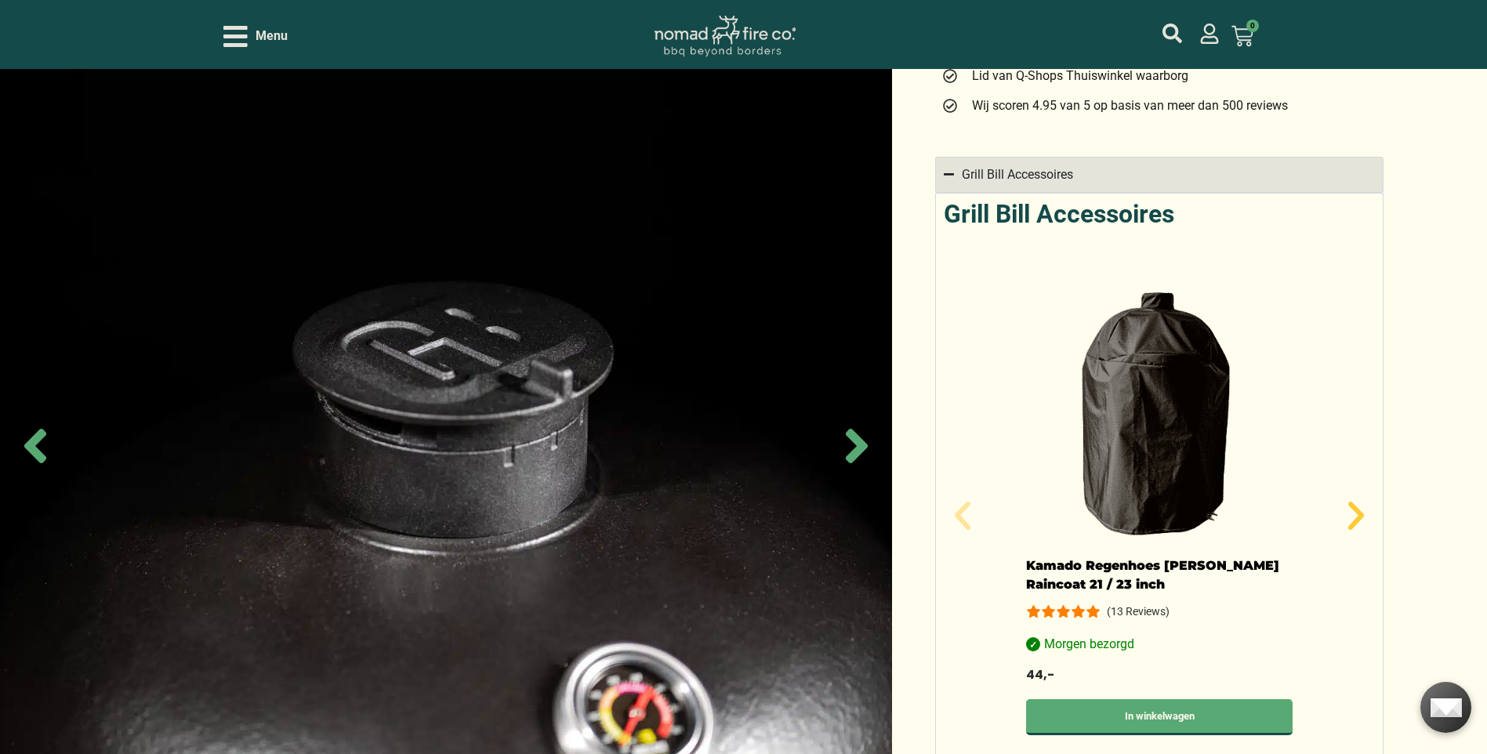
click at [1355, 520] on icon "Volgende" at bounding box center [1356, 516] width 16 height 28
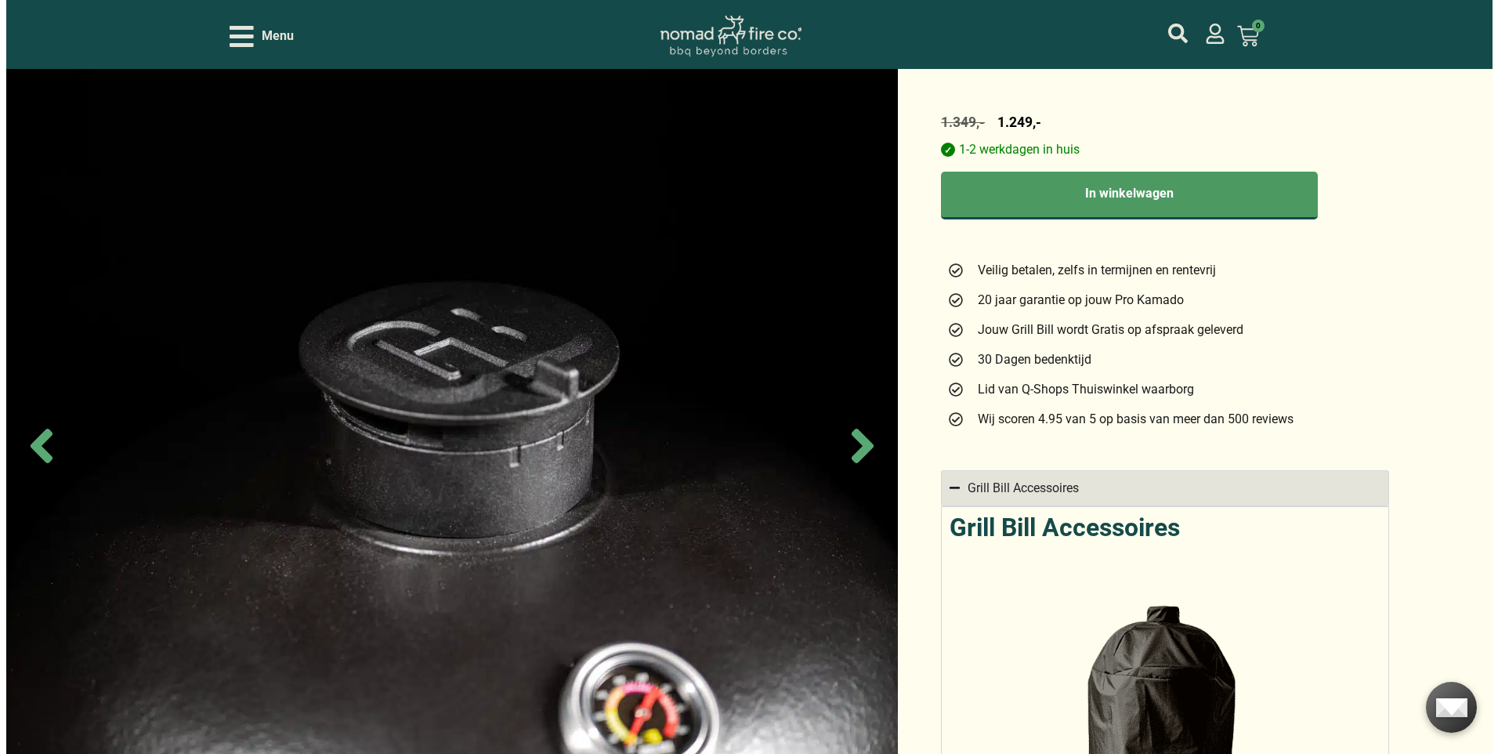
scroll to position [271, 0]
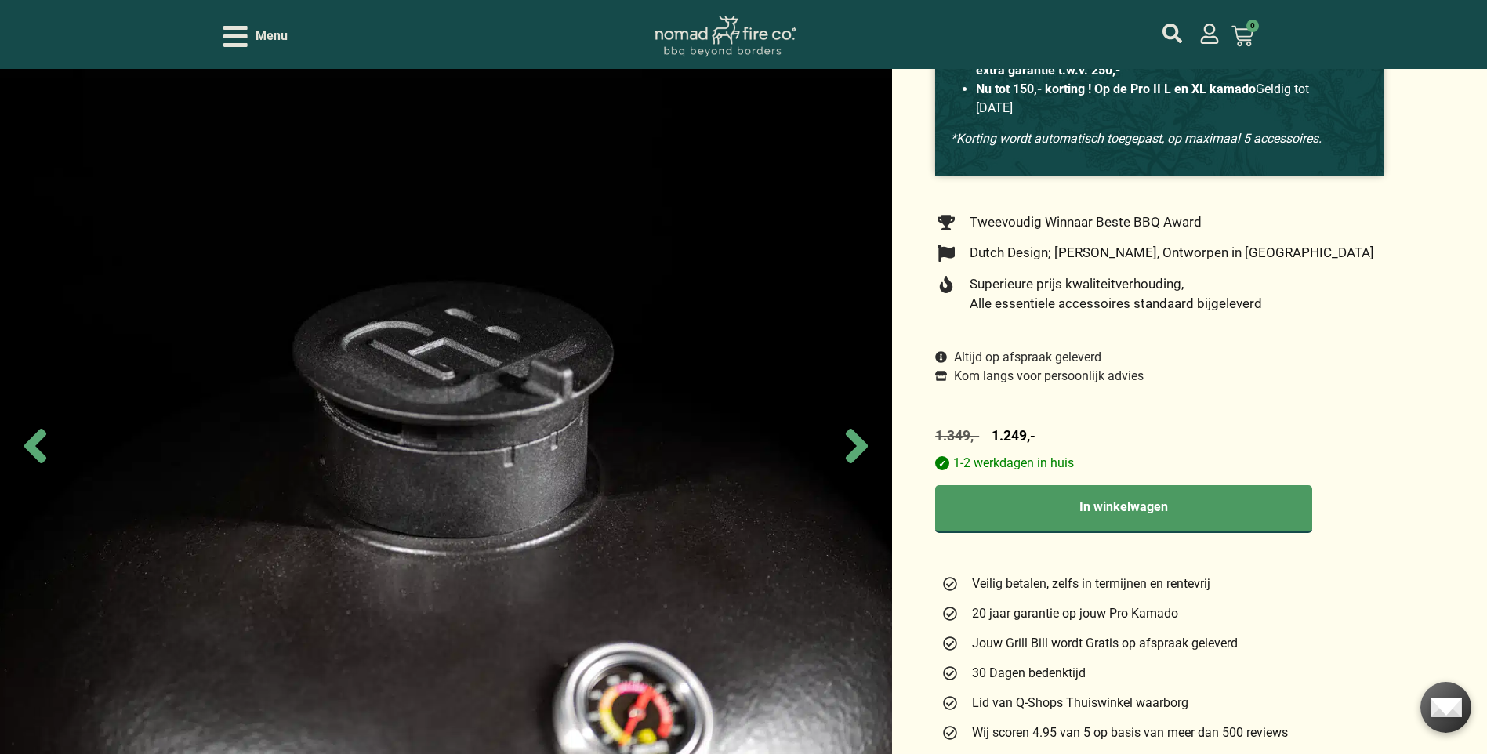
click at [226, 37] on icon "Open/Close Menu" at bounding box center [235, 36] width 24 height 21
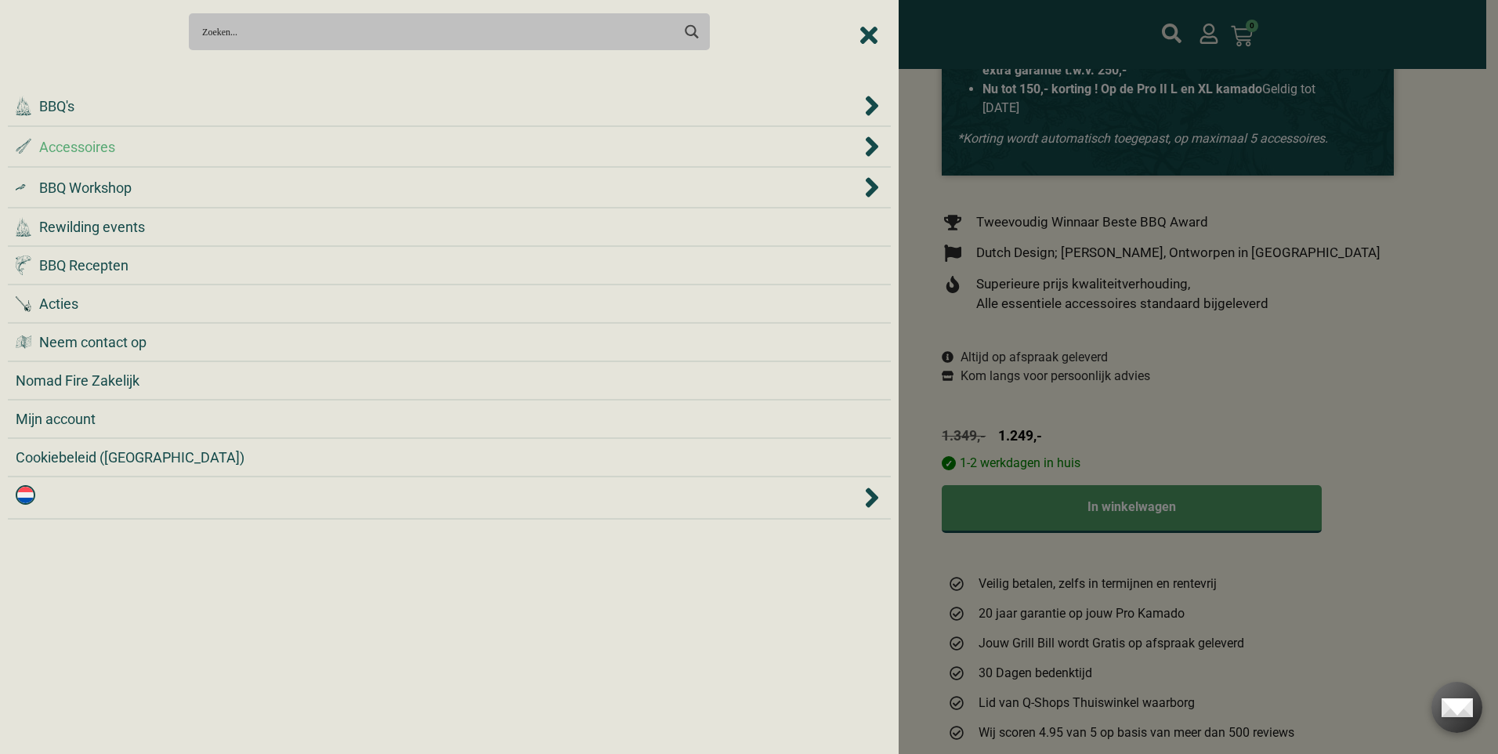
click at [867, 146] on icon "Accessoires" at bounding box center [872, 146] width 16 height 31
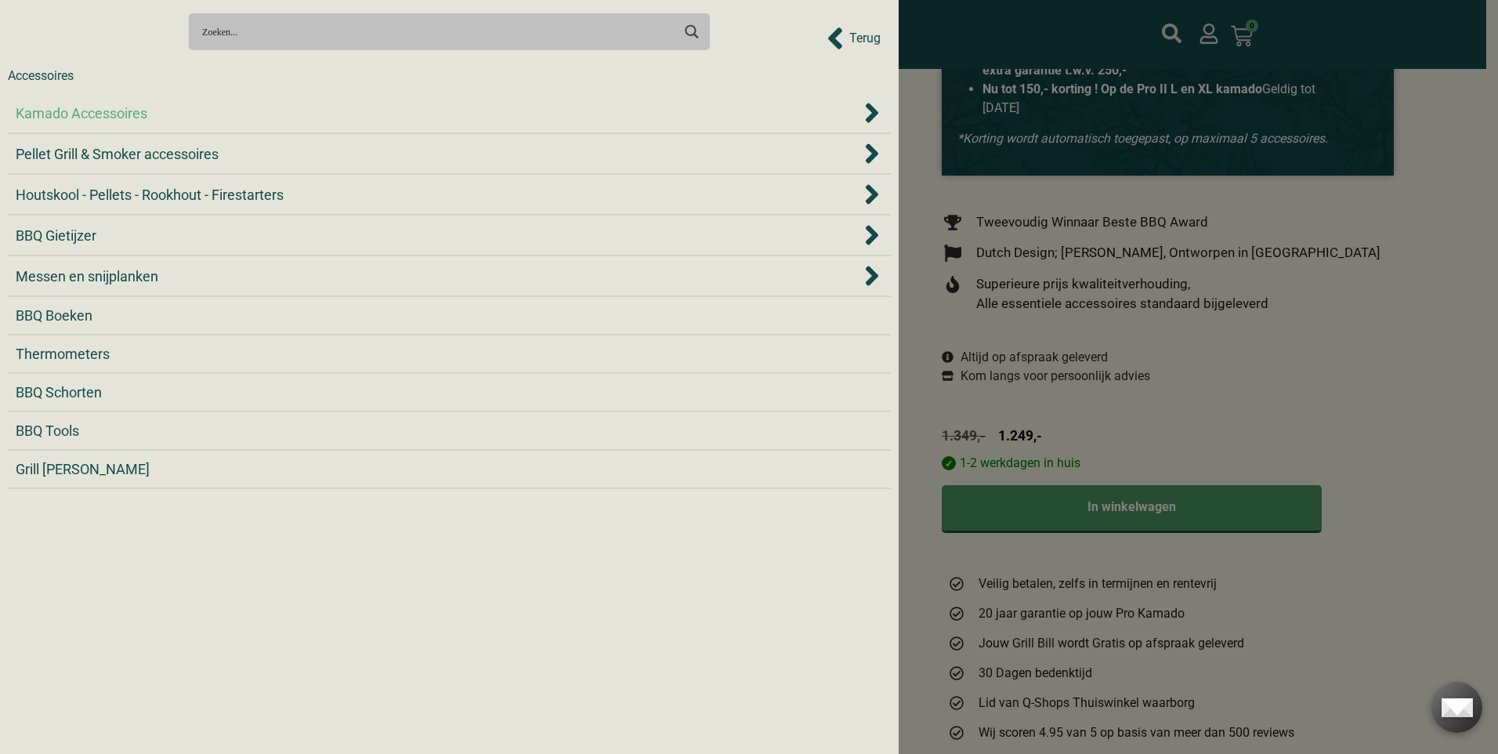
click at [869, 110] on icon "Kamado Accessoires" at bounding box center [872, 113] width 13 height 20
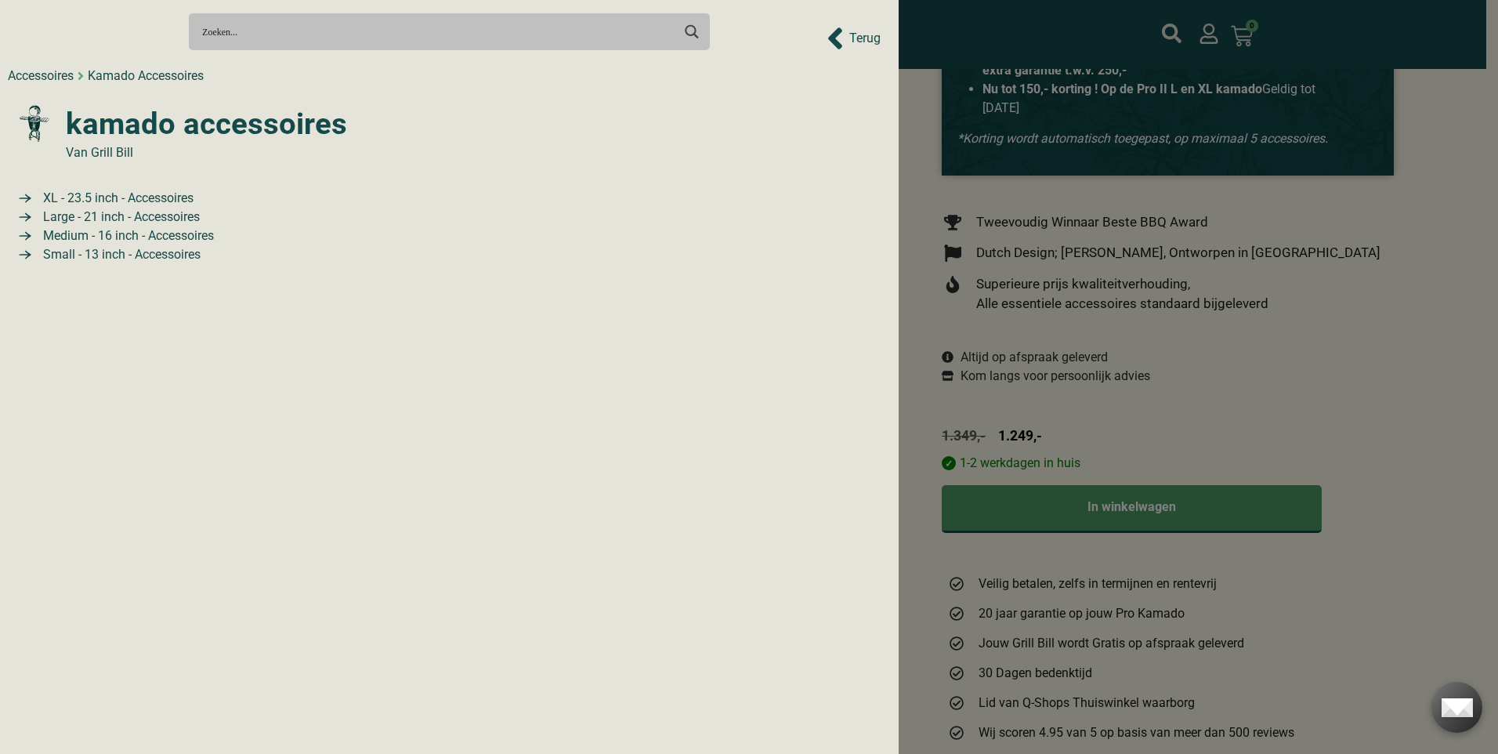
click at [85, 214] on span "Large - 21 inch - Accessoires" at bounding box center [119, 217] width 161 height 19
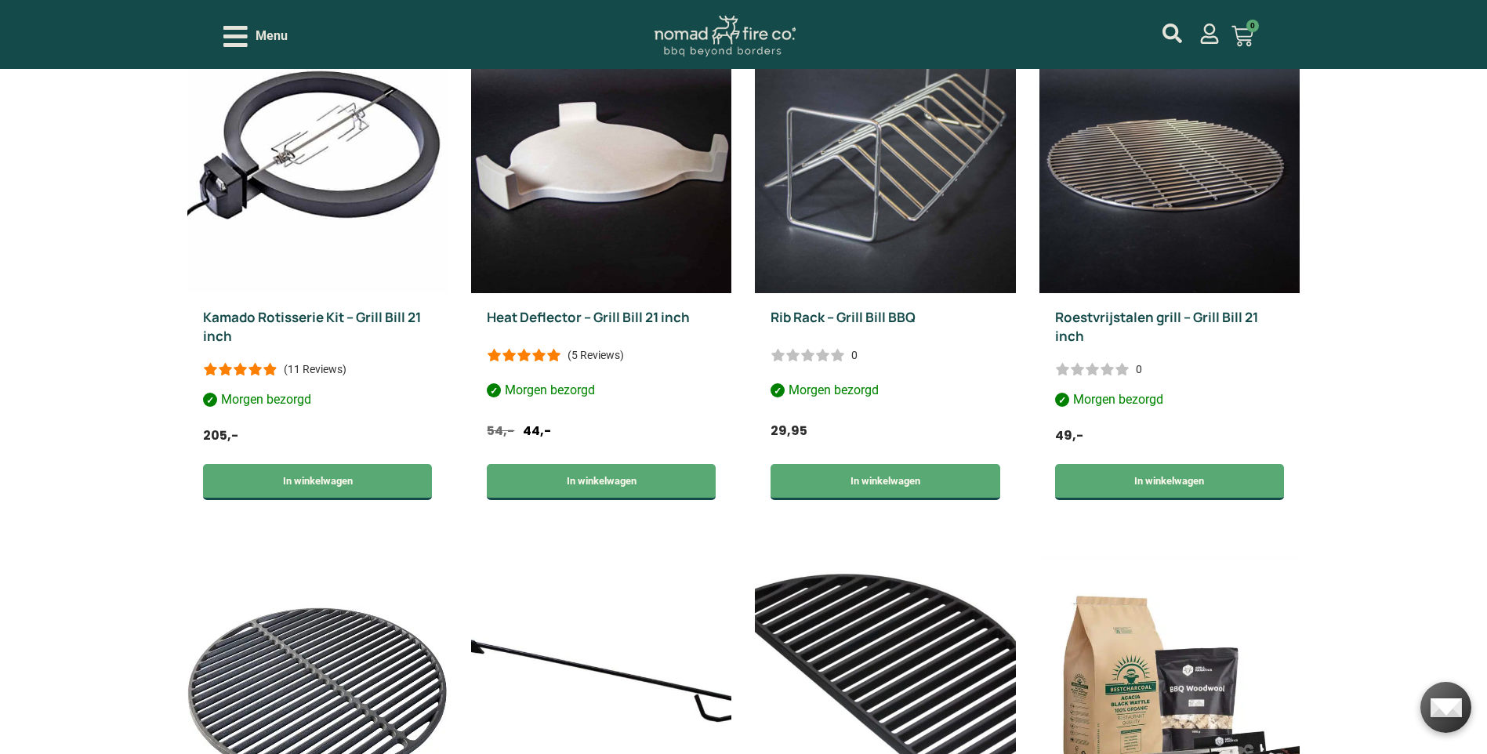
scroll to position [1959, 0]
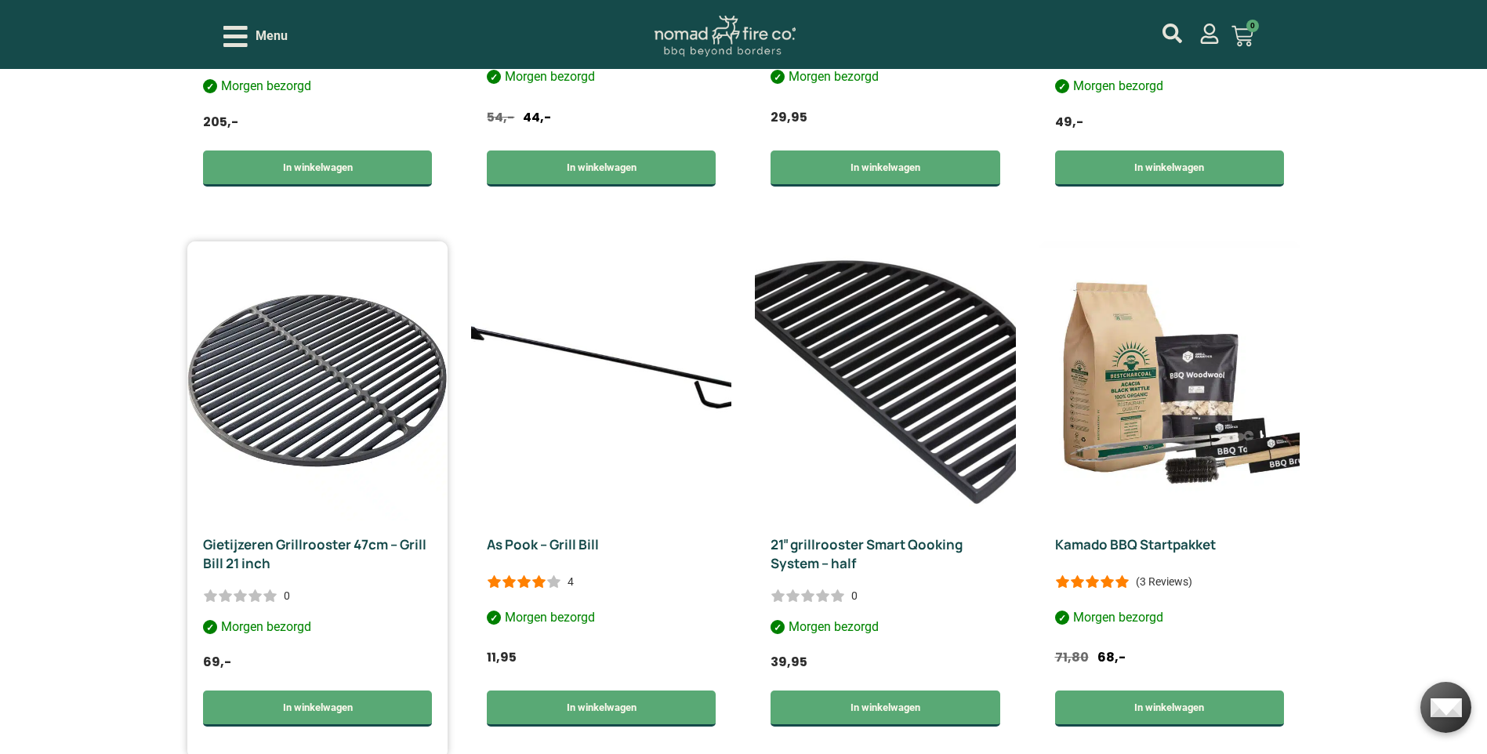
click at [322, 535] on link "Gietijzeren Grillrooster 47cm – Grill Bill 21 inch" at bounding box center [314, 553] width 223 height 37
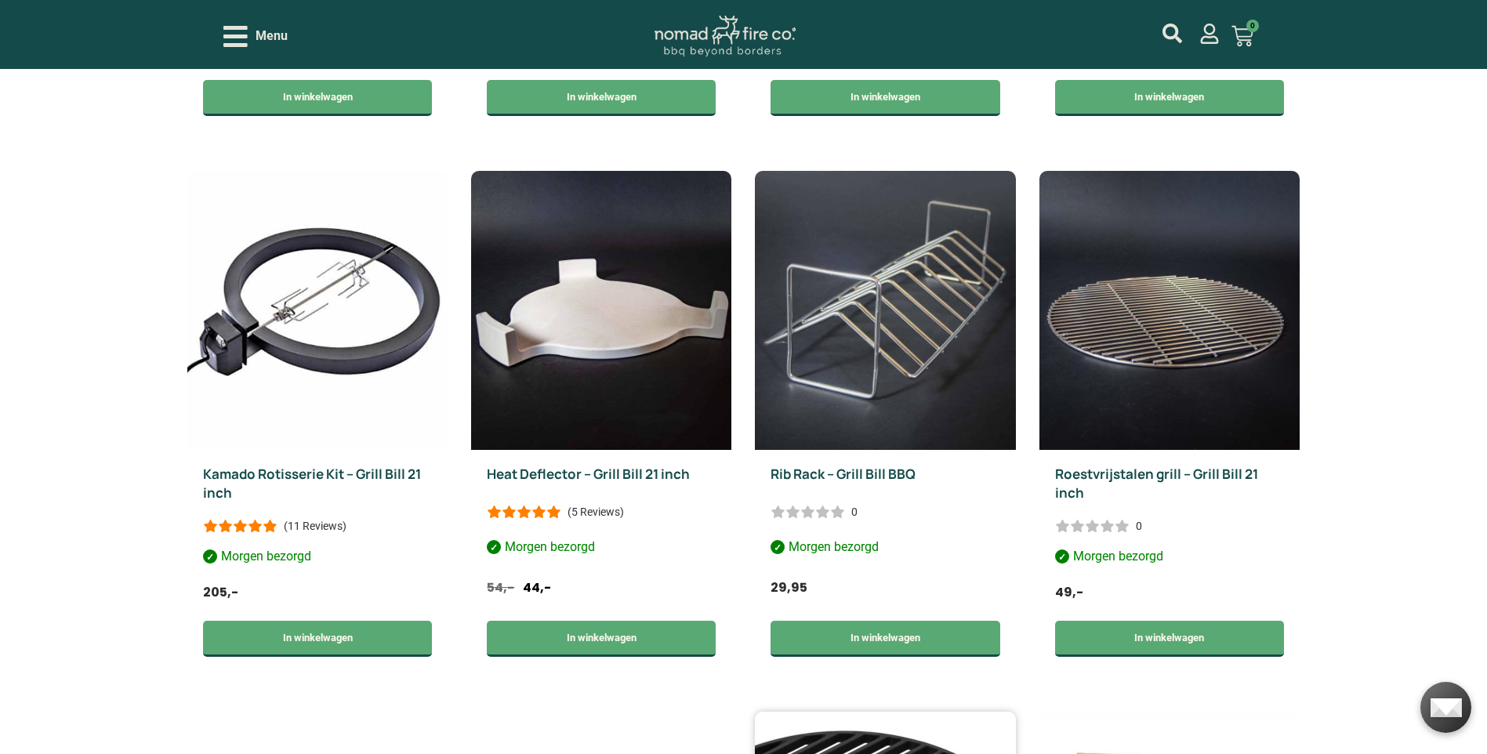
scroll to position [1411, 0]
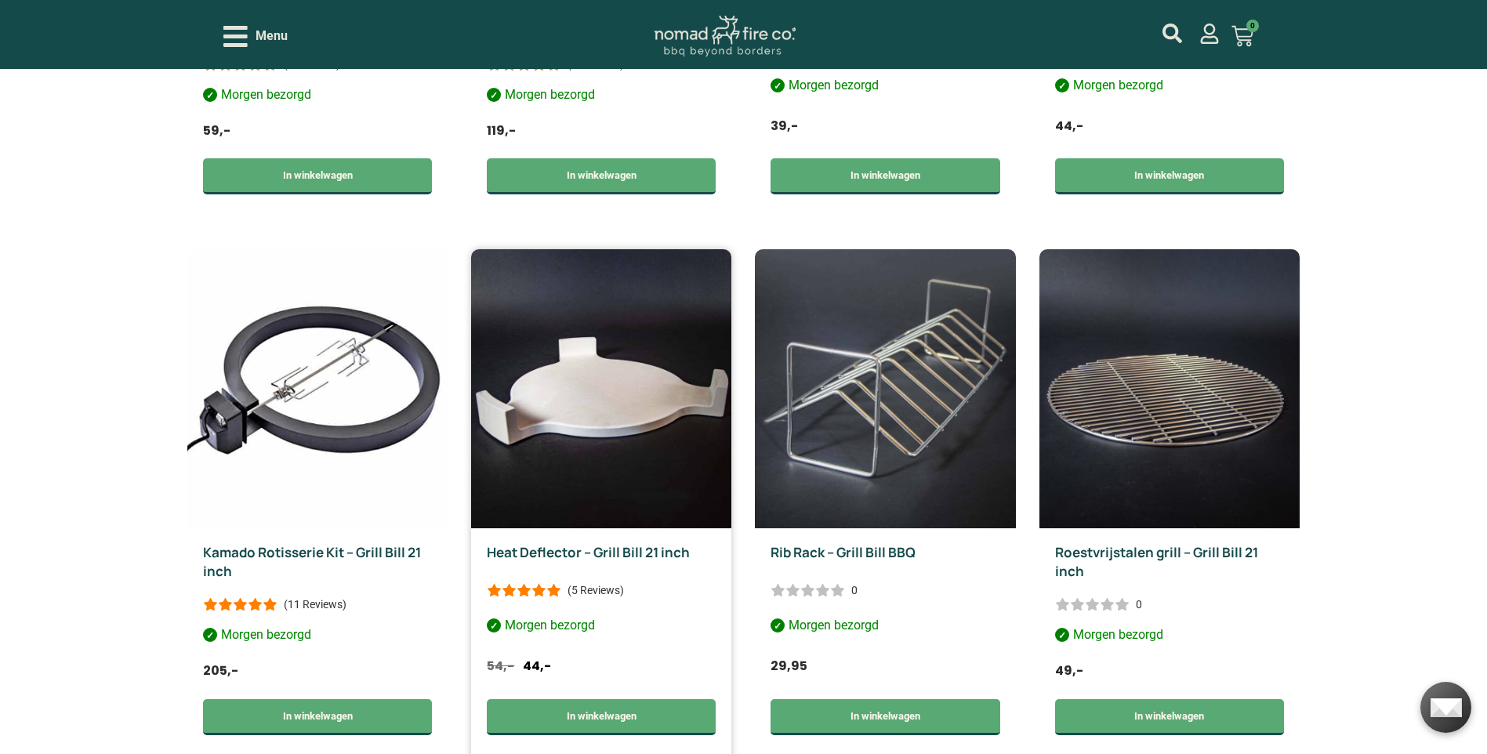
click at [638, 543] on link "Heat Deflector – Grill Bill 21 inch" at bounding box center [588, 552] width 203 height 18
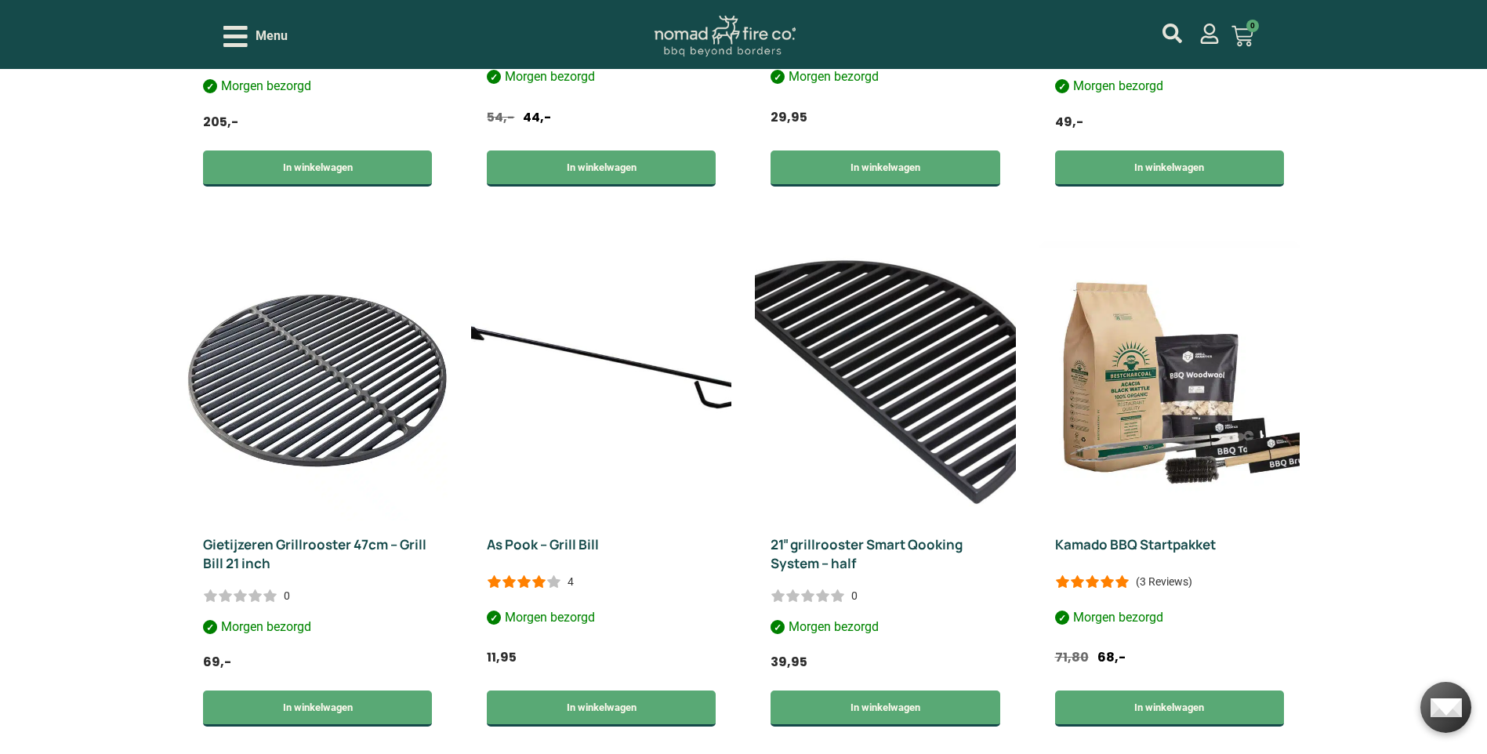
scroll to position [2194, 0]
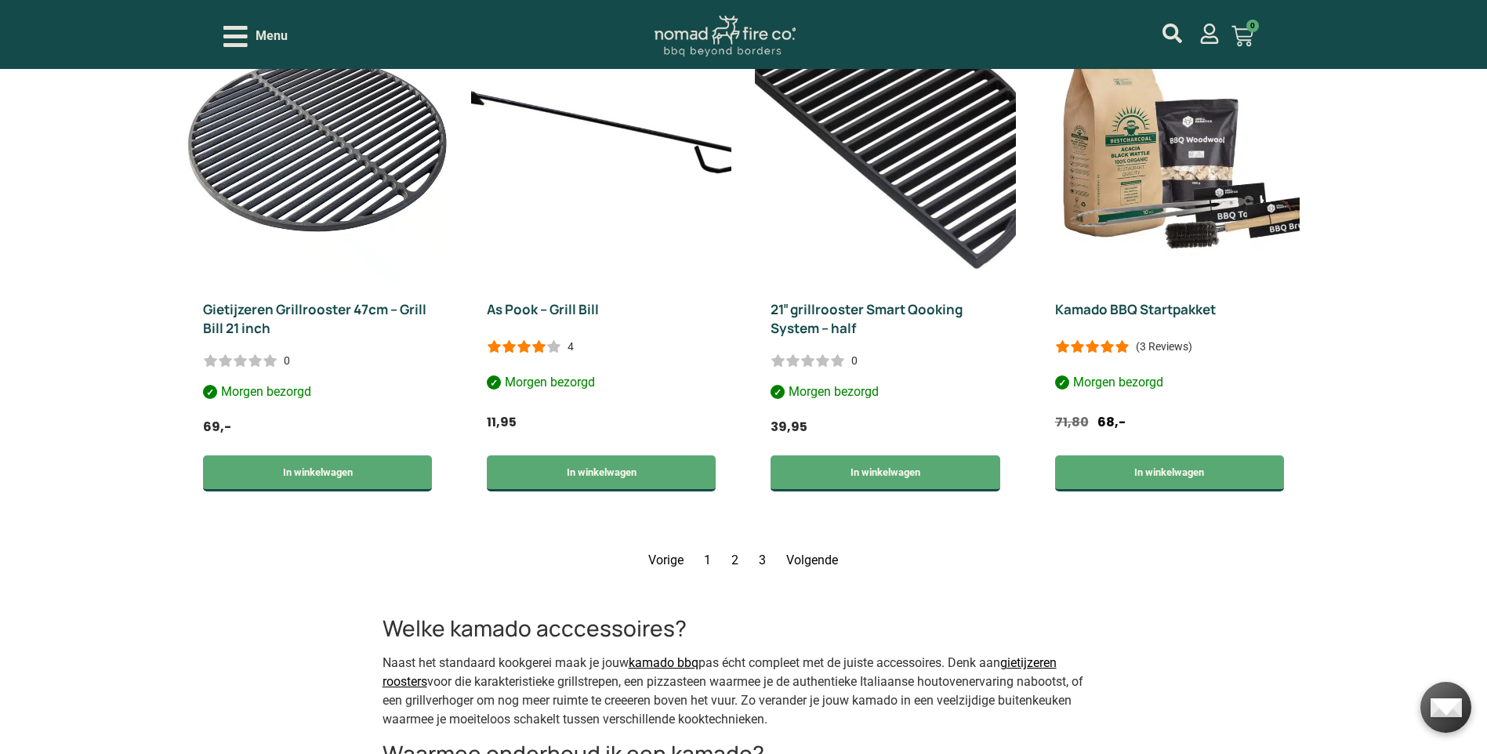
click at [738, 553] on link "Pagina 2" at bounding box center [734, 560] width 7 height 15
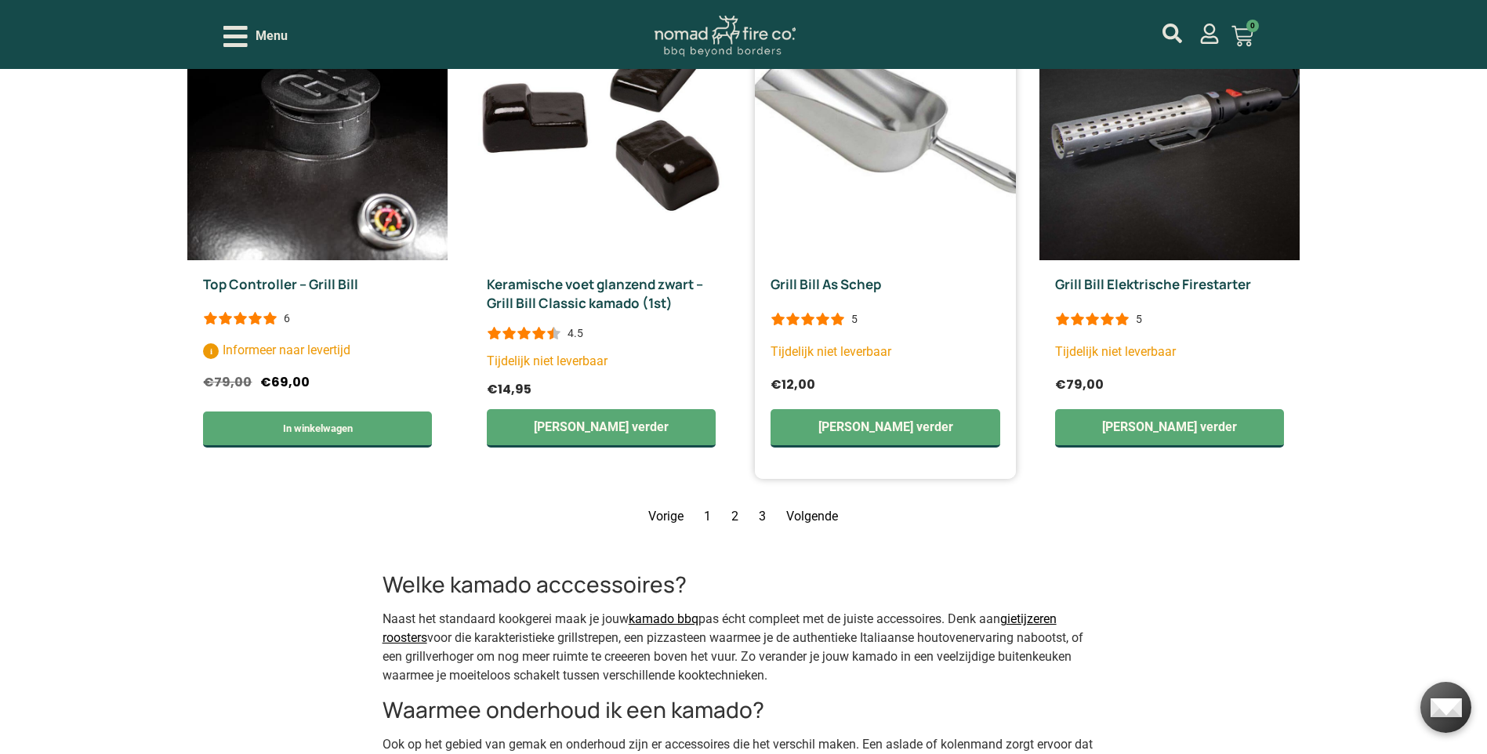
scroll to position [2320, 0]
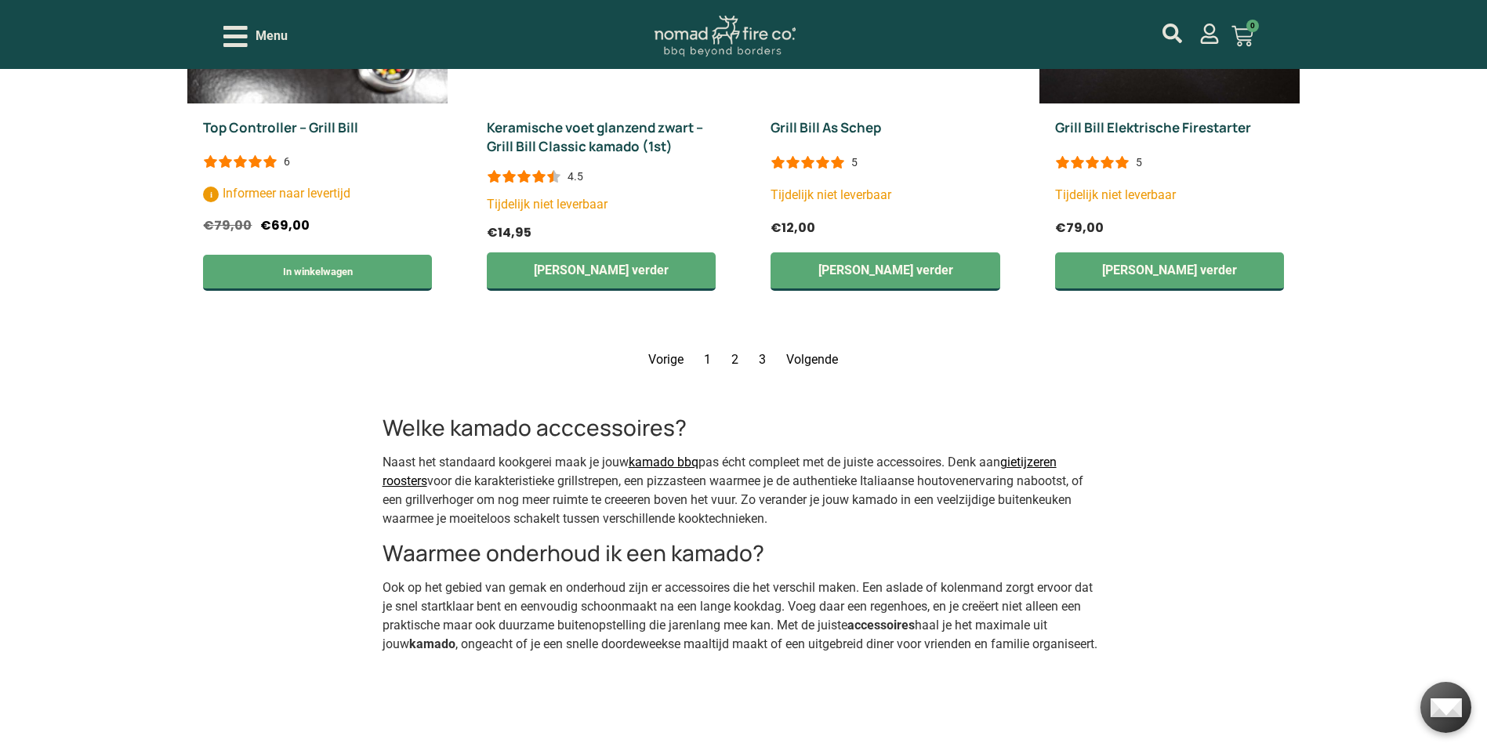
click at [760, 360] on link "Pagina 3" at bounding box center [762, 359] width 7 height 15
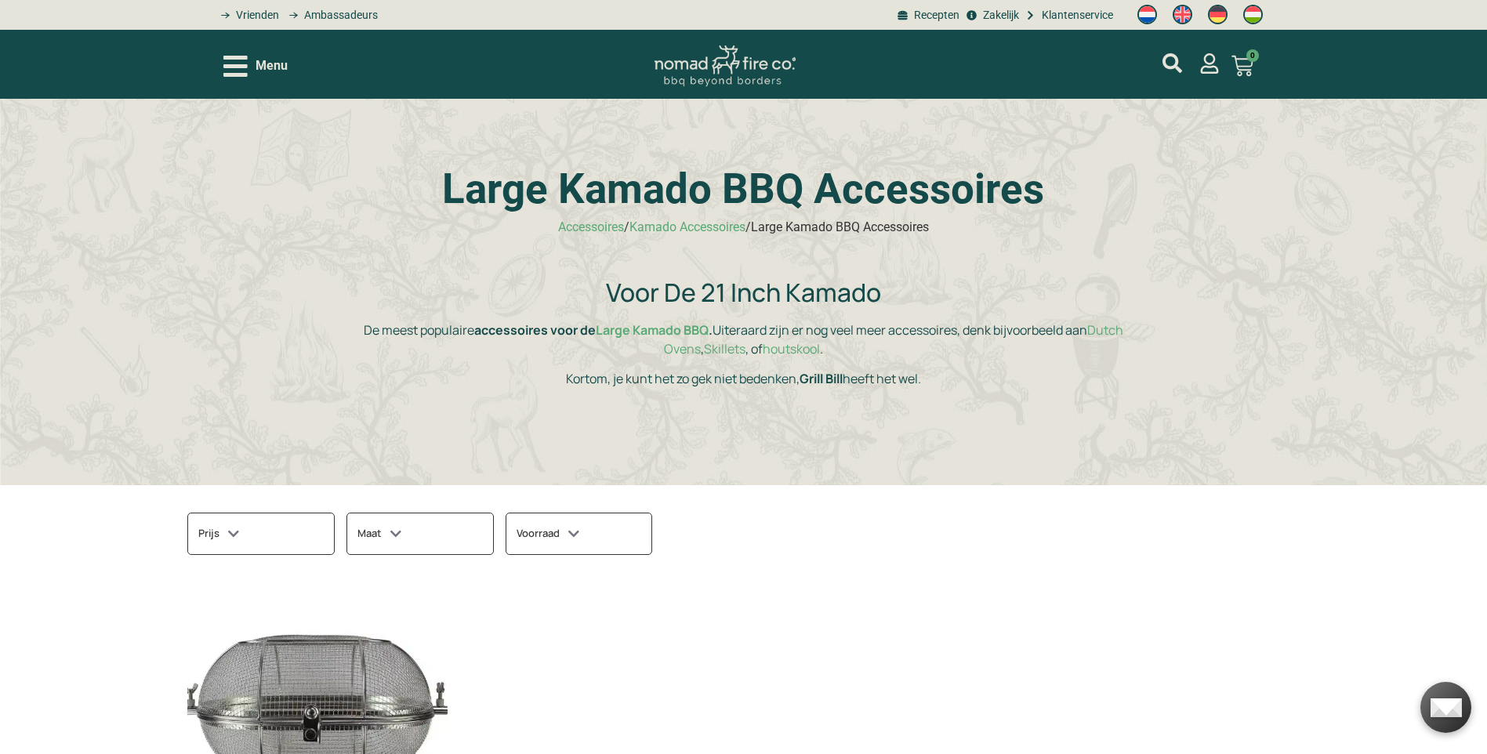
click at [241, 67] on icon "Open/Close Menu" at bounding box center [235, 66] width 24 height 21
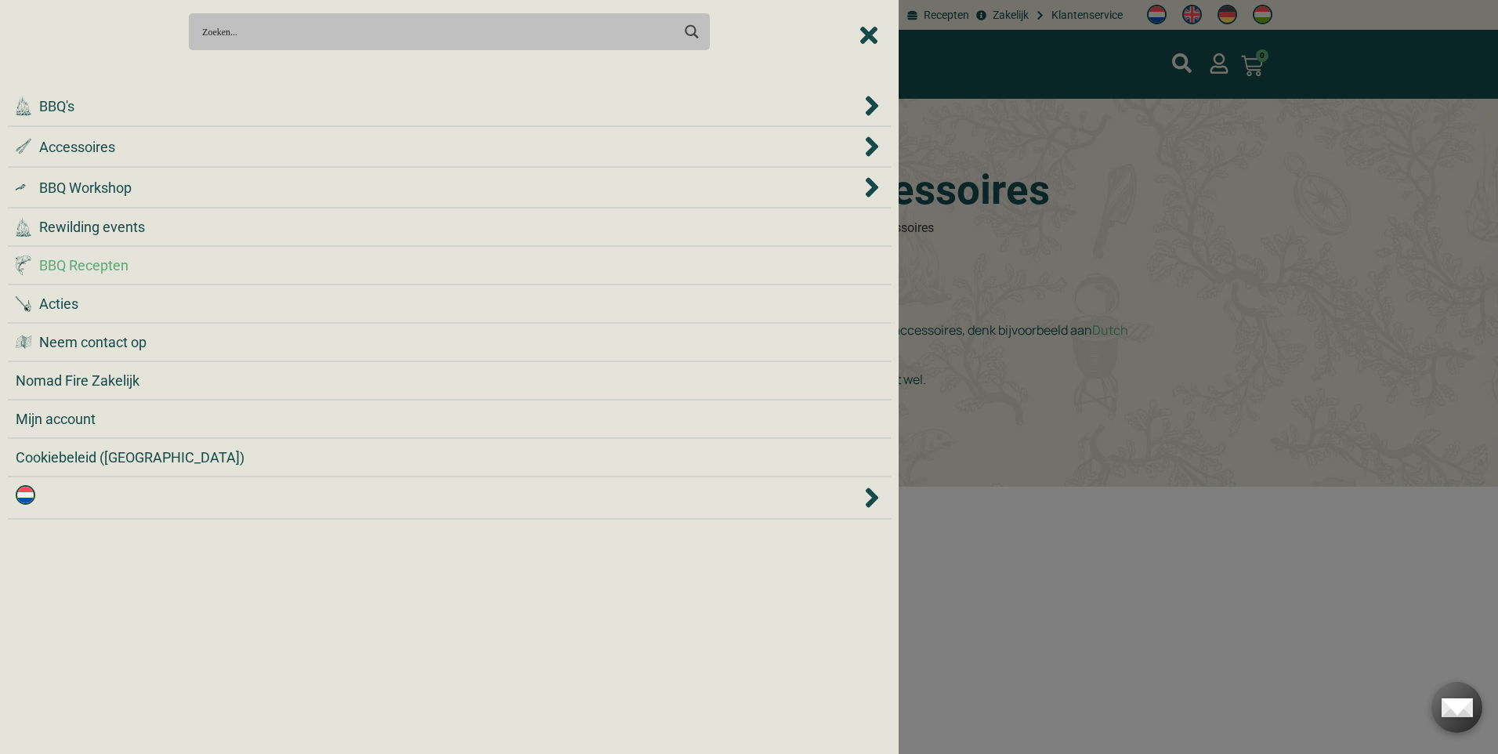
click at [98, 266] on span "BBQ Recepten" at bounding box center [83, 265] width 89 height 21
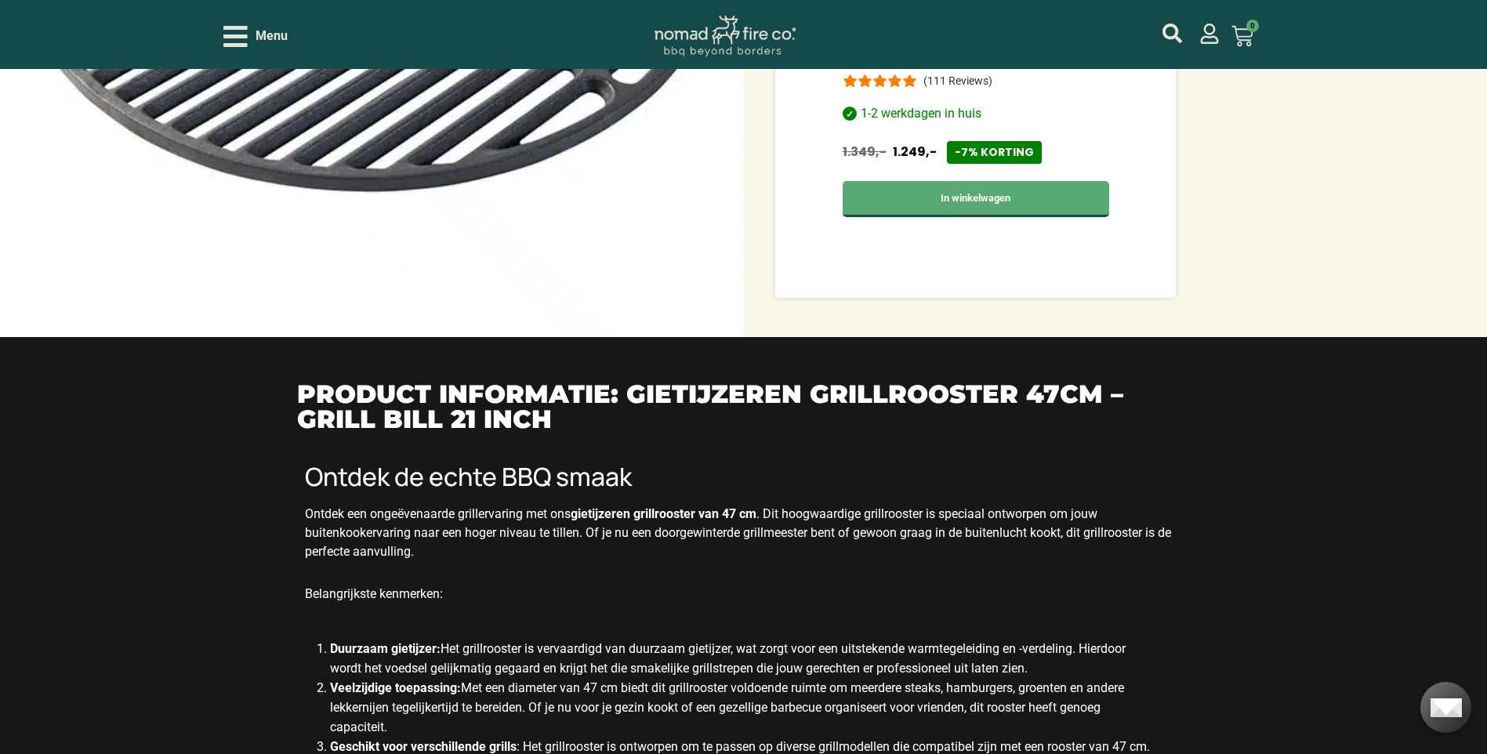
scroll to position [1332, 0]
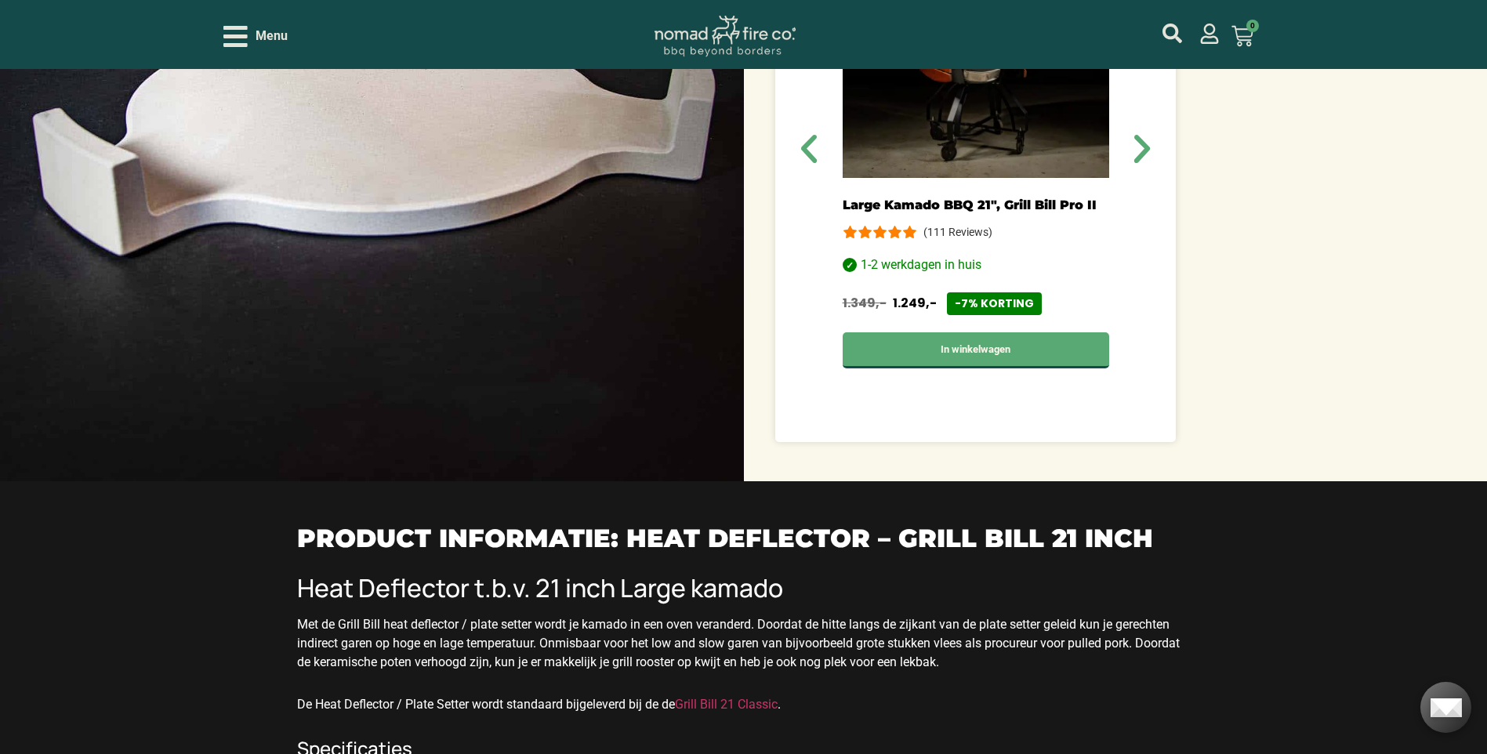
scroll to position [390, 0]
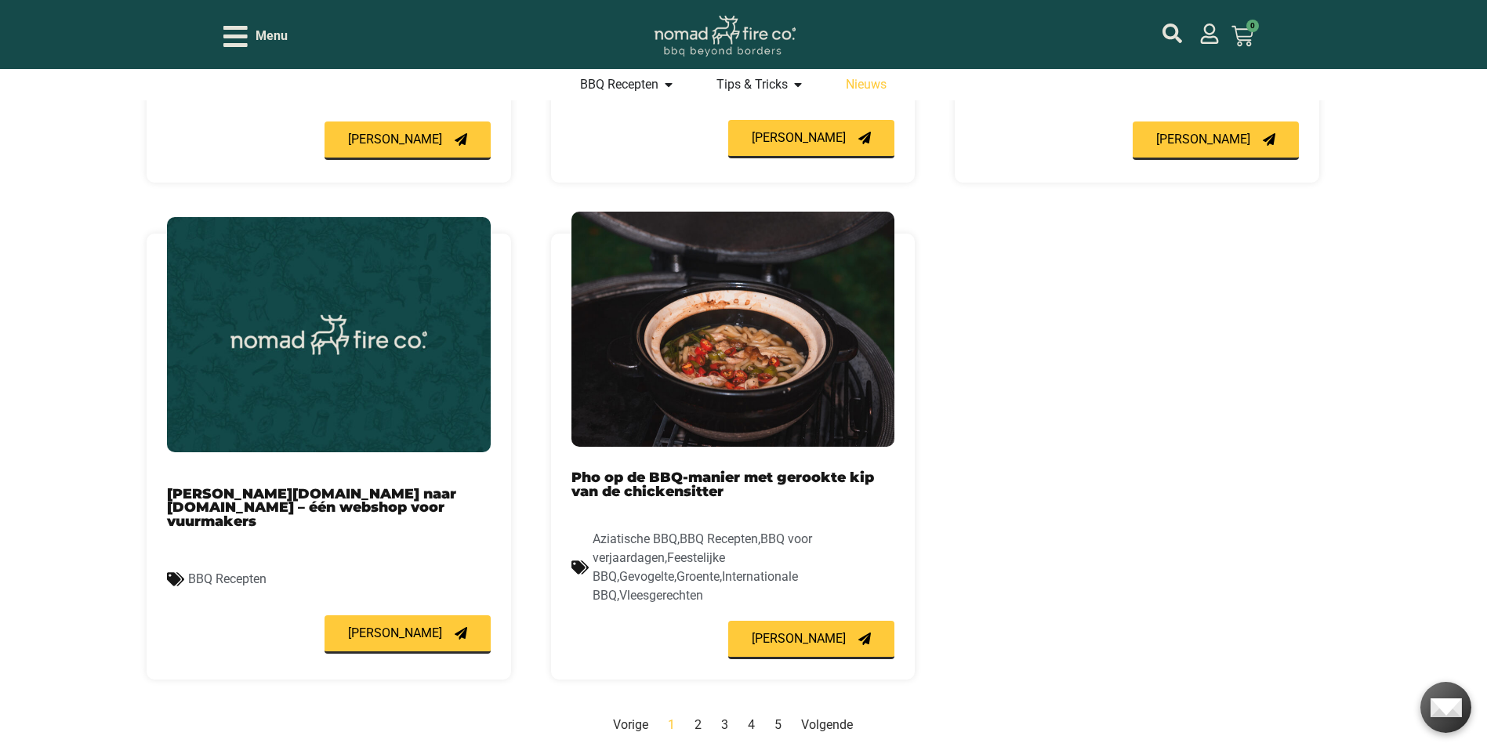
scroll to position [1489, 0]
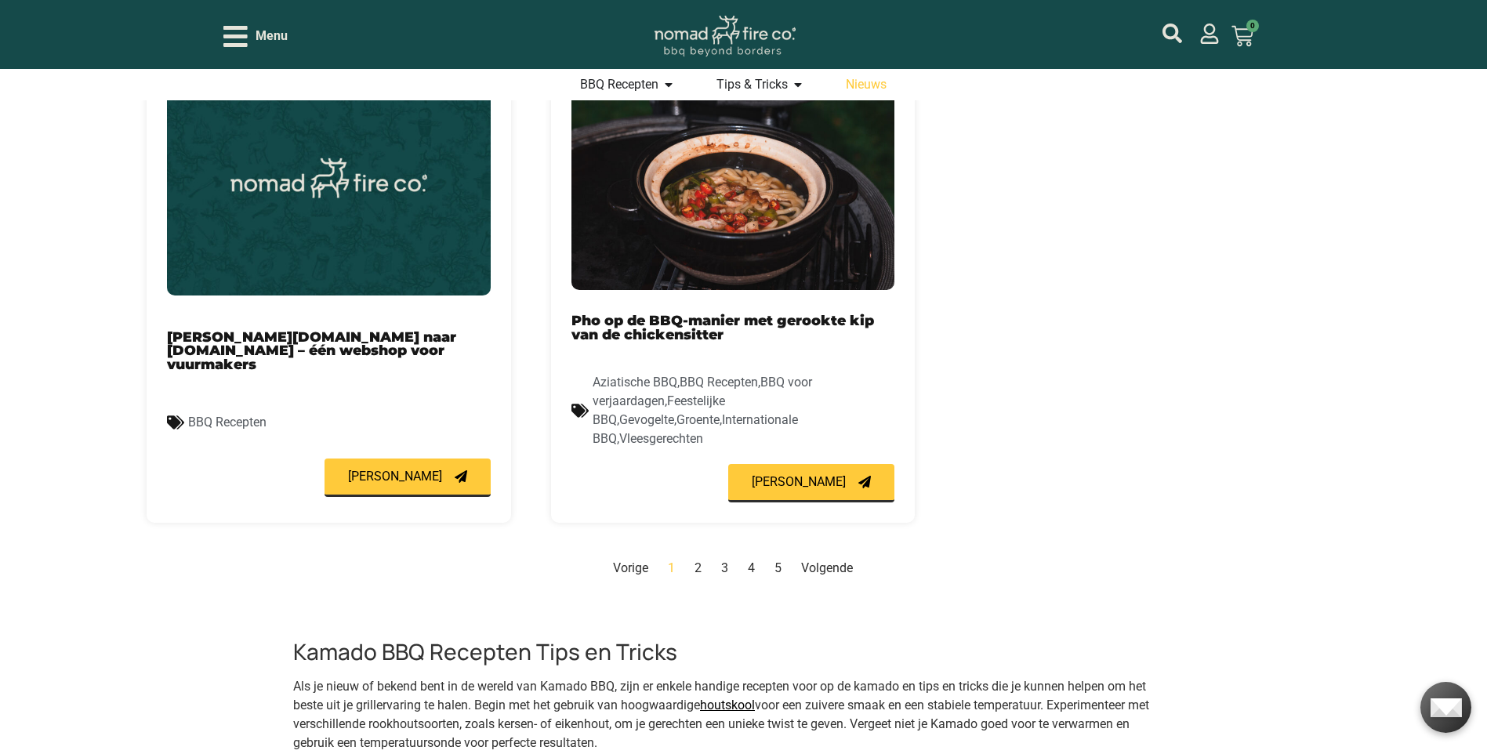
click at [698, 560] on link "Pagina 2" at bounding box center [697, 567] width 7 height 15
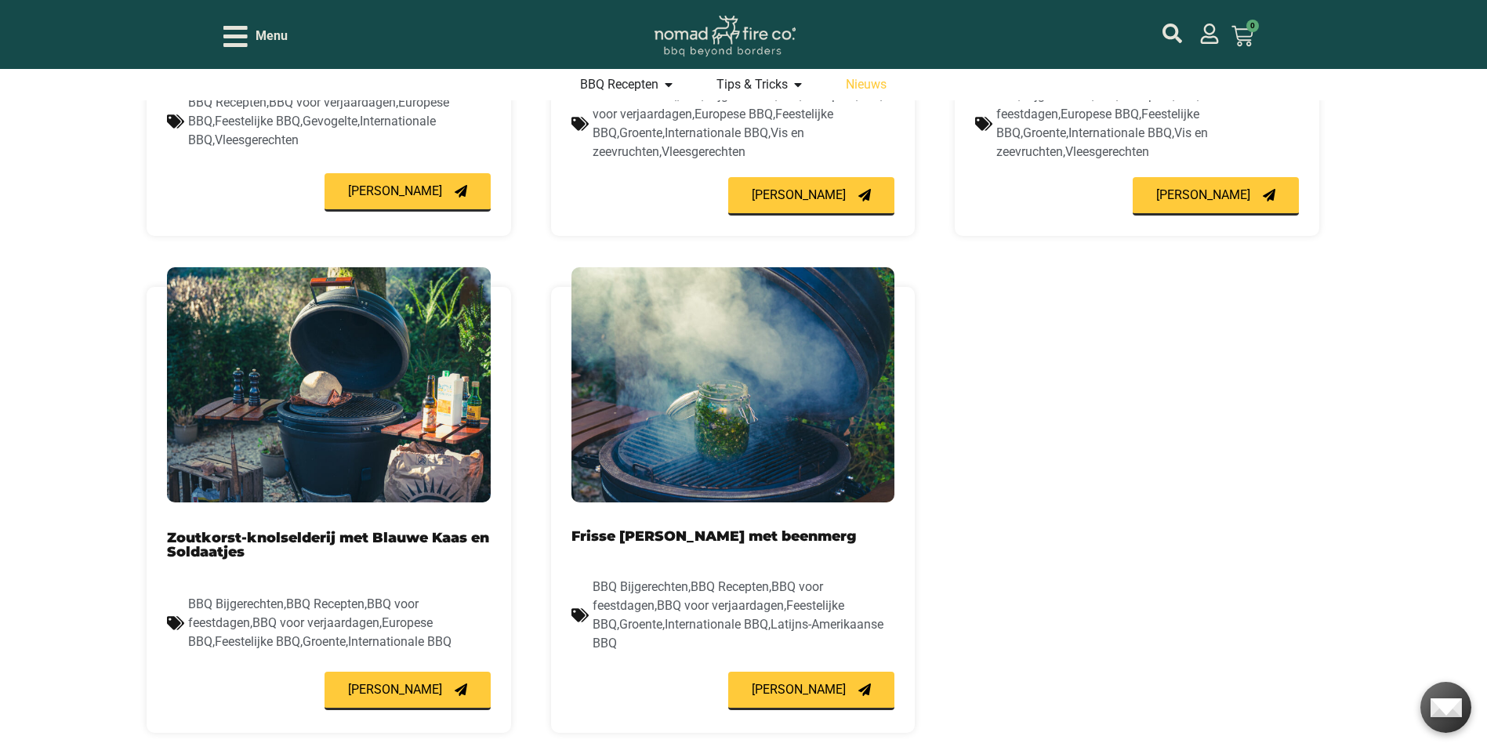
scroll to position [1671, 0]
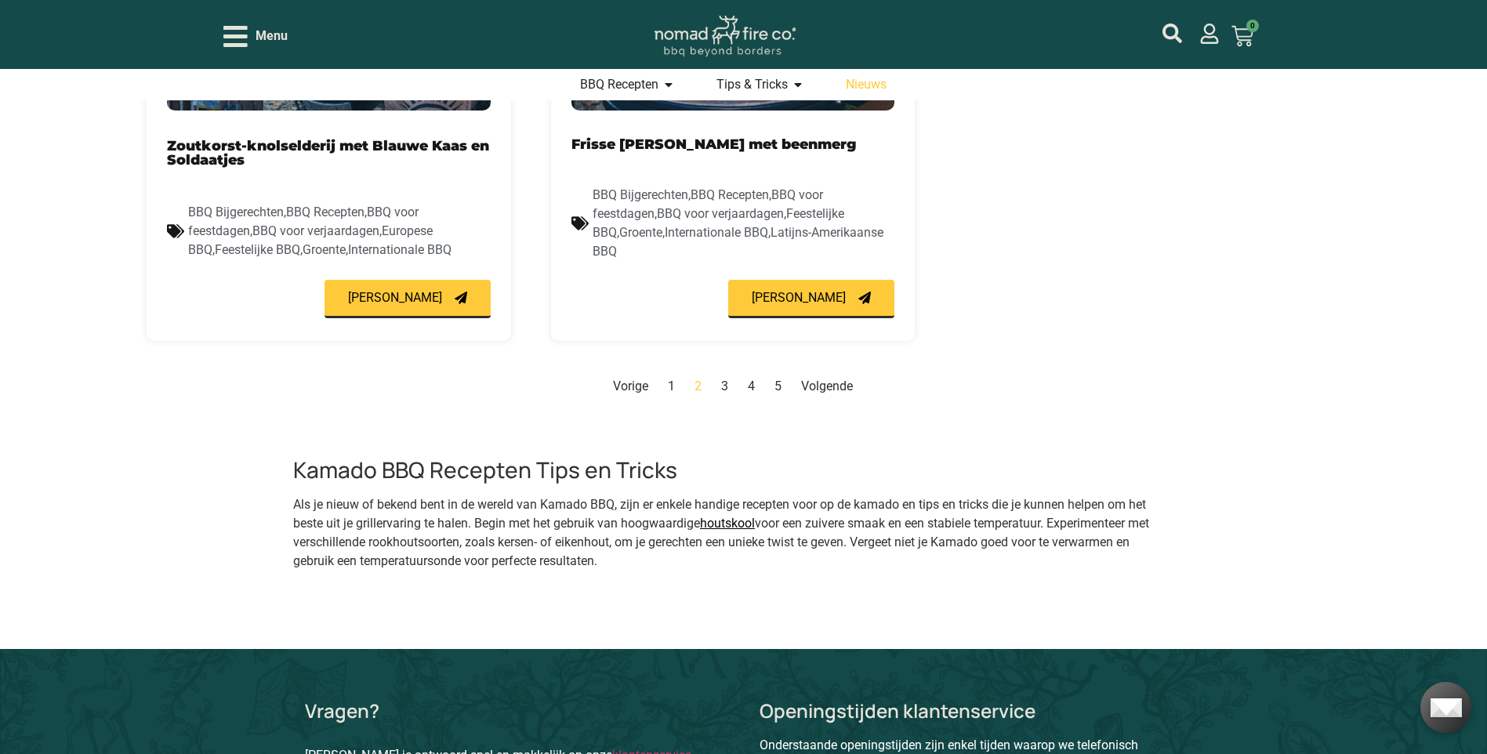
click at [723, 387] on link "Pagina 3" at bounding box center [724, 386] width 7 height 15
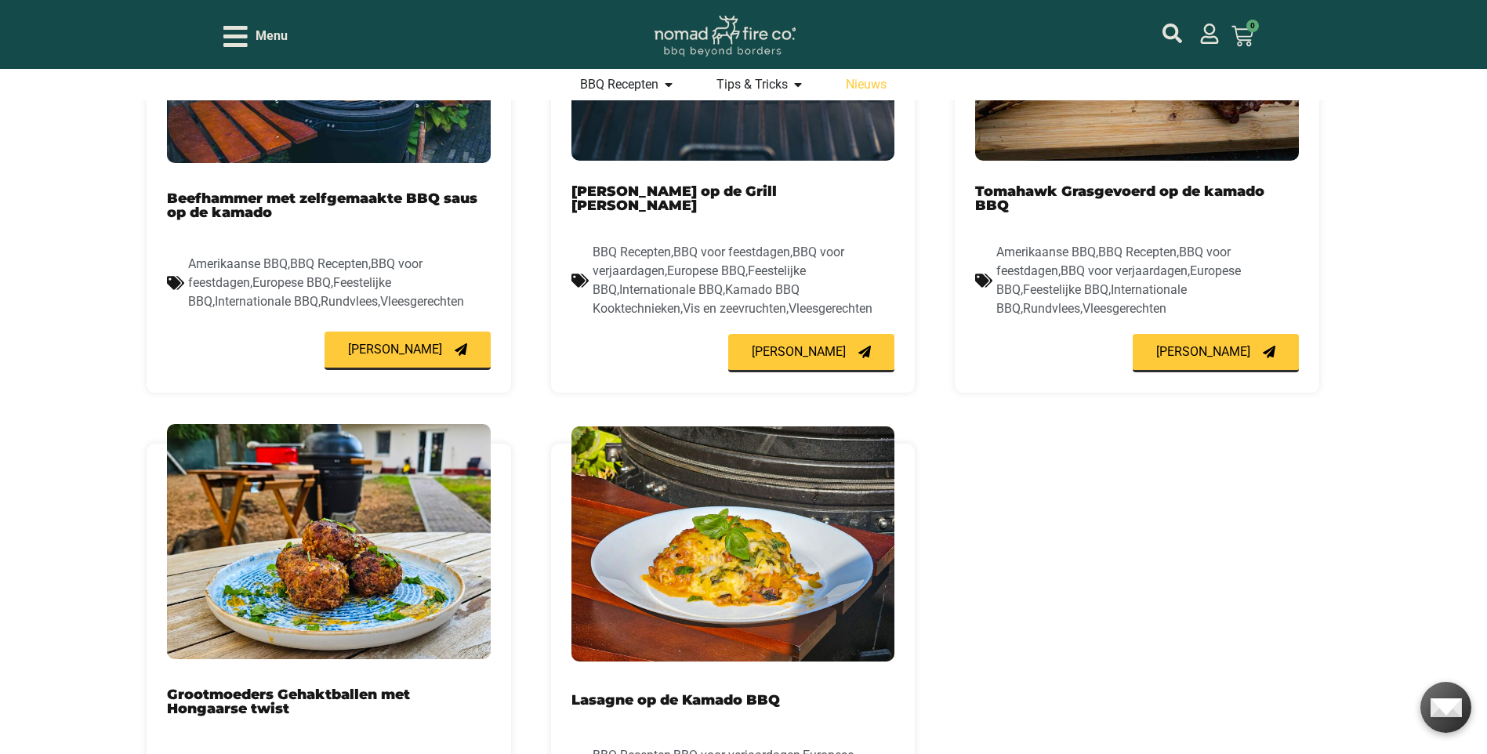
scroll to position [887, 0]
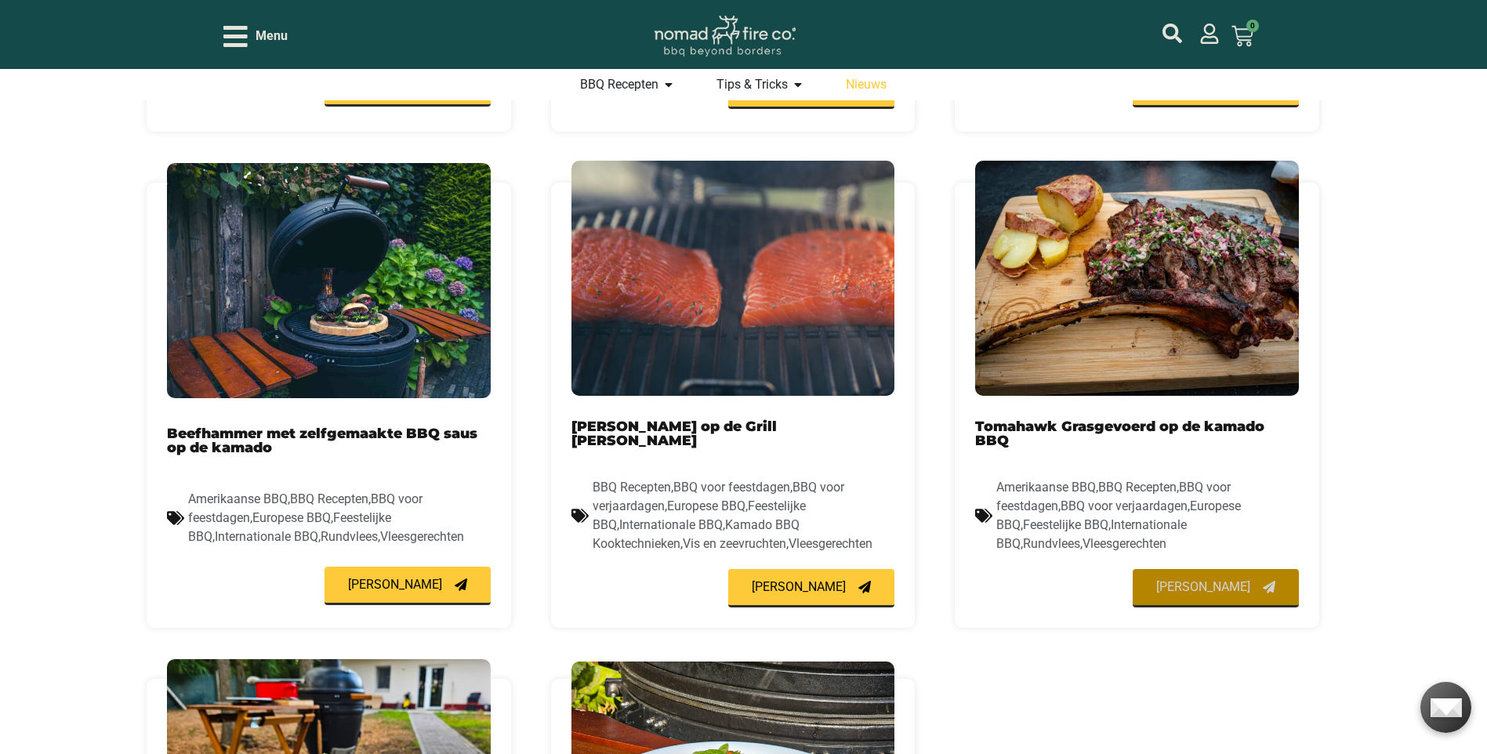
click at [1237, 585] on span "Lees meer" at bounding box center [1203, 587] width 94 height 13
